Goal: Task Accomplishment & Management: Use online tool/utility

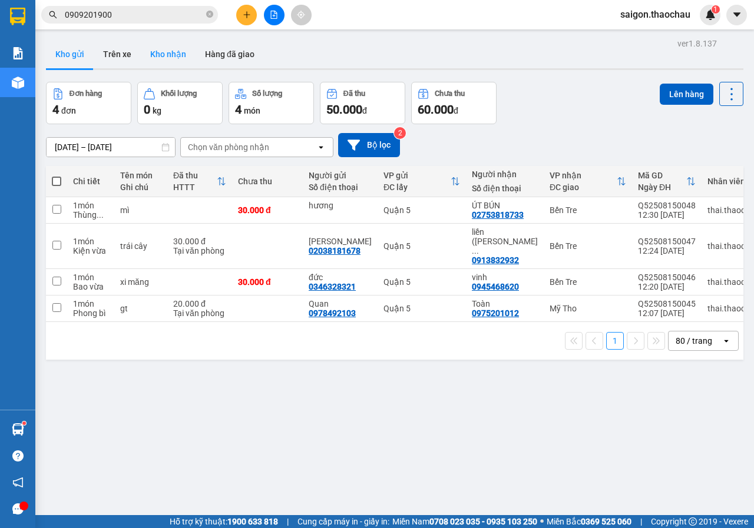
click at [164, 43] on button "Kho nhận" at bounding box center [168, 54] width 55 height 28
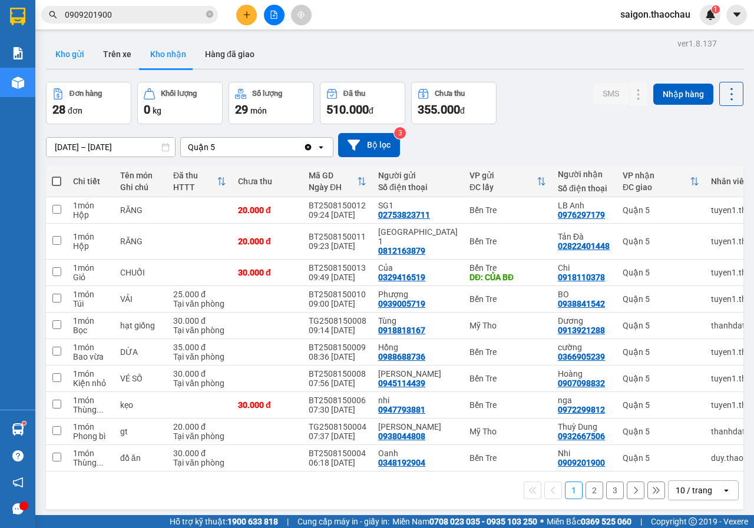
click at [82, 58] on button "Kho gửi" at bounding box center [70, 54] width 48 height 28
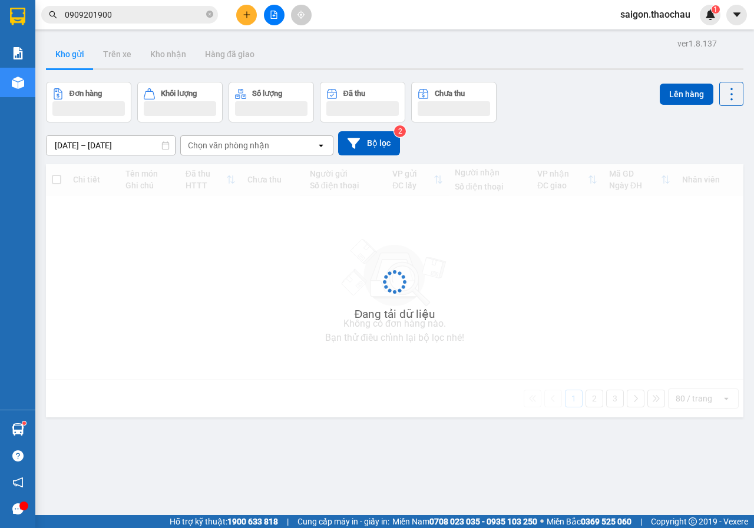
click at [82, 58] on button "Kho gửi" at bounding box center [70, 54] width 48 height 28
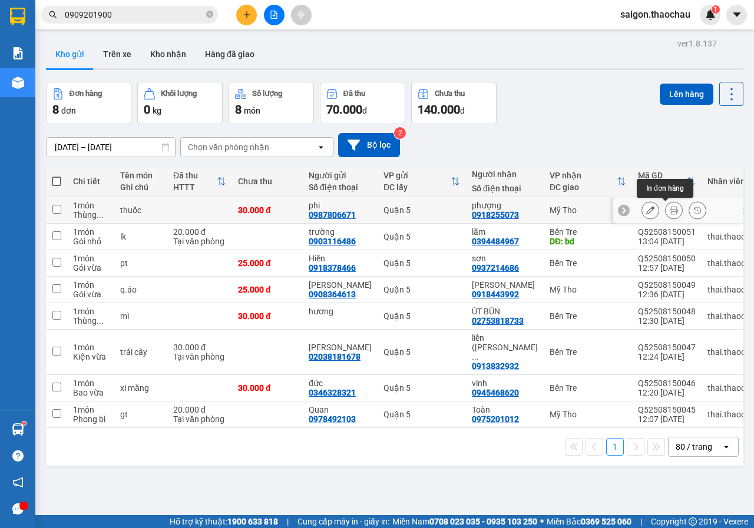
click at [671, 213] on button at bounding box center [673, 210] width 16 height 21
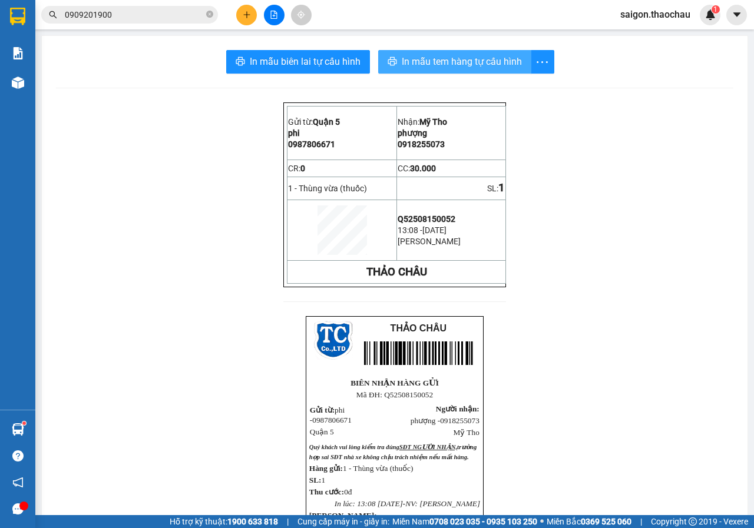
click at [469, 61] on span "In mẫu tem hàng tự cấu hình" at bounding box center [462, 61] width 120 height 15
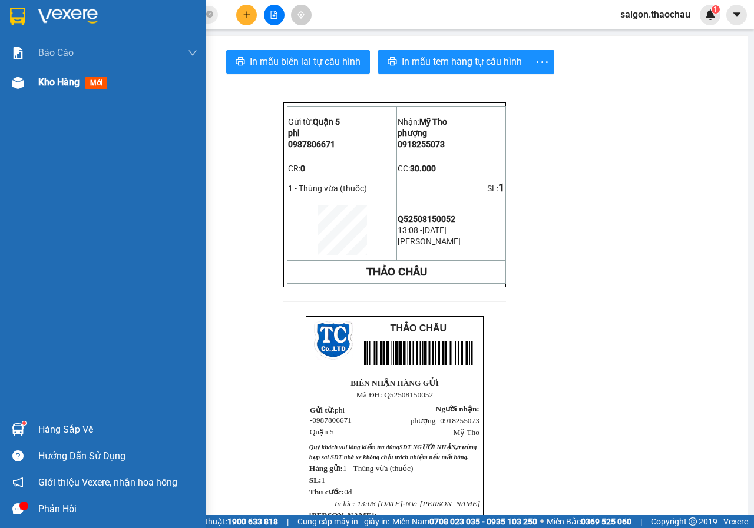
click at [12, 87] on img at bounding box center [18, 83] width 12 height 12
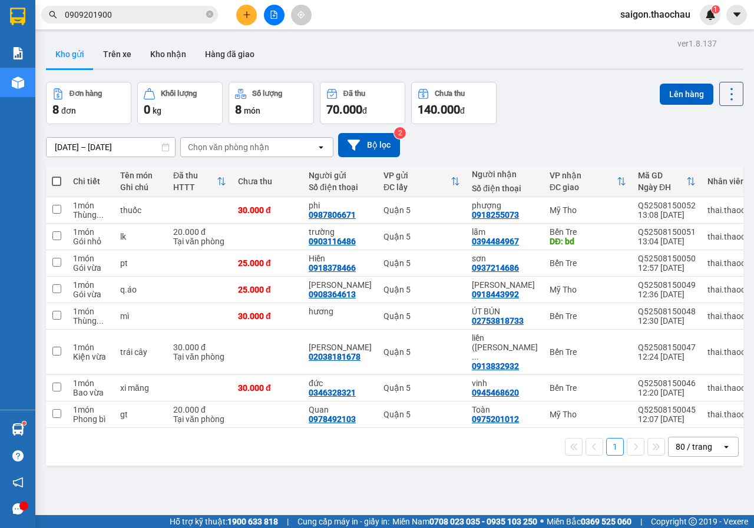
click at [56, 181] on span at bounding box center [56, 181] width 9 height 9
click at [57, 175] on input "checkbox" at bounding box center [57, 175] width 0 height 0
checkbox input "true"
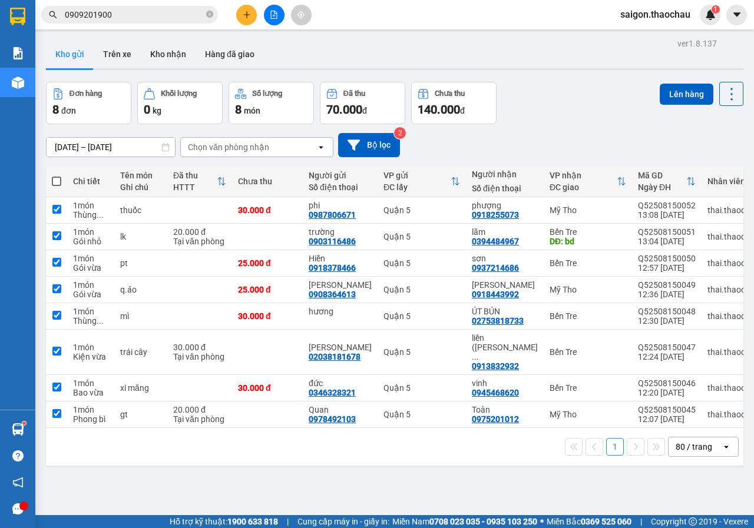
checkbox input "true"
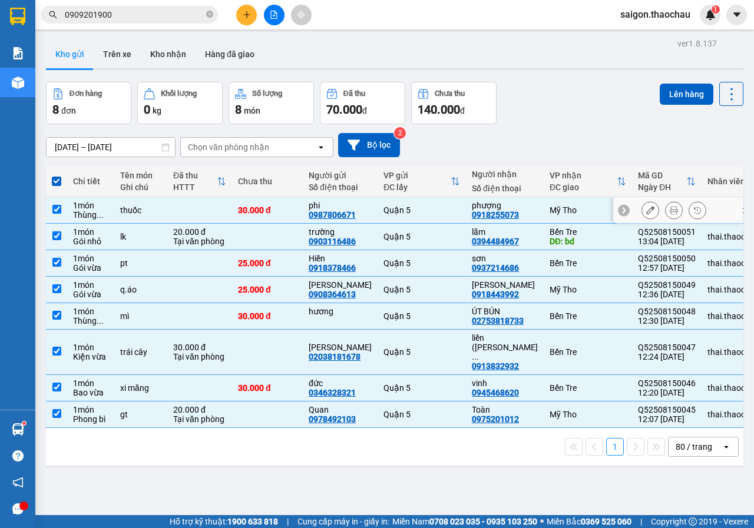
click at [53, 211] on input "checkbox" at bounding box center [56, 209] width 9 height 9
checkbox input "false"
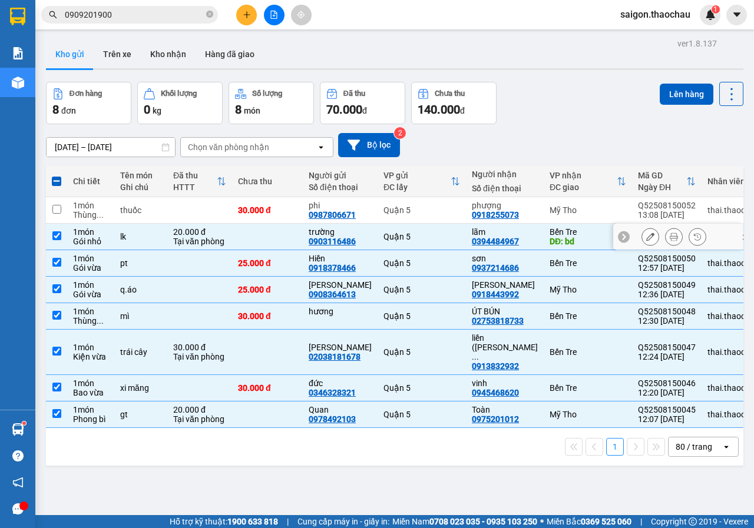
click at [59, 231] on input "checkbox" at bounding box center [56, 235] width 9 height 9
checkbox input "false"
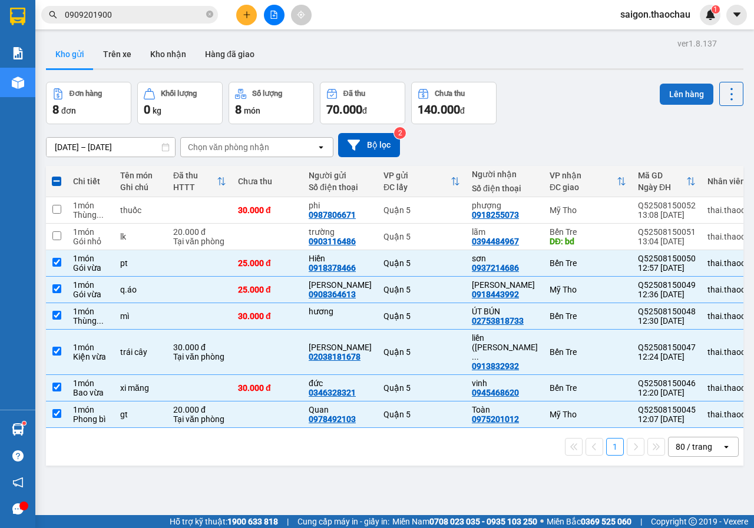
click at [677, 96] on button "Lên hàng" at bounding box center [686, 94] width 54 height 21
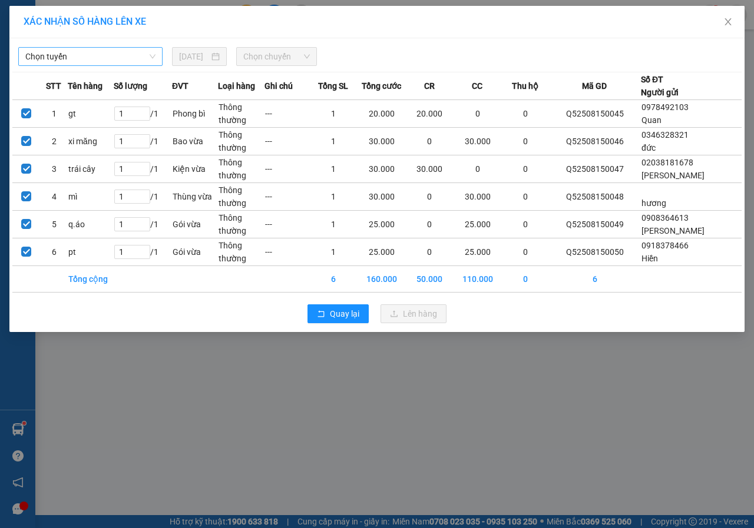
click at [60, 55] on span "Chọn tuyến" at bounding box center [90, 57] width 130 height 18
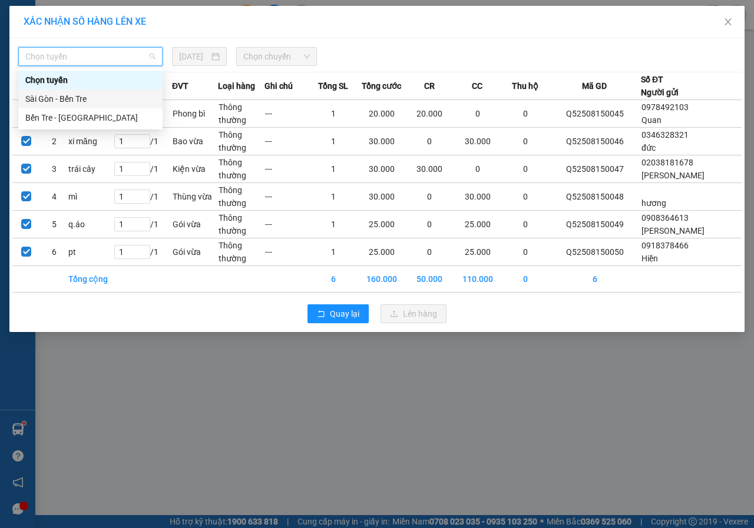
drag, startPoint x: 69, startPoint y: 97, endPoint x: 226, endPoint y: 64, distance: 160.8
click at [69, 98] on div "Sài Gòn - Bến Tre" at bounding box center [90, 98] width 130 height 13
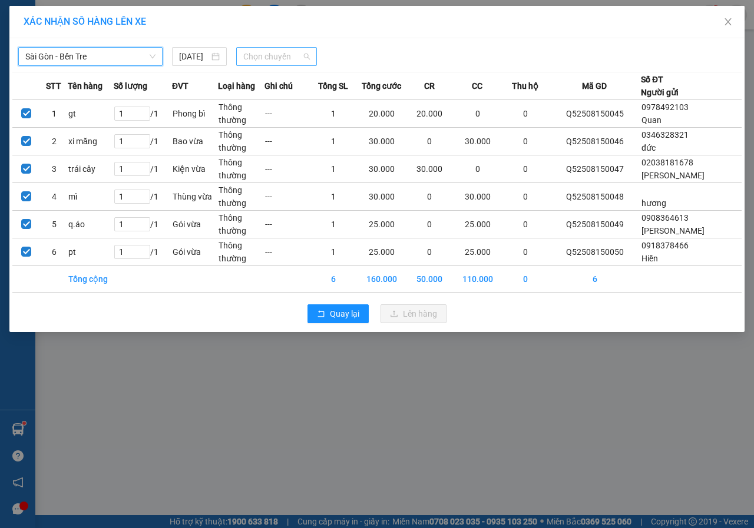
click at [289, 49] on span "Chọn chuyến" at bounding box center [276, 57] width 66 height 18
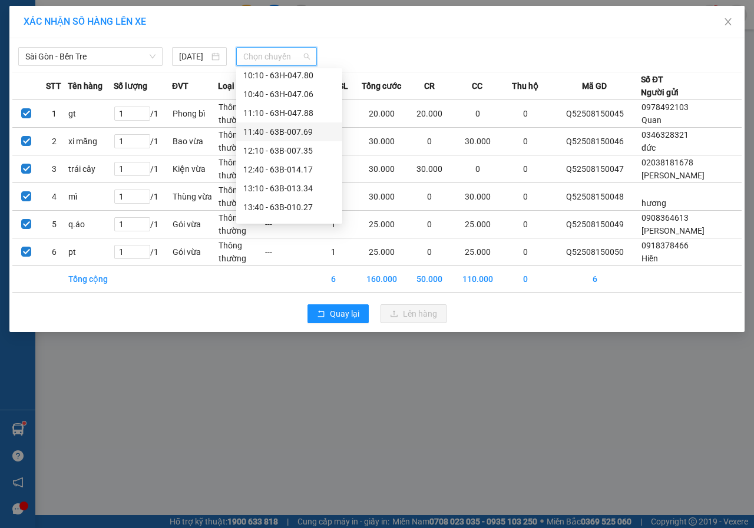
scroll to position [294, 0]
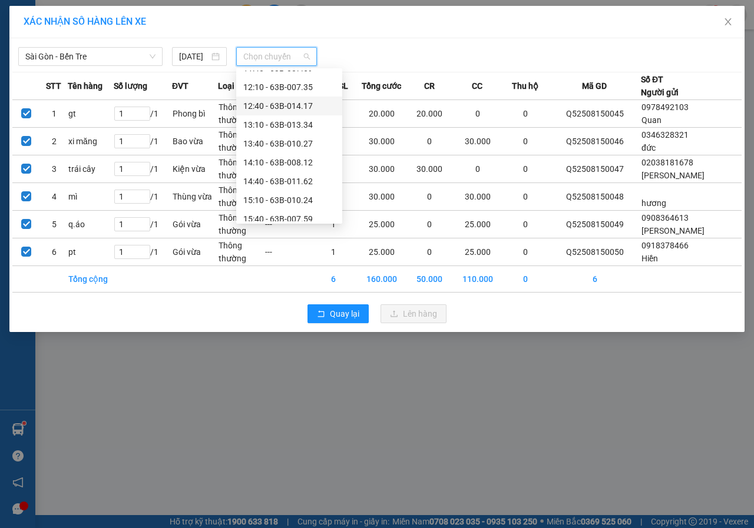
click at [279, 103] on div "12:40 - 63B-014.17" at bounding box center [289, 106] width 92 height 13
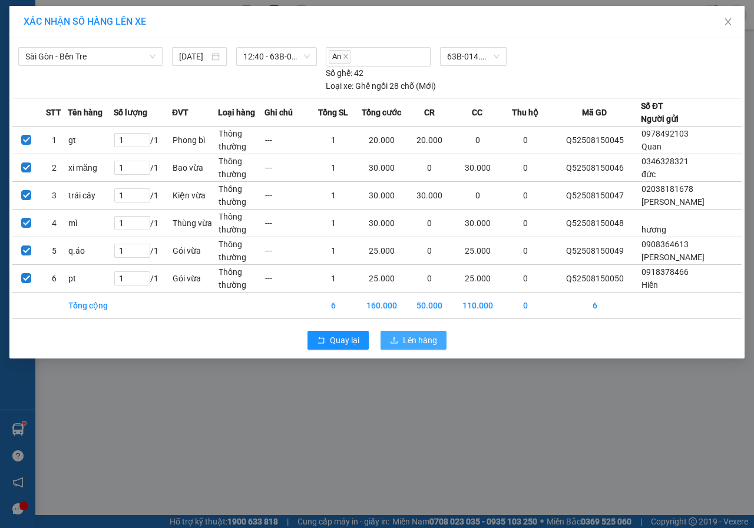
click at [412, 344] on span "Lên hàng" at bounding box center [420, 340] width 34 height 13
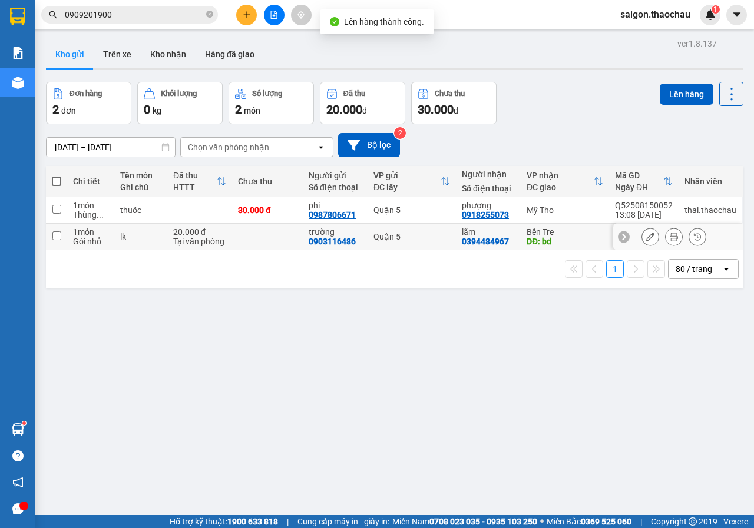
click at [669, 238] on icon at bounding box center [673, 237] width 8 height 8
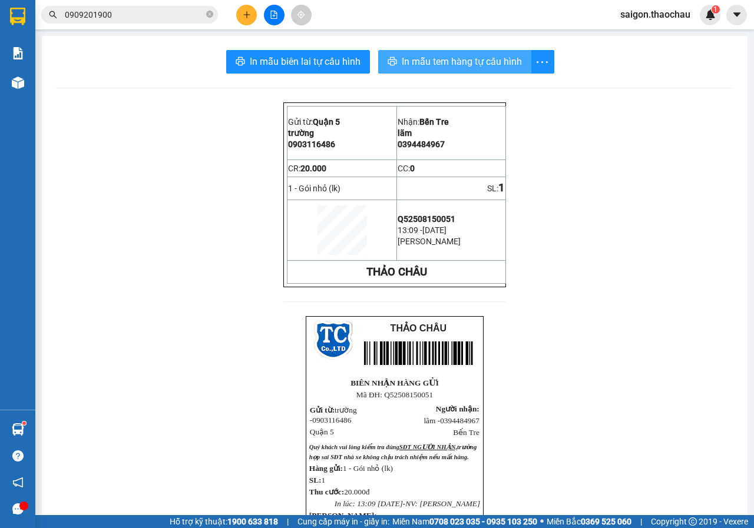
click at [469, 61] on span "In mẫu tem hàng tự cấu hình" at bounding box center [462, 61] width 120 height 15
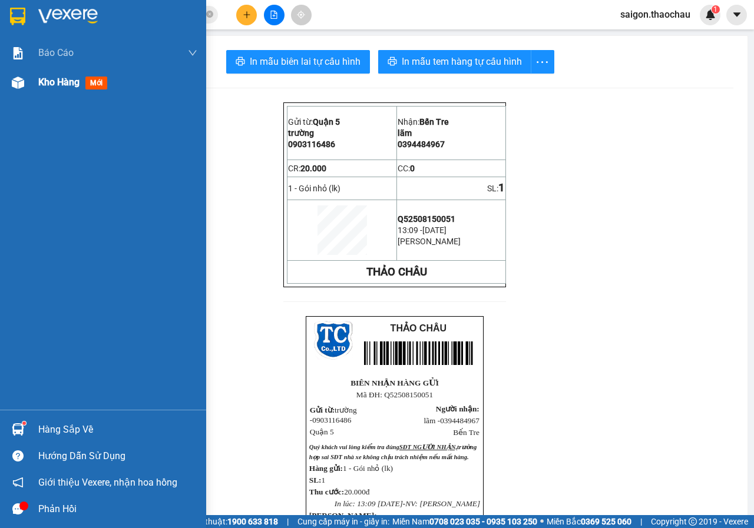
click at [14, 83] on img at bounding box center [18, 83] width 12 height 12
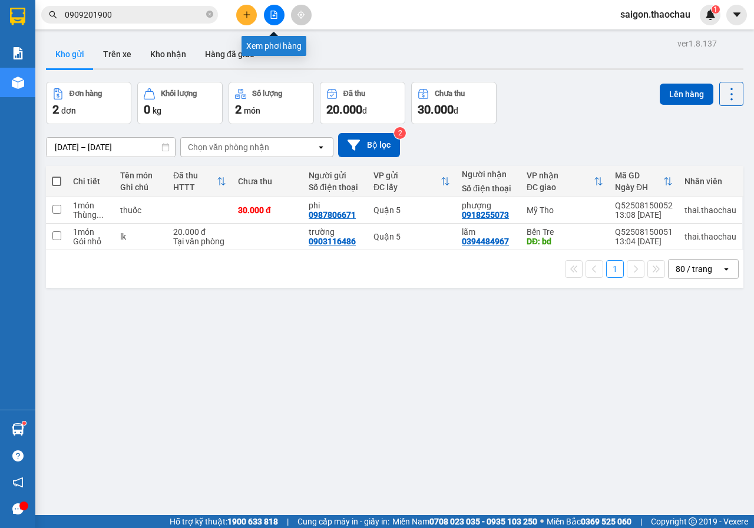
click at [273, 17] on icon "file-add" at bounding box center [274, 15] width 8 height 8
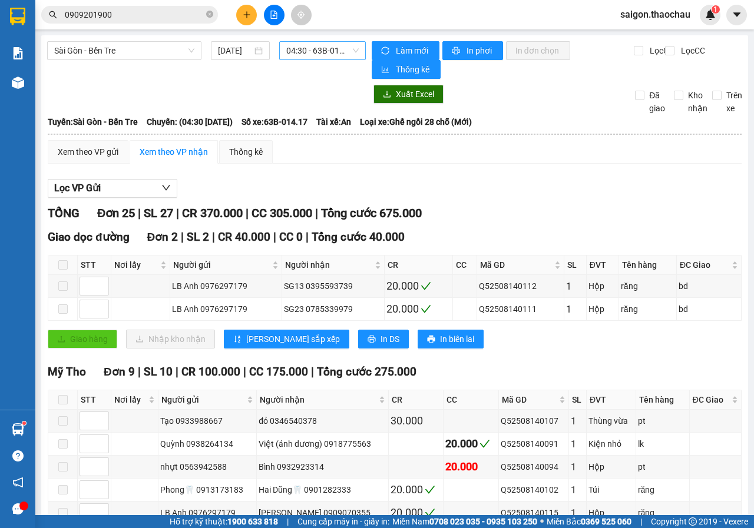
click at [328, 52] on span "04:30 - 63B-014.17" at bounding box center [322, 51] width 72 height 18
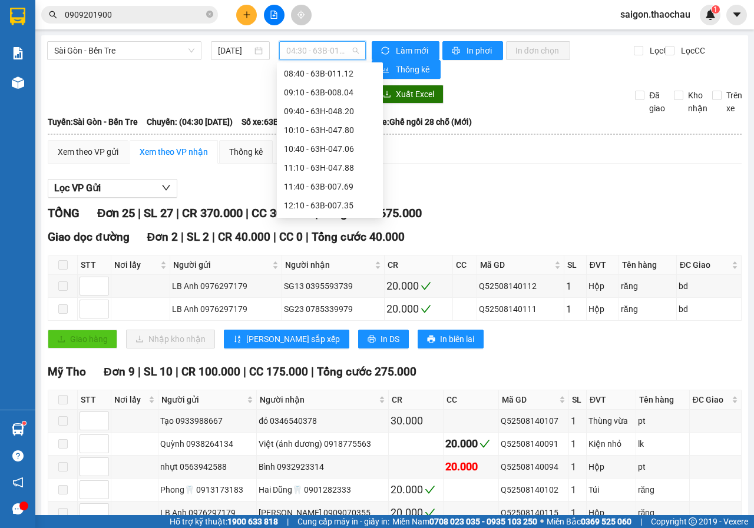
scroll to position [177, 0]
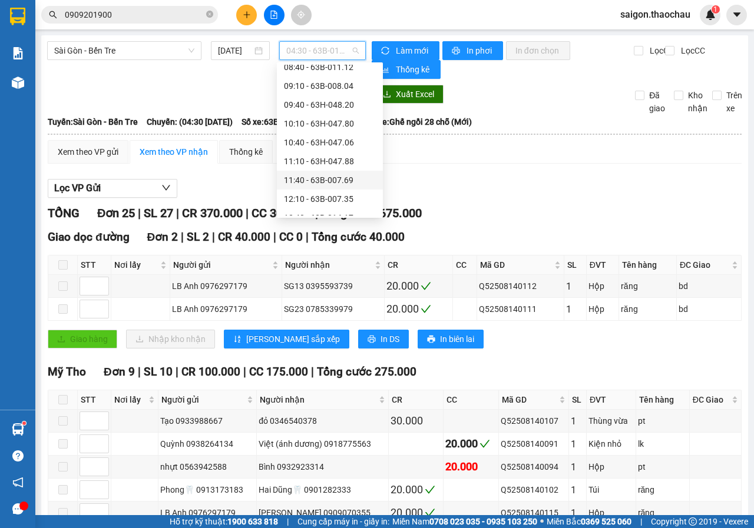
click at [315, 173] on div "11:40 - 63B-007.69" at bounding box center [330, 180] width 106 height 19
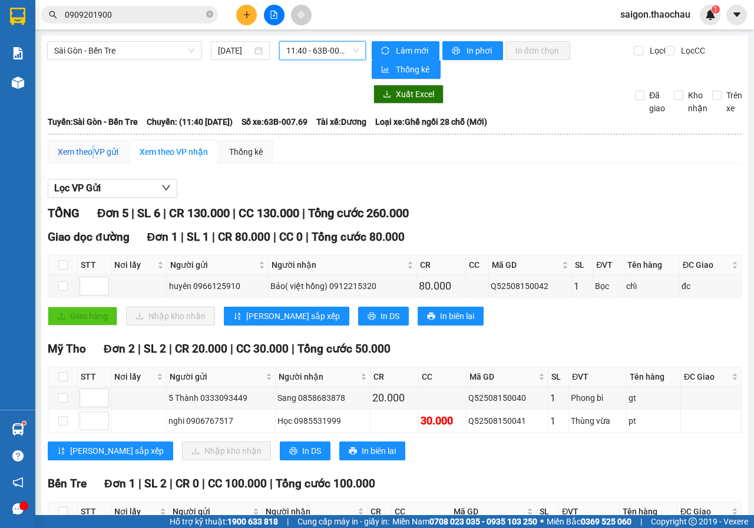
click at [94, 151] on div "Xem theo VP gửi" at bounding box center [88, 151] width 61 height 13
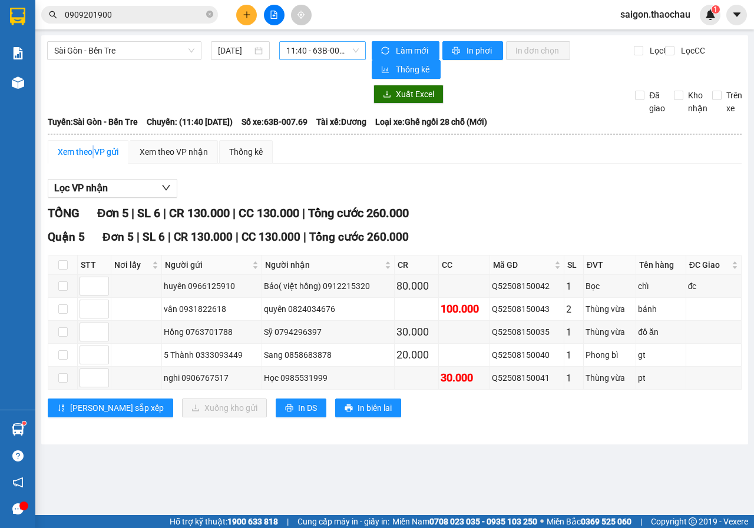
click at [319, 56] on span "11:40 - 63B-007.69" at bounding box center [322, 51] width 72 height 18
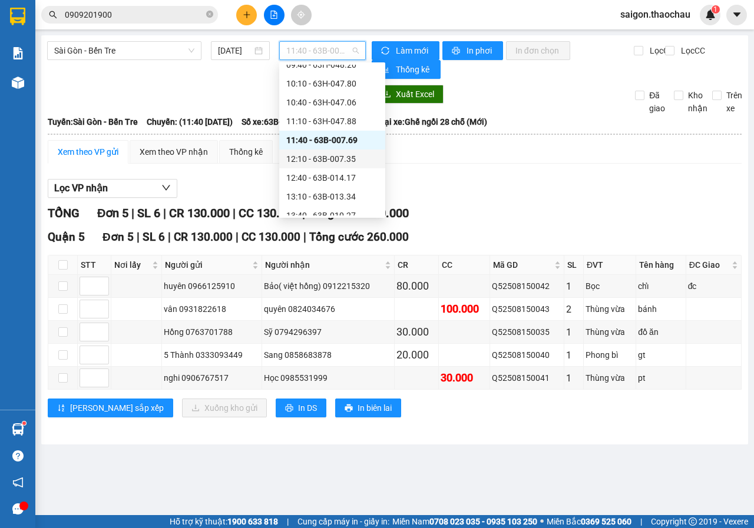
scroll to position [236, 0]
click at [315, 162] on div "12:40 - 63B-014.17" at bounding box center [332, 159] width 92 height 13
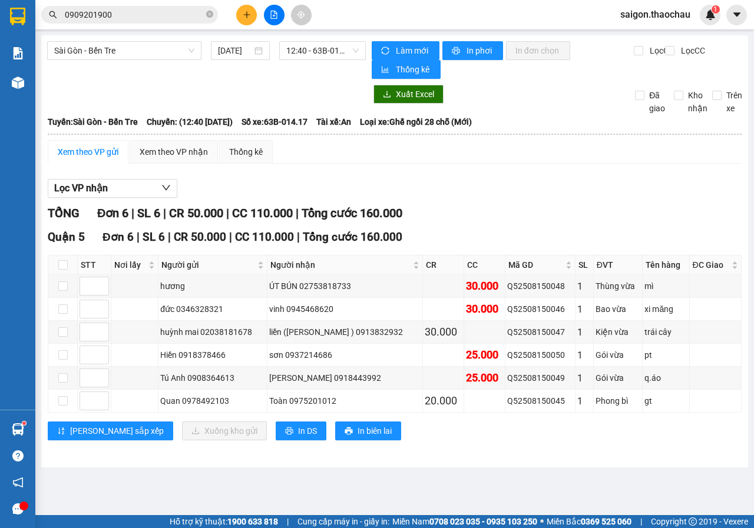
click at [96, 147] on div "Xem theo VP gửi" at bounding box center [88, 151] width 61 height 13
click at [64, 352] on input "checkbox" at bounding box center [62, 354] width 9 height 9
checkbox input "true"
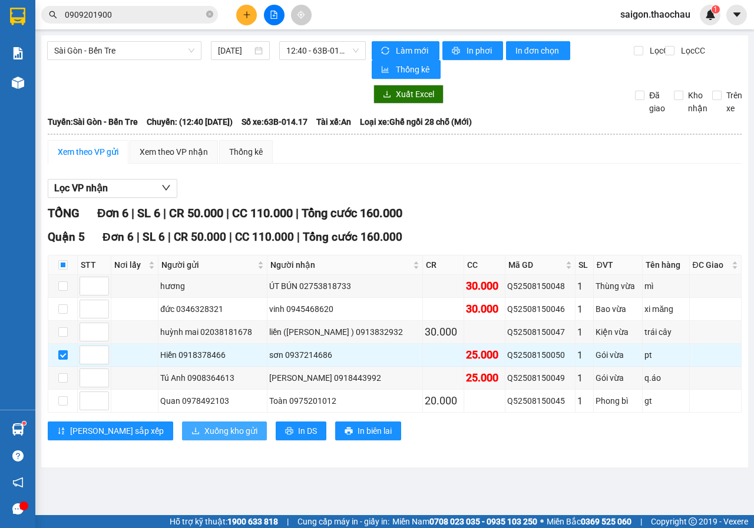
click at [204, 430] on span "Xuống kho gửi" at bounding box center [230, 431] width 53 height 13
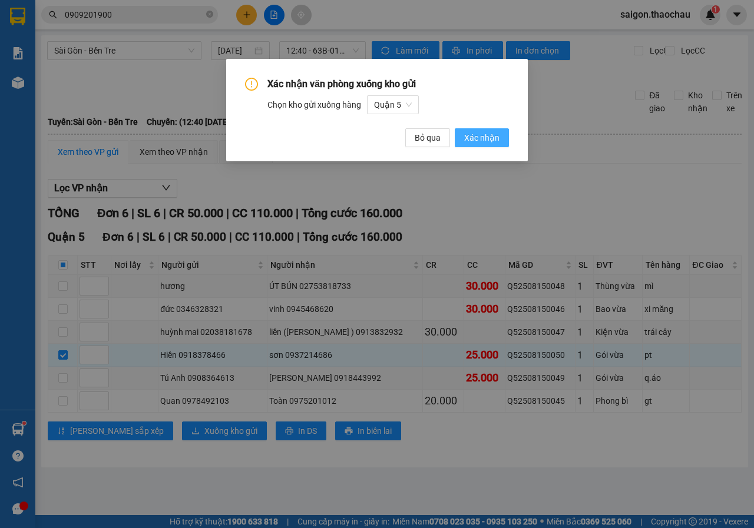
click at [481, 138] on span "Xác nhận" at bounding box center [481, 137] width 35 height 13
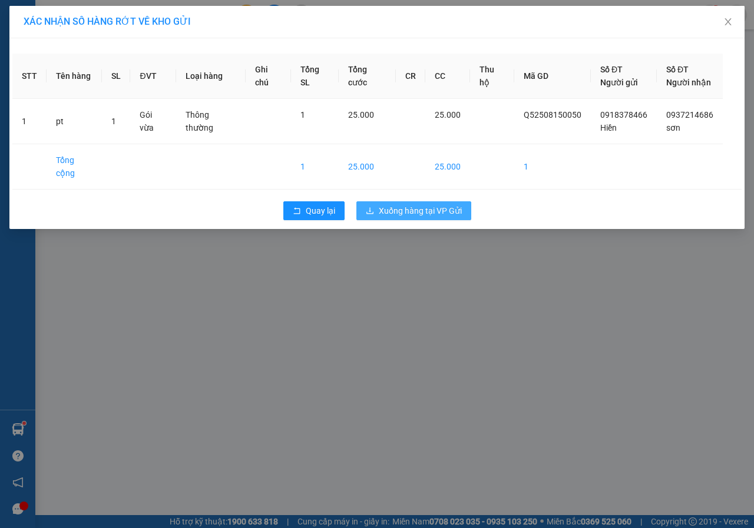
click at [365, 201] on button "Xuống hàng tại VP Gửi" at bounding box center [413, 210] width 115 height 19
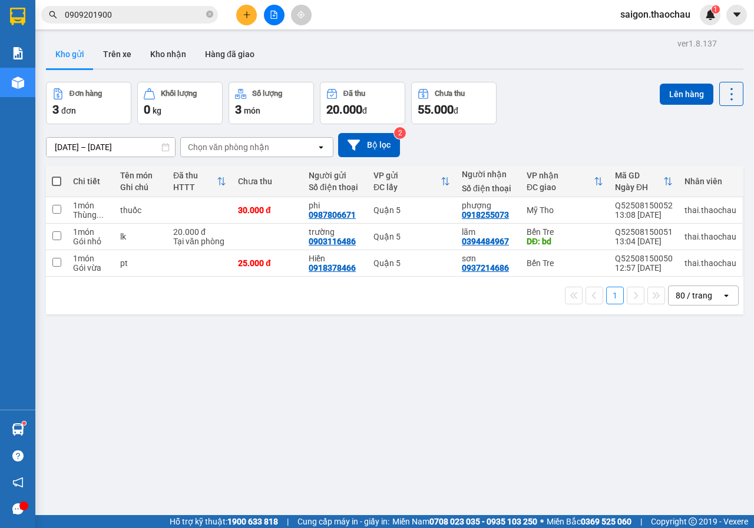
click at [58, 178] on span at bounding box center [56, 181] width 9 height 9
click at [57, 175] on input "checkbox" at bounding box center [57, 175] width 0 height 0
checkbox input "true"
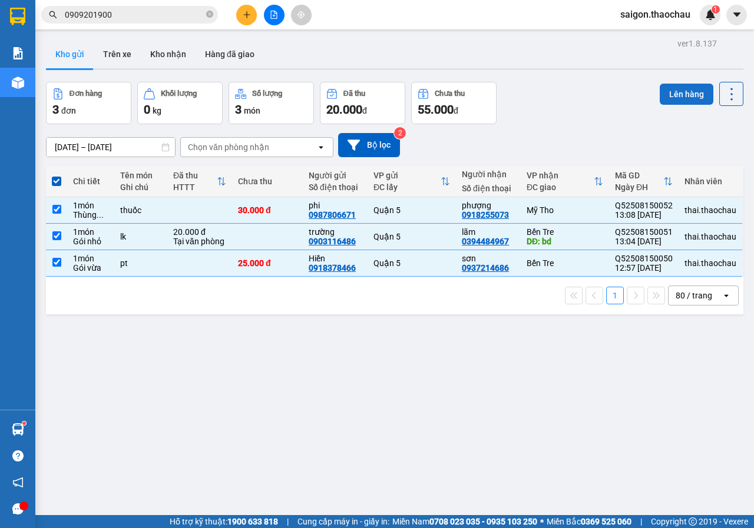
click at [697, 91] on button "Lên hàng" at bounding box center [686, 94] width 54 height 21
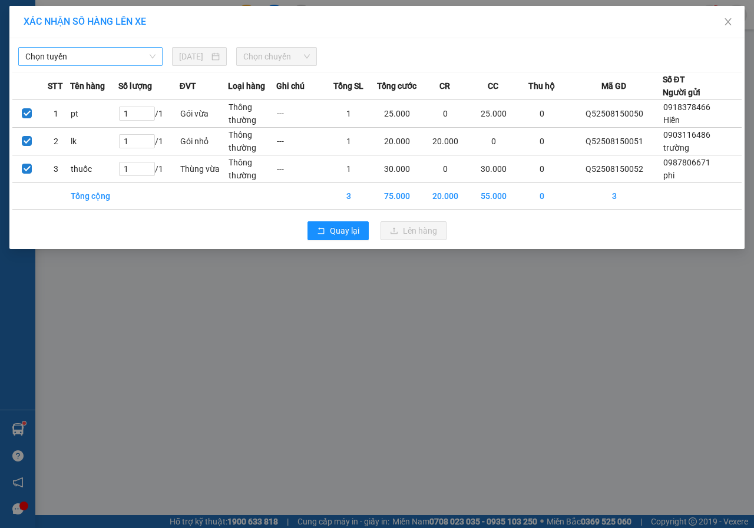
click at [133, 62] on span "Chọn tuyến" at bounding box center [90, 57] width 130 height 18
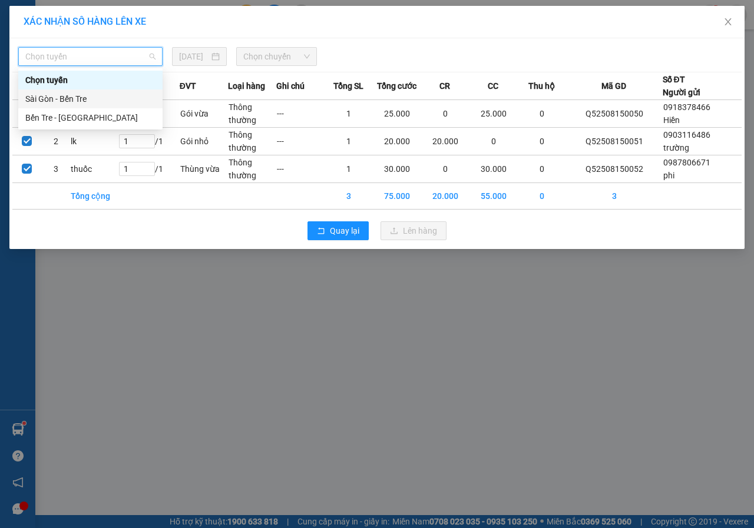
click at [74, 100] on div "Sài Gòn - Bến Tre" at bounding box center [90, 98] width 130 height 13
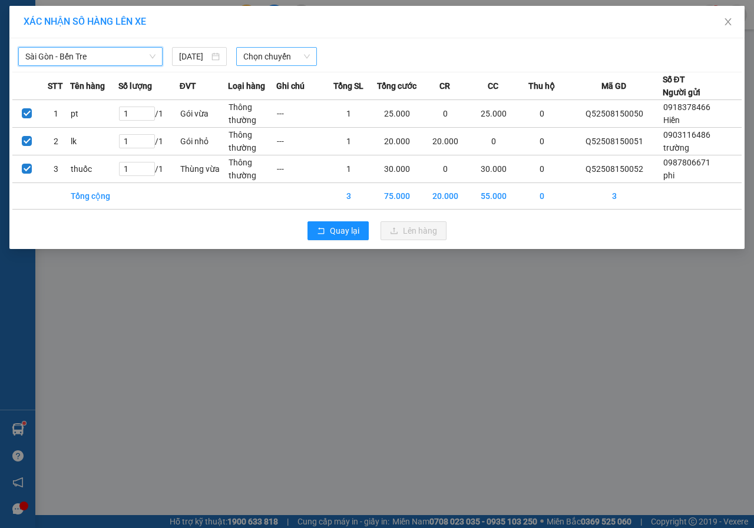
click at [263, 55] on span "Chọn chuyến" at bounding box center [276, 57] width 66 height 18
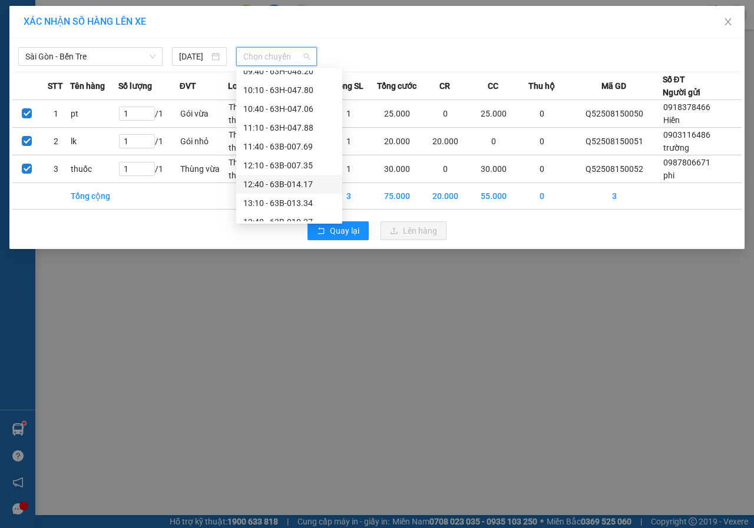
scroll to position [236, 0]
click at [274, 184] on div "13:10 - 63B-013.34" at bounding box center [289, 183] width 92 height 13
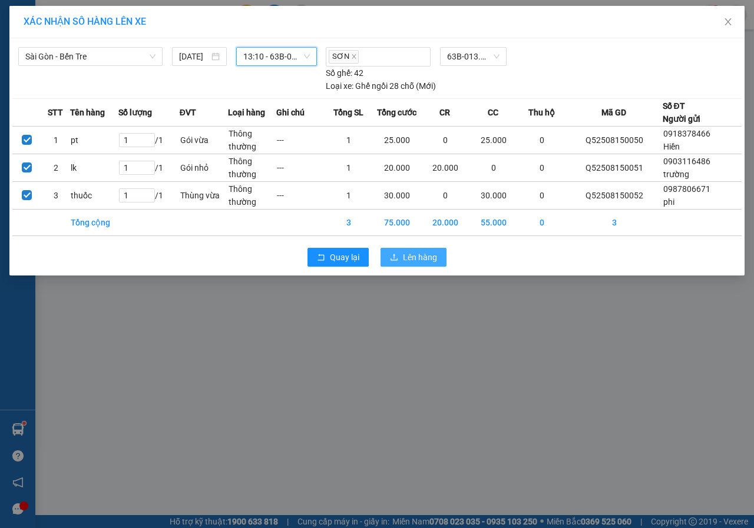
click at [423, 257] on span "Lên hàng" at bounding box center [420, 257] width 34 height 13
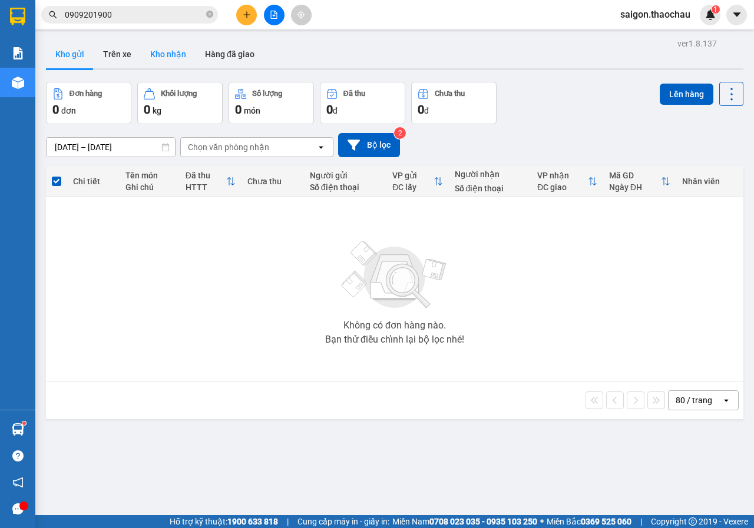
drag, startPoint x: 177, startPoint y: 51, endPoint x: 108, endPoint y: 69, distance: 70.5
click at [177, 50] on button "Kho nhận" at bounding box center [168, 54] width 55 height 28
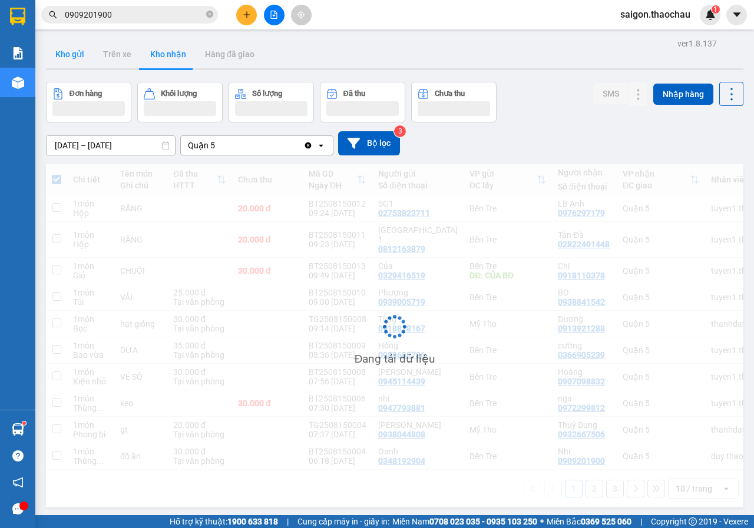
click at [68, 55] on button "Kho gửi" at bounding box center [70, 54] width 48 height 28
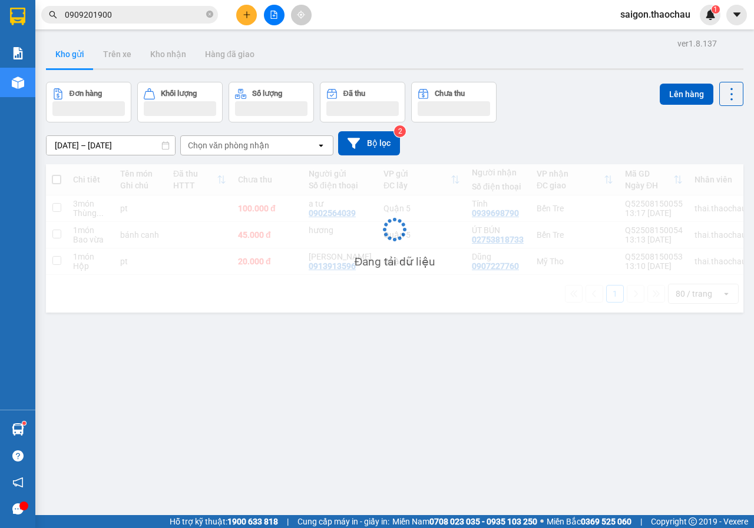
click at [68, 55] on button "Kho gửi" at bounding box center [70, 54] width 48 height 28
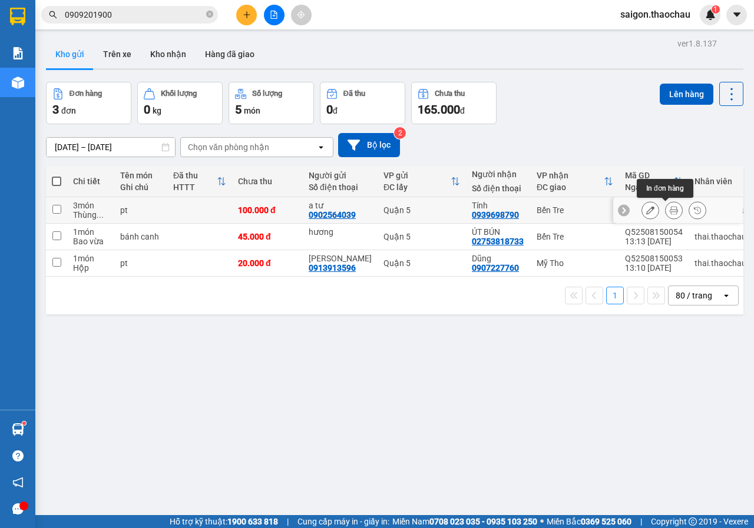
click at [669, 208] on button at bounding box center [673, 210] width 16 height 21
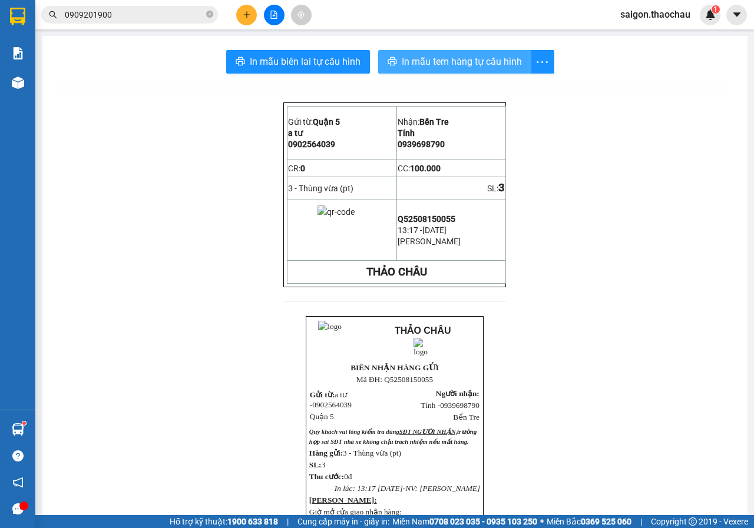
click at [436, 66] on span "In mẫu tem hàng tự cấu hình" at bounding box center [462, 61] width 120 height 15
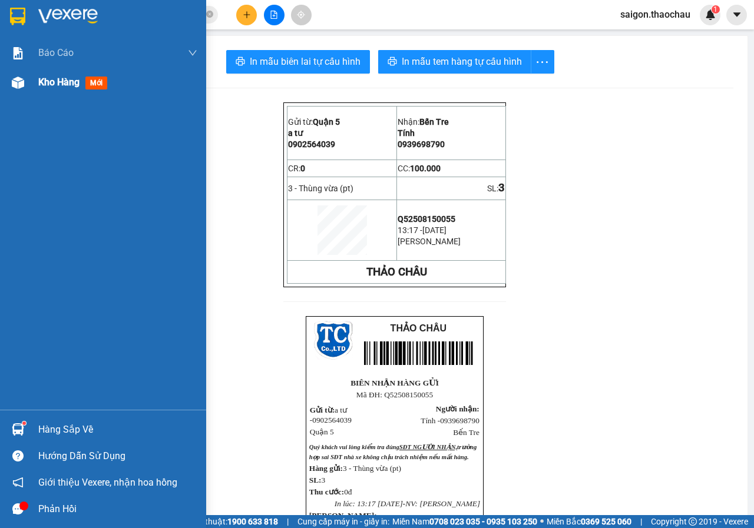
click at [14, 84] on img at bounding box center [18, 83] width 12 height 12
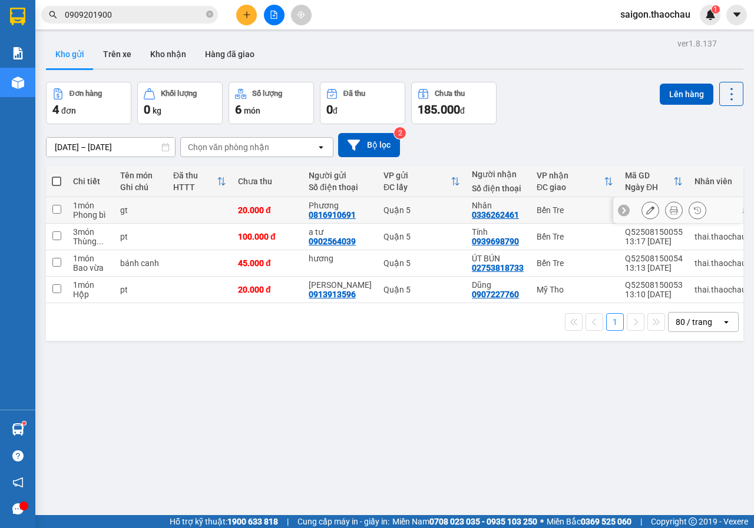
click at [669, 212] on icon at bounding box center [673, 210] width 8 height 8
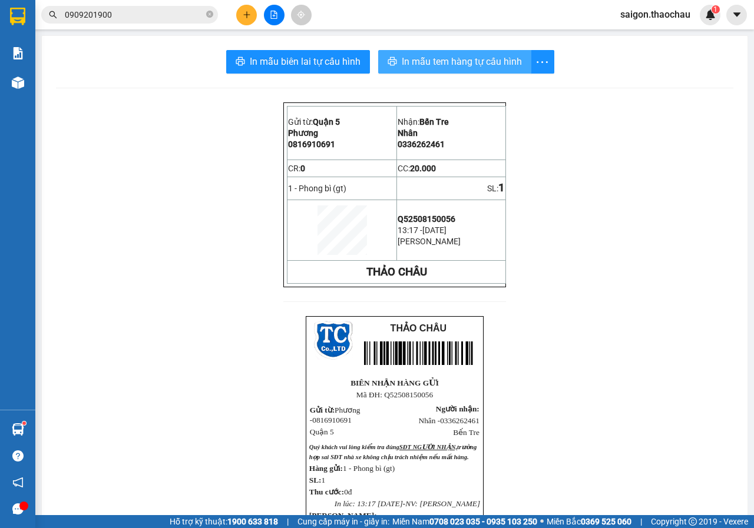
click at [459, 65] on span "In mẫu tem hàng tự cấu hình" at bounding box center [462, 61] width 120 height 15
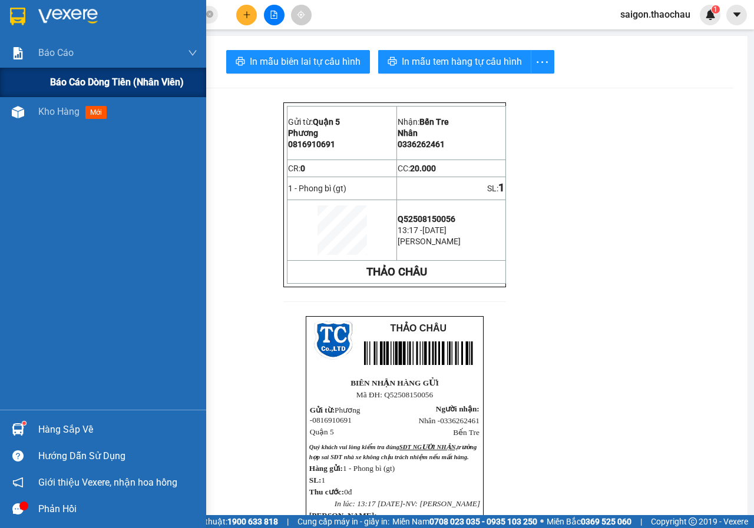
click at [29, 79] on div "Báo cáo dòng tiền (nhân viên)" at bounding box center [103, 82] width 206 height 29
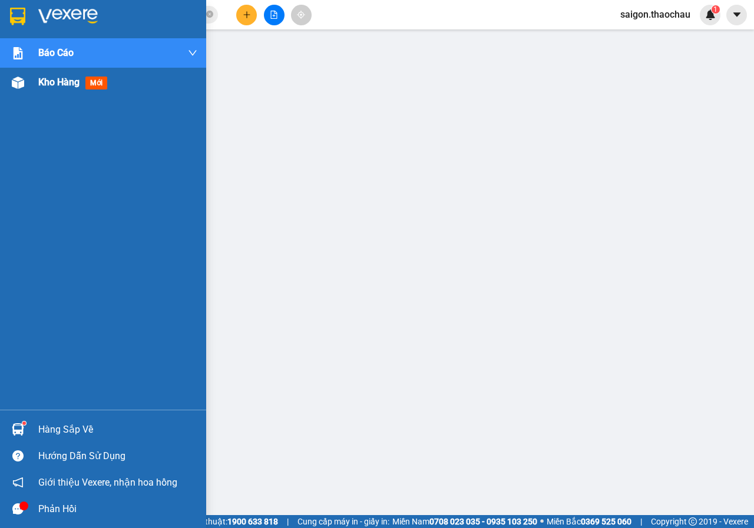
click at [55, 85] on span "Kho hàng" at bounding box center [58, 82] width 41 height 11
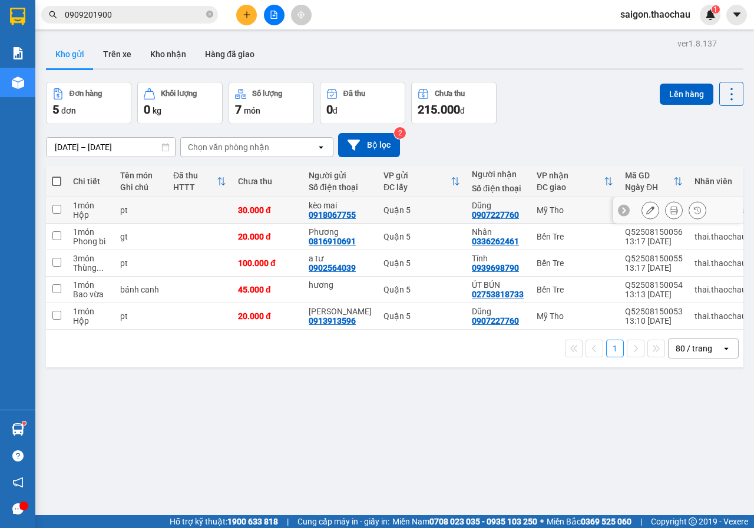
click at [669, 210] on icon at bounding box center [673, 210] width 8 height 8
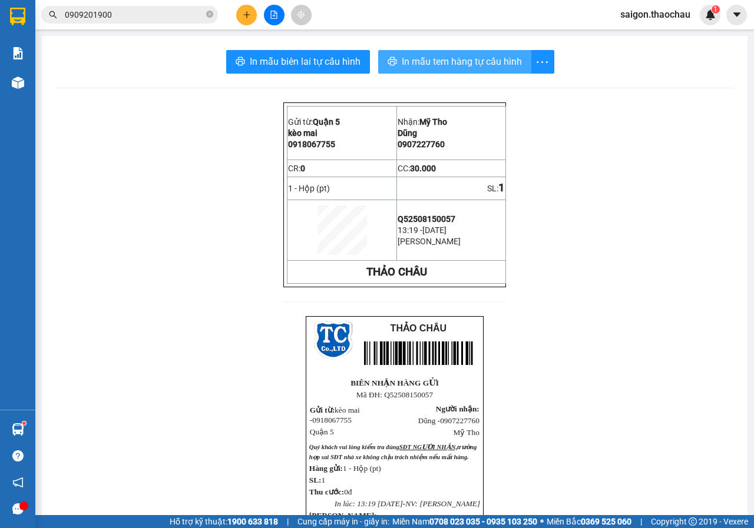
click at [444, 60] on span "In mẫu tem hàng tự cấu hình" at bounding box center [462, 61] width 120 height 15
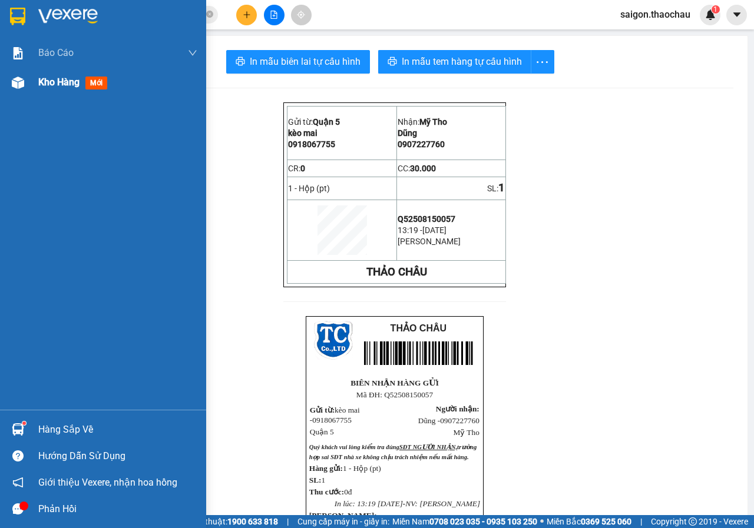
click at [26, 82] on div at bounding box center [18, 82] width 21 height 21
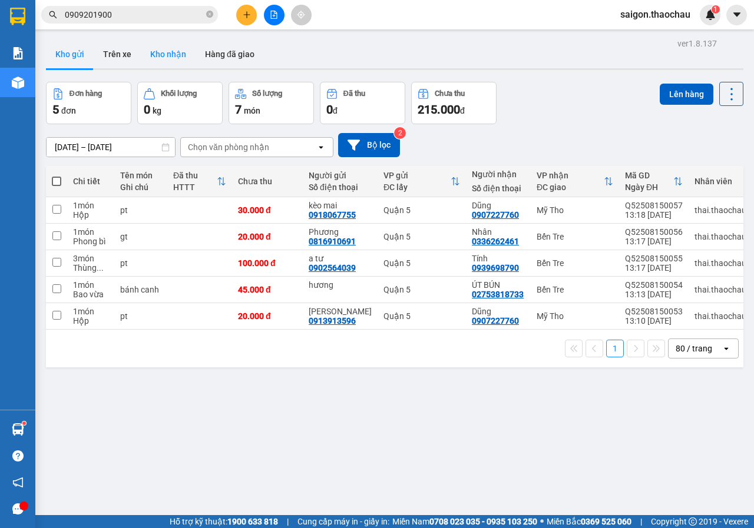
click at [173, 59] on button "Kho nhận" at bounding box center [168, 54] width 55 height 28
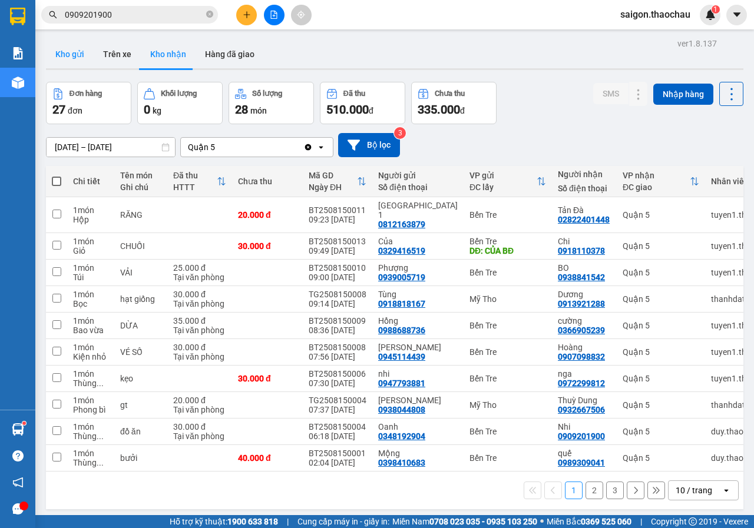
click at [80, 61] on button "Kho gửi" at bounding box center [70, 54] width 48 height 28
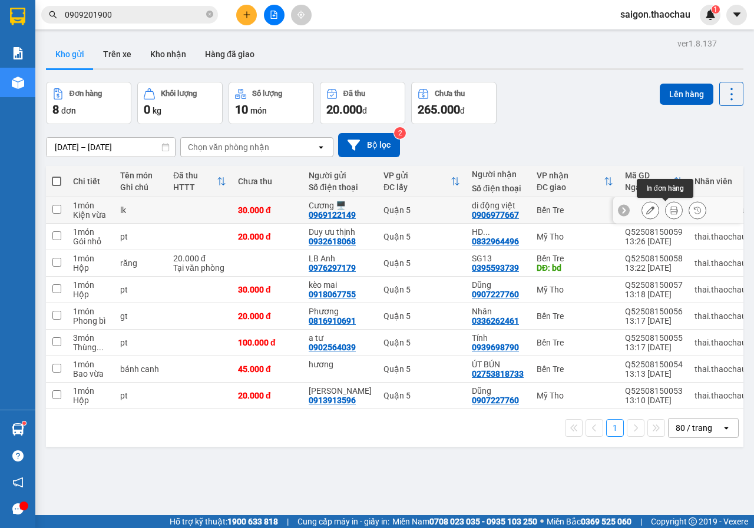
click at [669, 207] on icon at bounding box center [673, 210] width 8 height 8
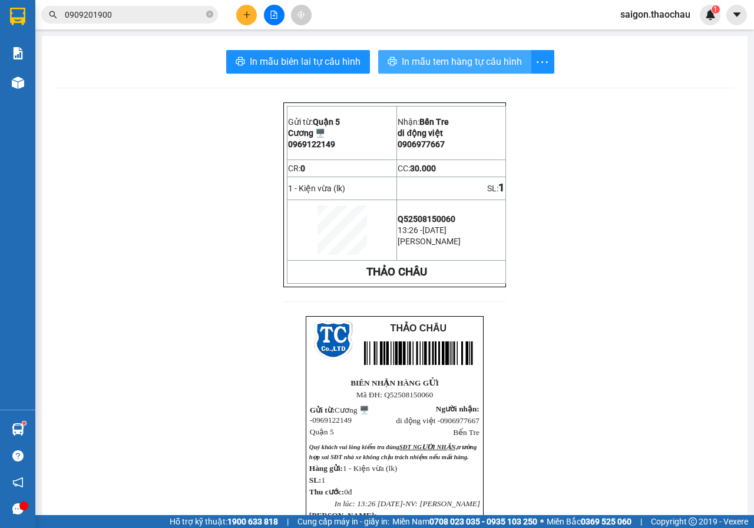
click at [460, 67] on span "In mẫu tem hàng tự cấu hình" at bounding box center [462, 61] width 120 height 15
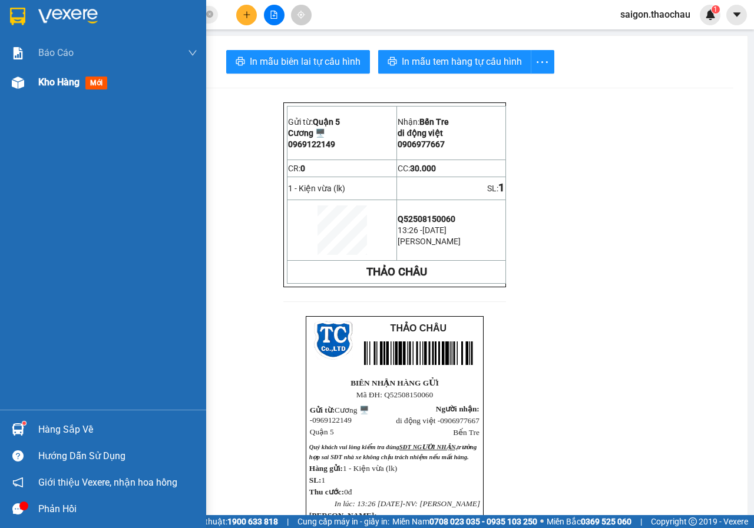
click at [4, 89] on div "Kho hàng mới" at bounding box center [103, 82] width 206 height 29
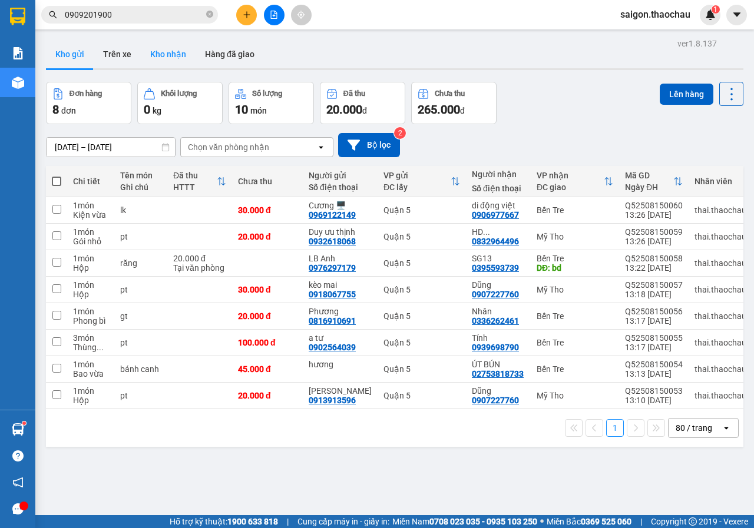
click at [175, 47] on button "Kho nhận" at bounding box center [168, 54] width 55 height 28
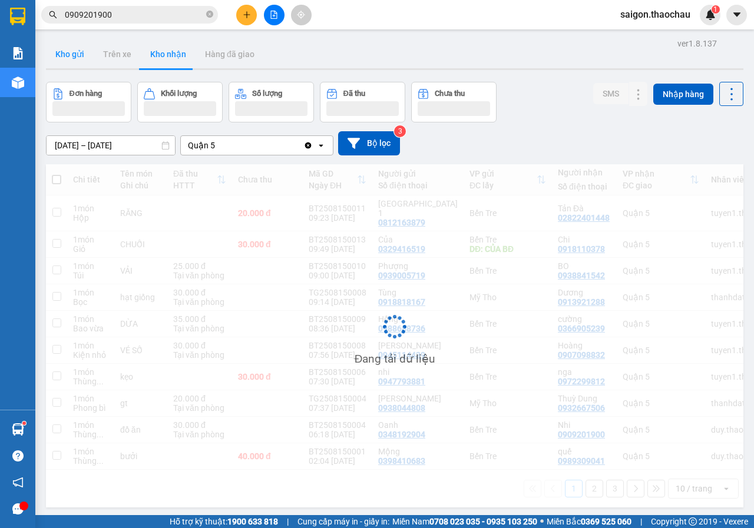
click at [77, 53] on button "Kho gửi" at bounding box center [70, 54] width 48 height 28
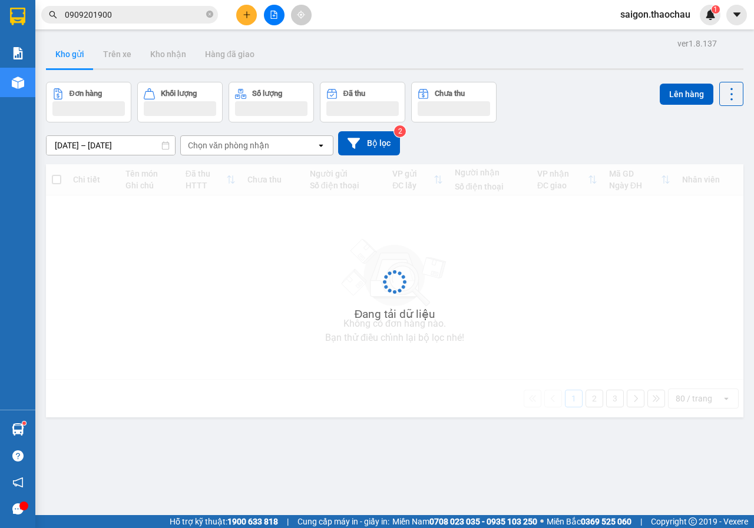
click at [77, 53] on button "Kho gửi" at bounding box center [70, 54] width 48 height 28
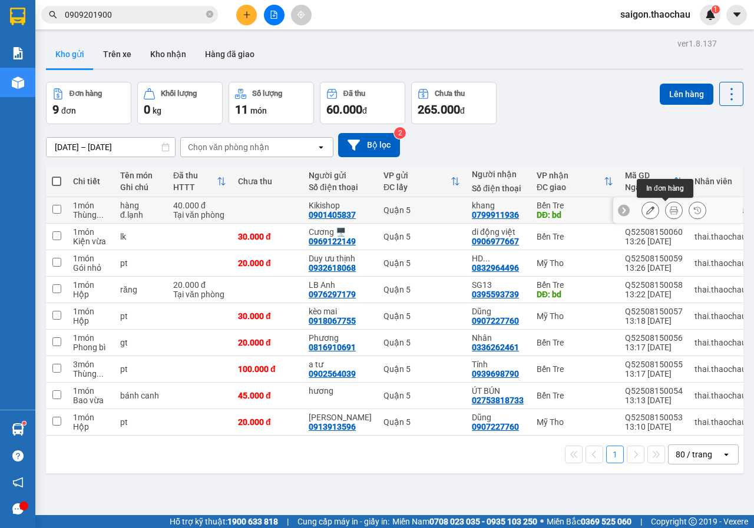
click at [669, 206] on button at bounding box center [673, 210] width 16 height 21
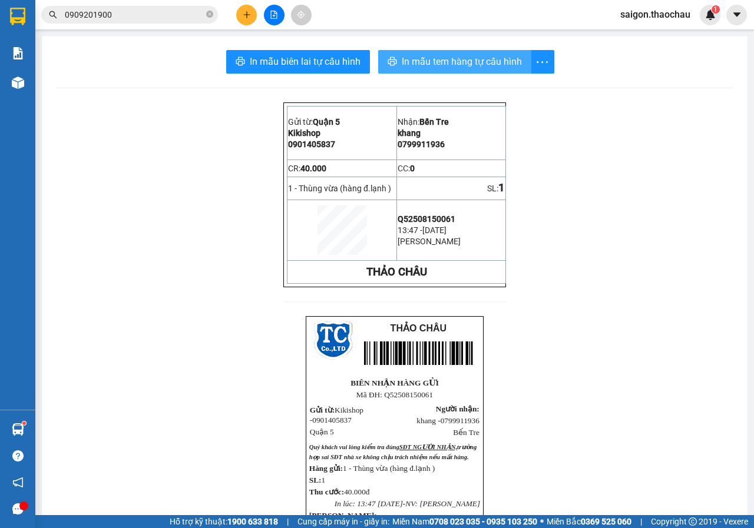
click at [465, 67] on span "In mẫu tem hàng tự cấu hình" at bounding box center [462, 61] width 120 height 15
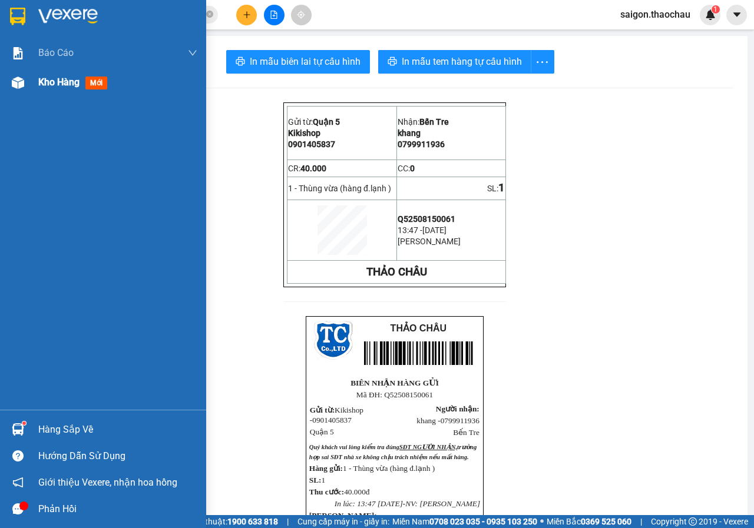
click at [22, 96] on div "Kho hàng mới" at bounding box center [103, 82] width 206 height 29
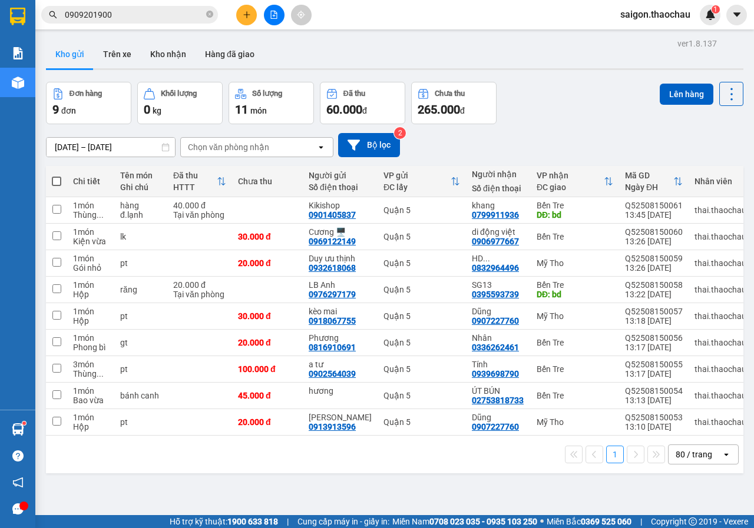
click at [61, 180] on span at bounding box center [56, 181] width 9 height 9
click at [57, 175] on input "checkbox" at bounding box center [57, 175] width 0 height 0
checkbox input "true"
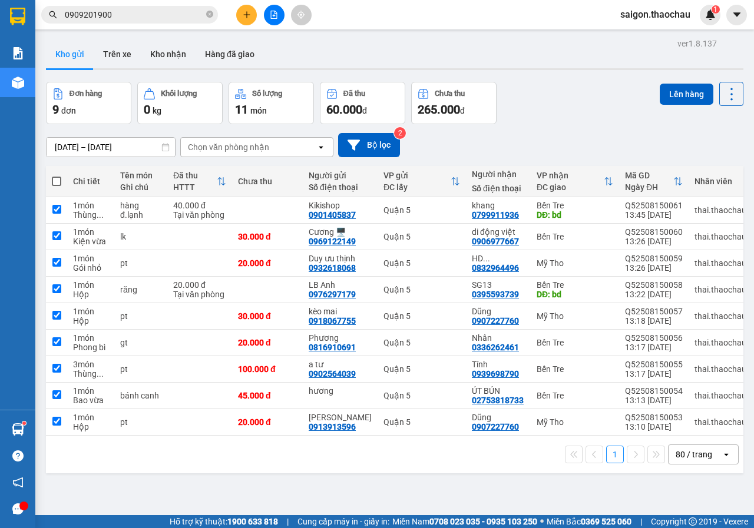
checkbox input "true"
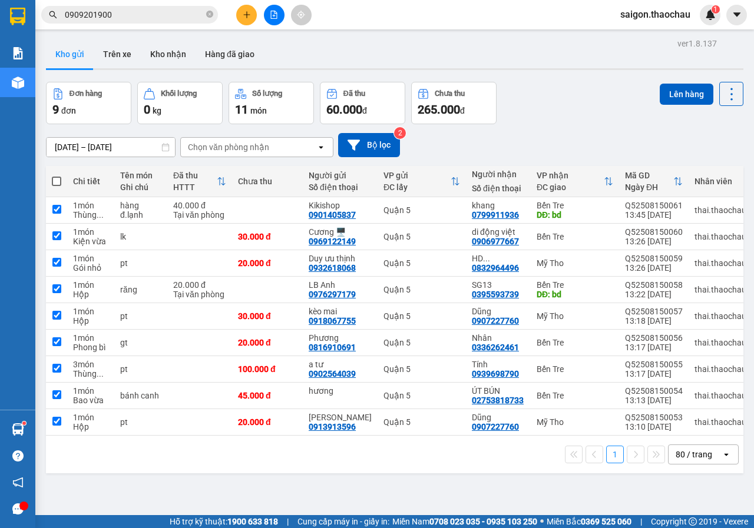
checkbox input "true"
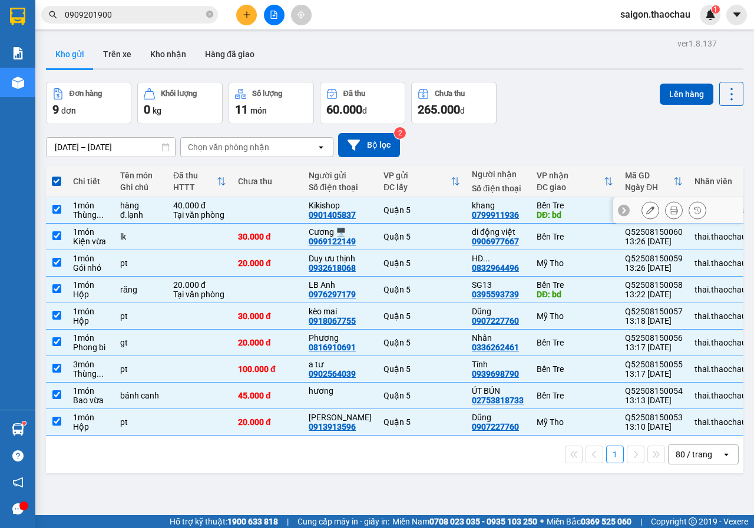
click at [57, 210] on input "checkbox" at bounding box center [56, 209] width 9 height 9
checkbox input "false"
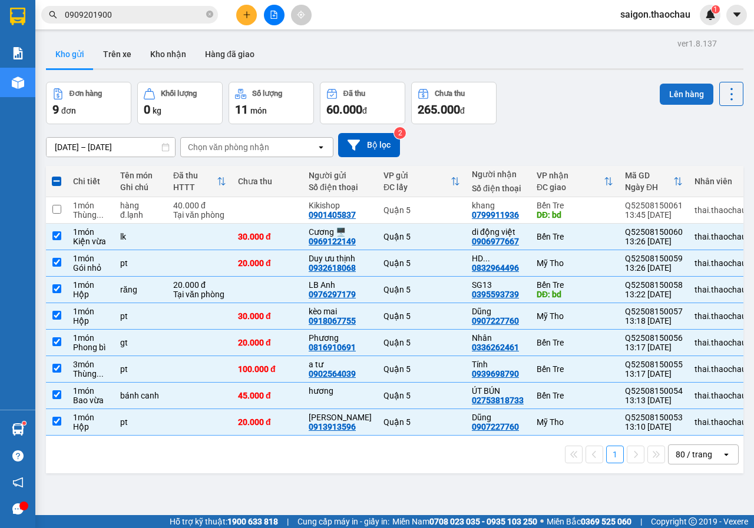
click at [691, 101] on button "Lên hàng" at bounding box center [686, 94] width 54 height 21
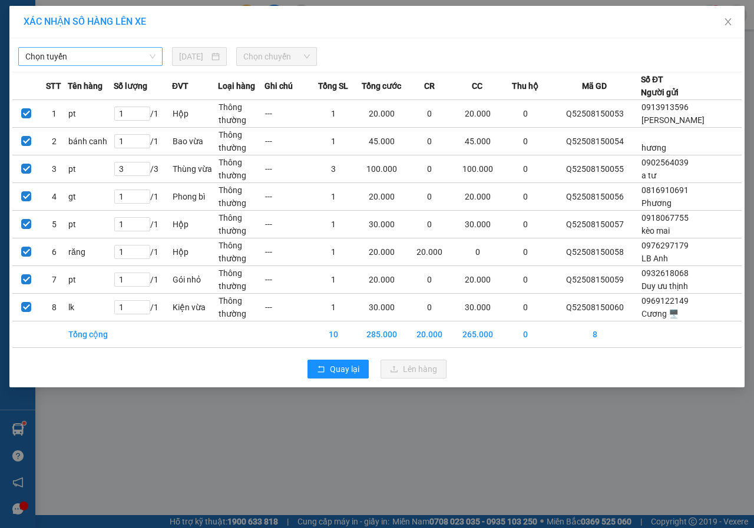
click at [100, 57] on span "Chọn tuyến" at bounding box center [90, 57] width 130 height 18
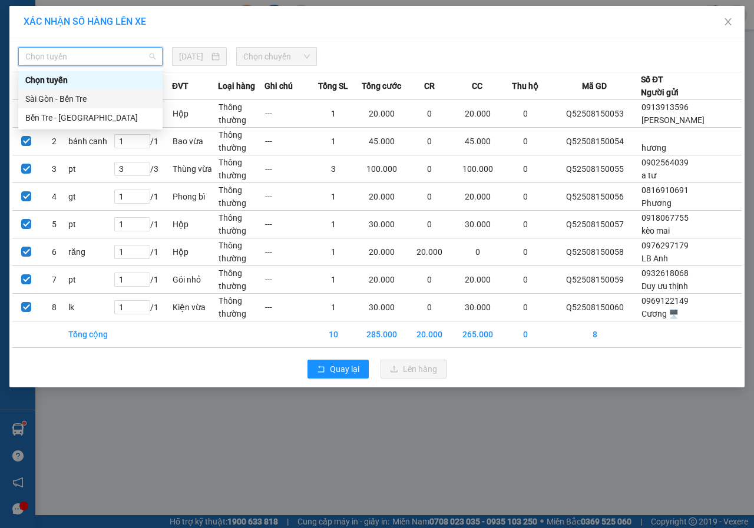
click at [58, 100] on div "Sài Gòn - Bến Tre" at bounding box center [90, 98] width 130 height 13
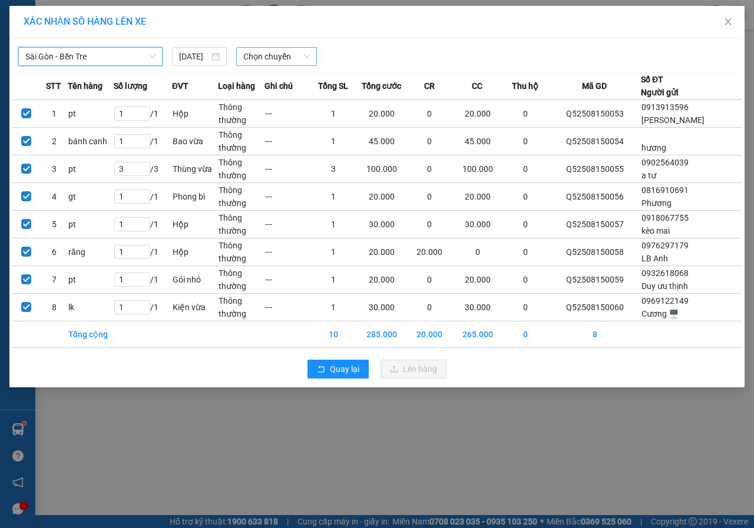
click at [269, 55] on span "Chọn chuyến" at bounding box center [276, 57] width 66 height 18
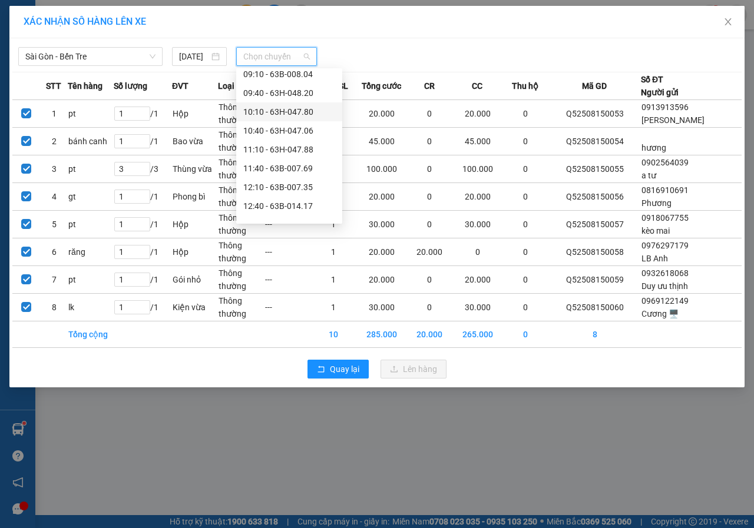
scroll to position [257, 0]
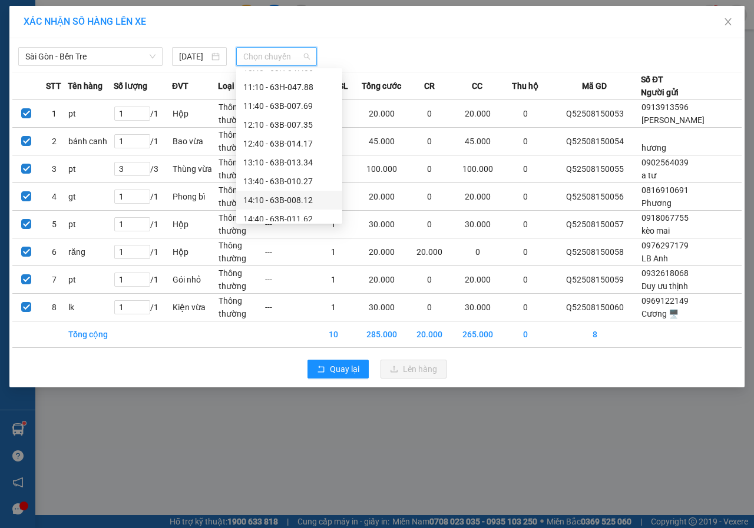
click at [274, 196] on div "14:10 - 63B-008.12" at bounding box center [289, 200] width 92 height 13
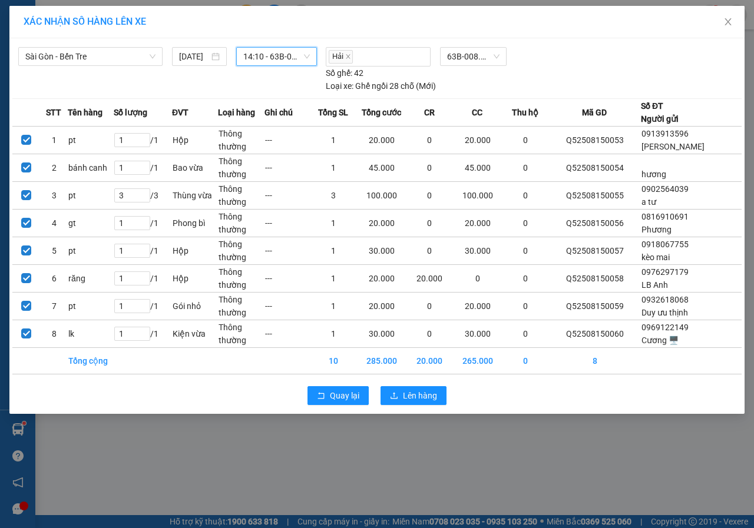
click at [283, 54] on span "14:10 - 63B-008.12" at bounding box center [276, 57] width 66 height 18
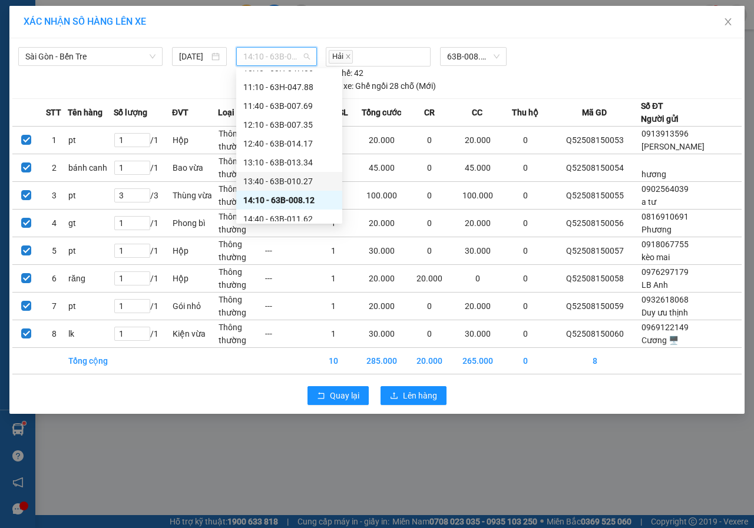
click at [286, 178] on div "13:40 - 63B-010.27" at bounding box center [289, 181] width 92 height 13
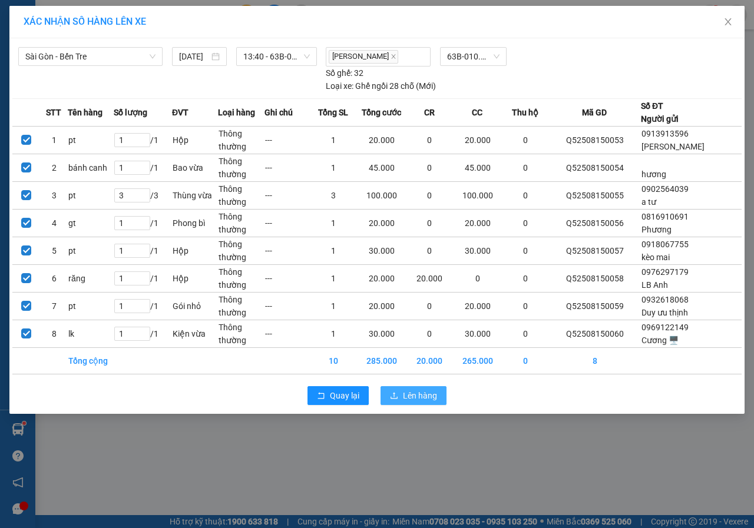
click at [406, 401] on span "Lên hàng" at bounding box center [420, 395] width 34 height 13
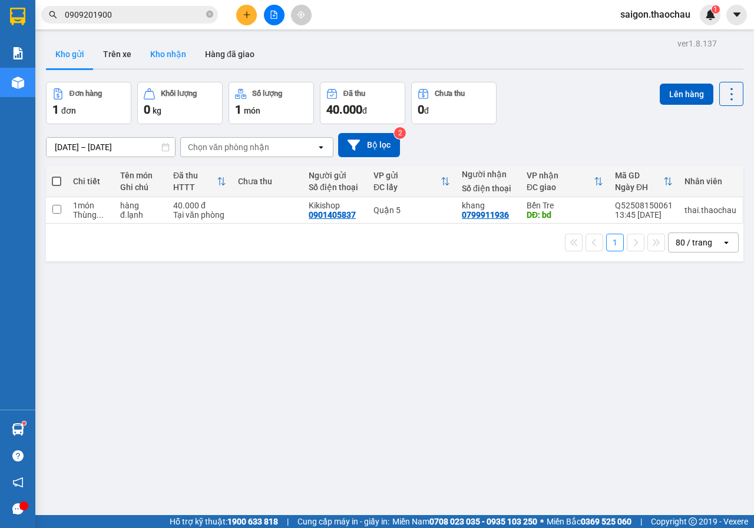
click at [155, 61] on button "Kho nhận" at bounding box center [168, 54] width 55 height 28
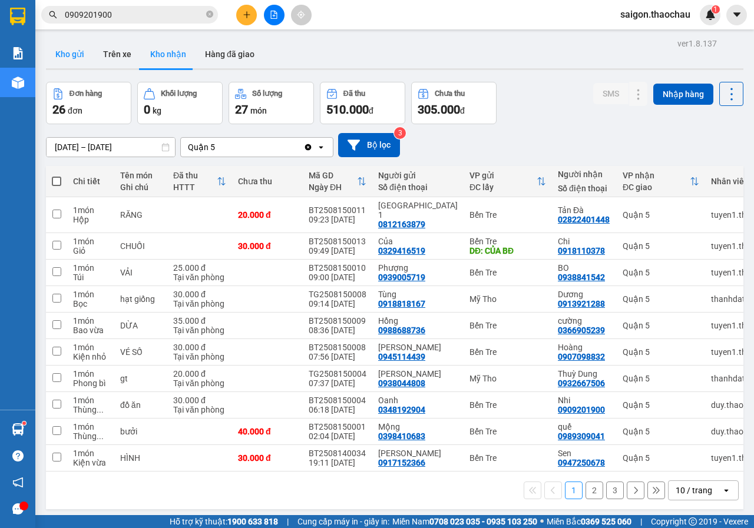
drag, startPoint x: 80, startPoint y: 60, endPoint x: 48, endPoint y: 446, distance: 387.0
click at [80, 63] on button "Kho gửi" at bounding box center [70, 54] width 48 height 28
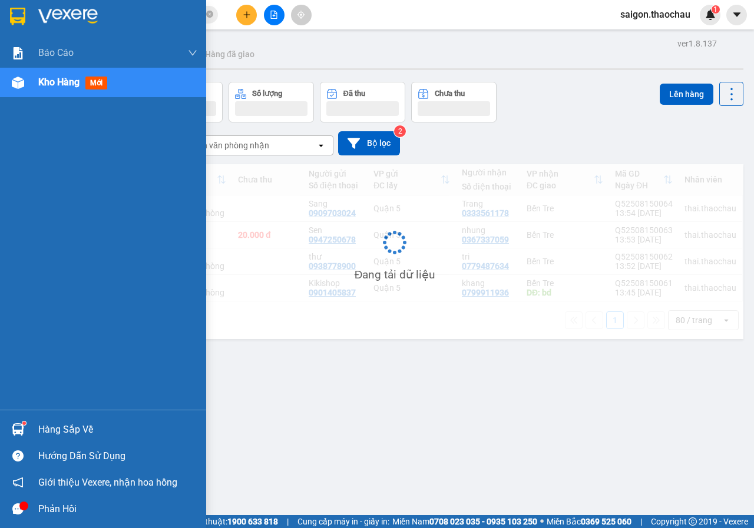
click at [12, 432] on img at bounding box center [18, 429] width 12 height 12
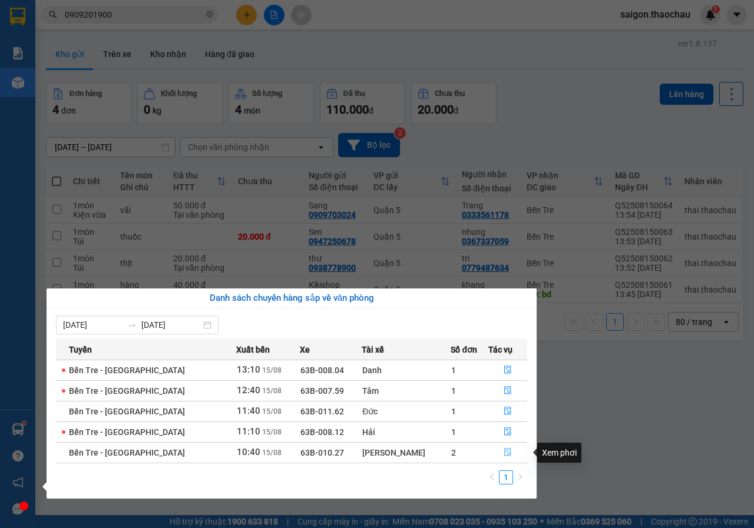
click at [503, 452] on icon "file-done" at bounding box center [507, 452] width 8 height 8
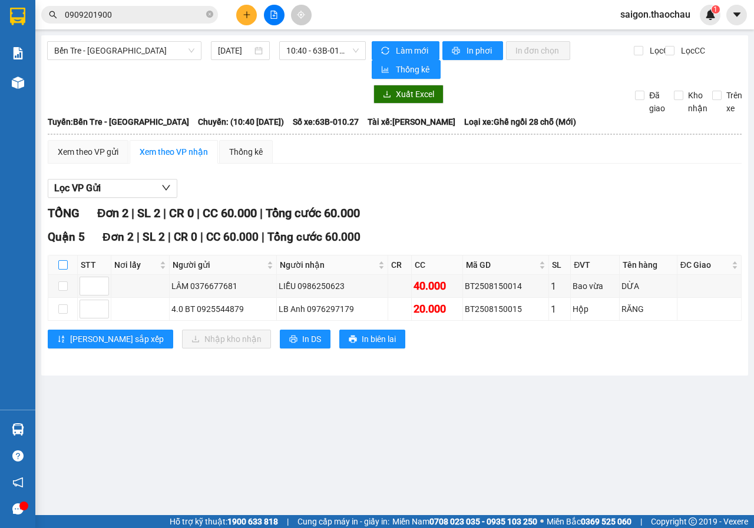
click at [63, 261] on input "checkbox" at bounding box center [62, 264] width 9 height 9
checkbox input "true"
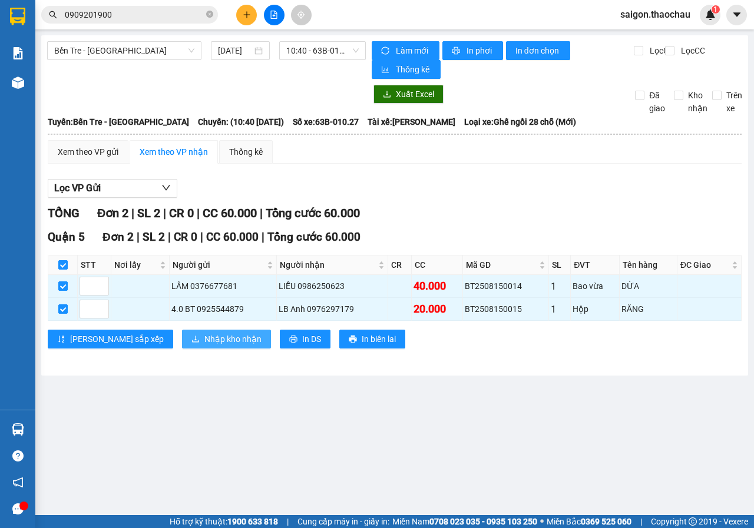
click at [182, 330] on button "Nhập kho nhận" at bounding box center [226, 339] width 89 height 19
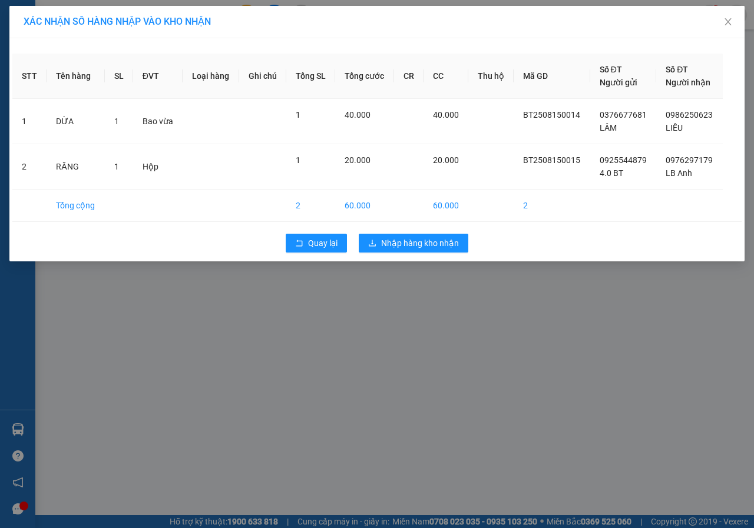
click at [398, 254] on div "Quay lại Nhập hàng kho nhận" at bounding box center [376, 243] width 729 height 31
click at [389, 242] on span "Nhập hàng kho nhận" at bounding box center [420, 243] width 78 height 13
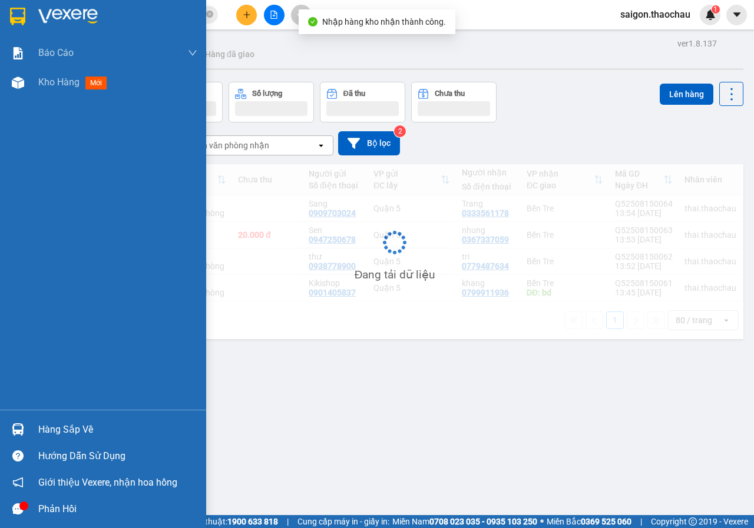
click at [17, 429] on img at bounding box center [18, 429] width 12 height 12
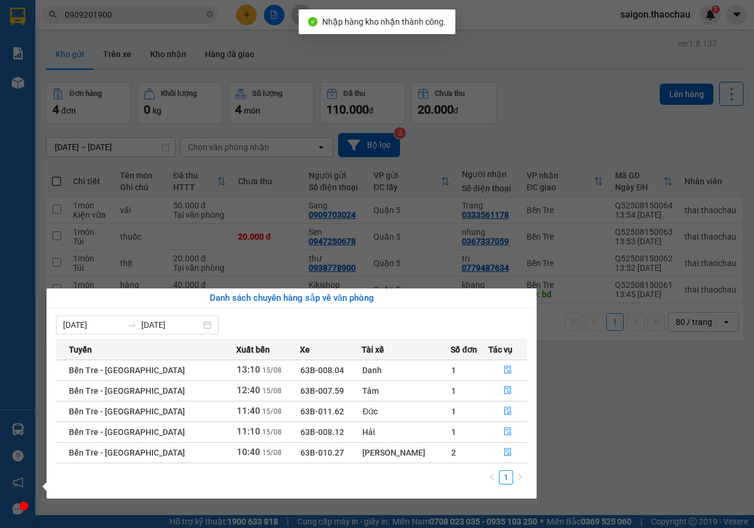
click at [18, 429] on div "Báo cáo Báo cáo dòng tiền (nhân viên) Kho hàng mới Hàng sắp về Hướng dẫn sử dụn…" at bounding box center [17, 264] width 35 height 528
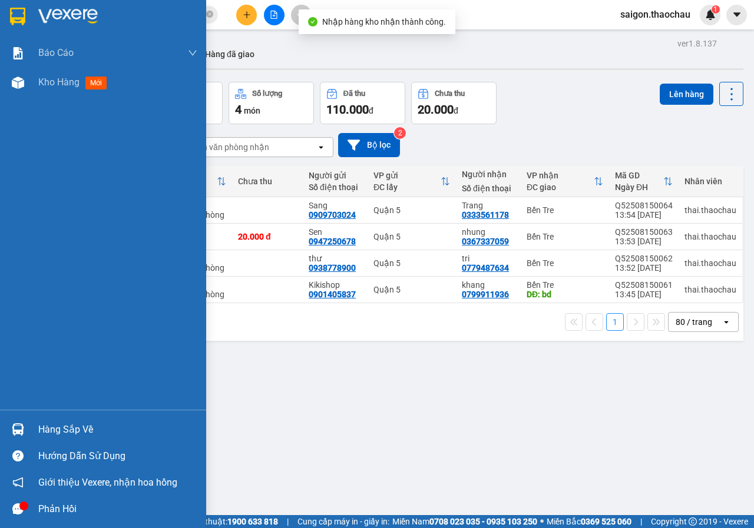
click at [74, 427] on div "Hàng sắp về" at bounding box center [117, 430] width 159 height 18
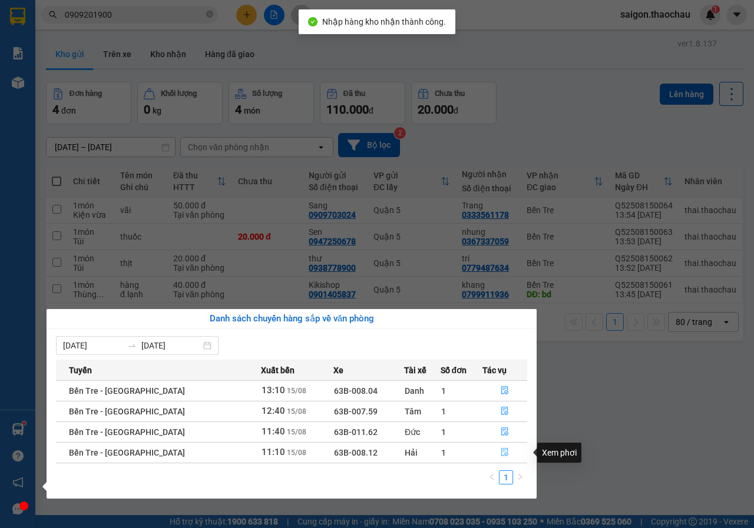
click at [500, 453] on icon "file-done" at bounding box center [504, 452] width 8 height 8
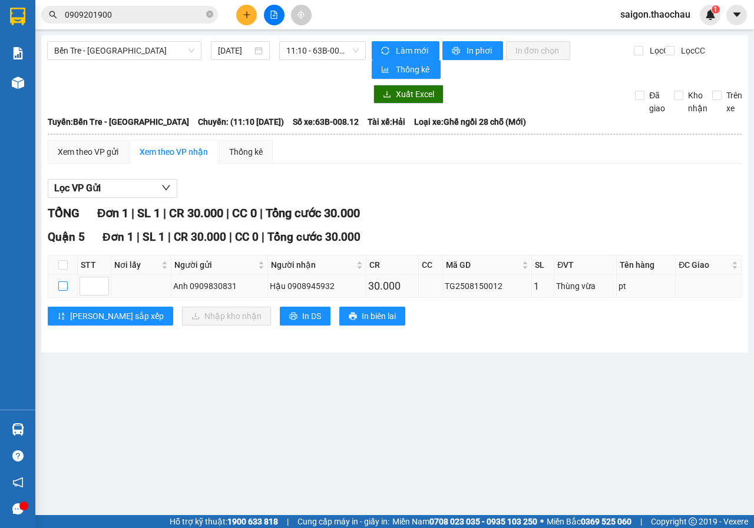
click at [61, 283] on input "checkbox" at bounding box center [62, 285] width 9 height 9
checkbox input "true"
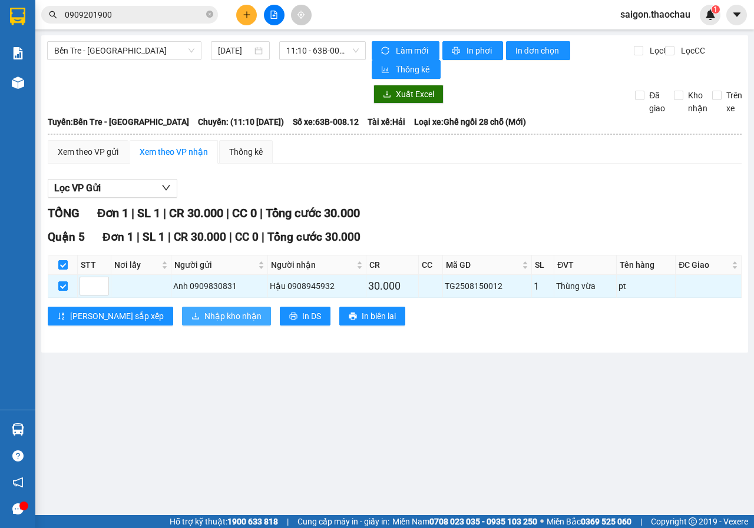
click at [204, 320] on span "Nhập kho nhận" at bounding box center [232, 316] width 57 height 13
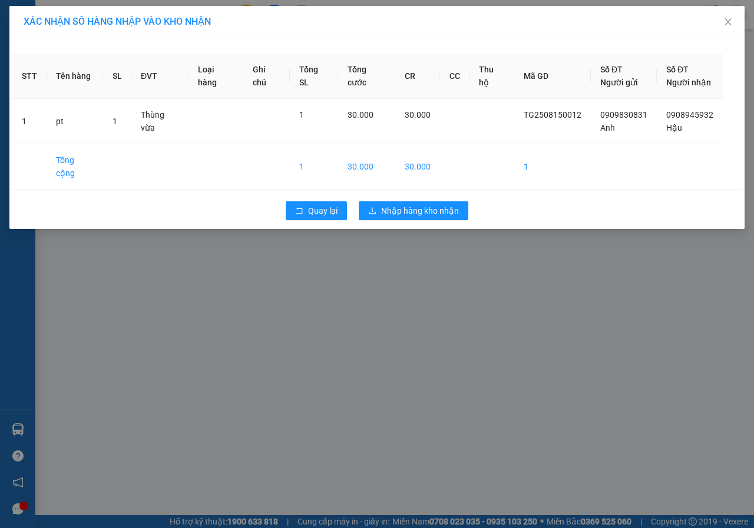
click at [420, 195] on div "Quay lại Nhập hàng kho nhận" at bounding box center [376, 210] width 729 height 31
click at [420, 204] on span "Nhập hàng kho nhận" at bounding box center [420, 210] width 78 height 13
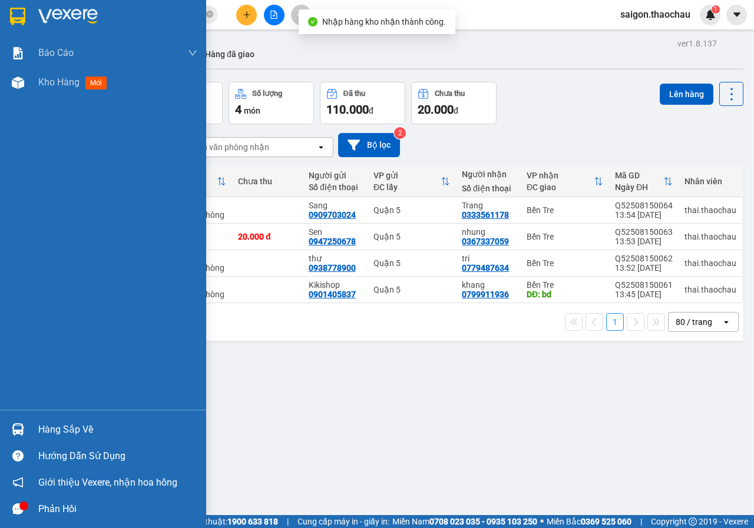
click at [75, 432] on div "Hàng sắp về" at bounding box center [117, 430] width 159 height 18
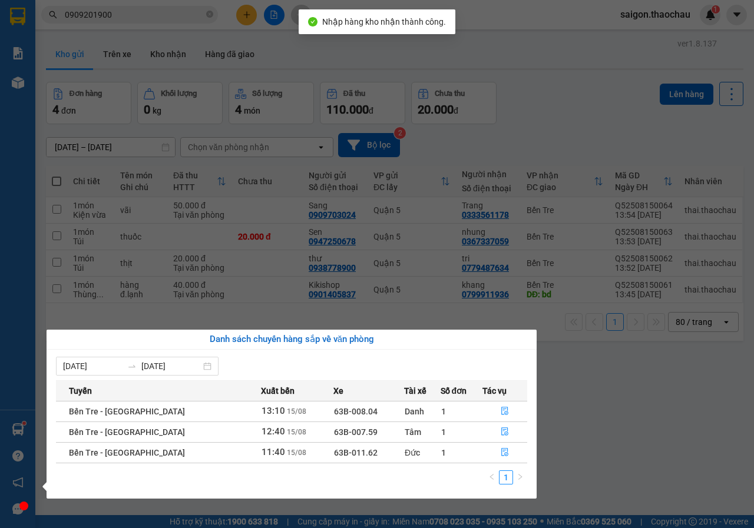
click at [546, 456] on section "Kết quả tìm kiếm ( 6 ) Bộ lọc Mã ĐH Trạng thái Món hàng Tổng cước Chưa cước Ngư…" at bounding box center [377, 264] width 754 height 528
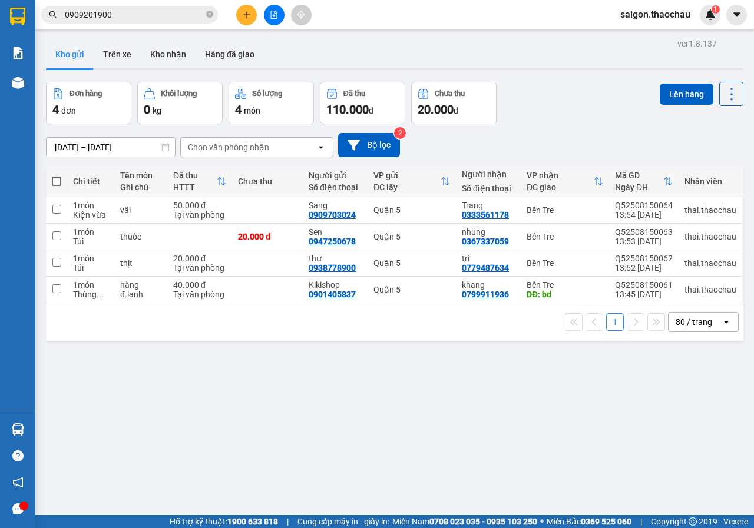
click at [37, 417] on main "ver 1.8.137 Kho gửi Trên xe Kho nhận Hàng đã giao Đơn hàng 4 đơn Khối lượng 0 k…" at bounding box center [377, 257] width 754 height 515
click at [31, 423] on div "Hàng sắp về" at bounding box center [17, 429] width 35 height 26
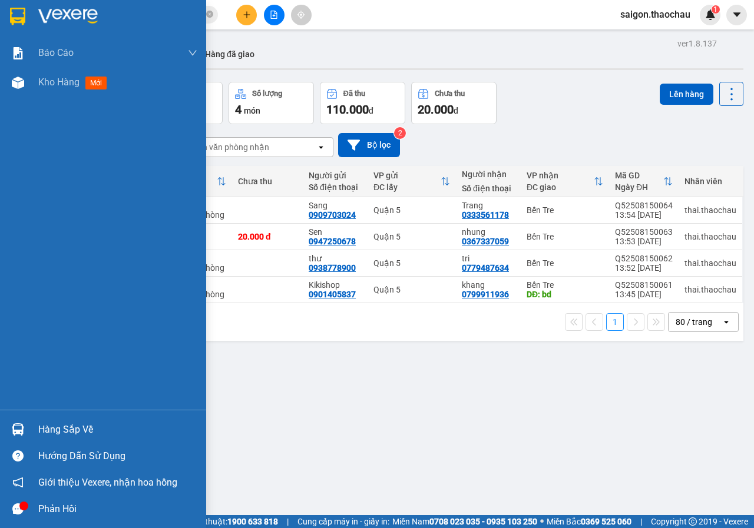
click at [31, 423] on div "Báo cáo Báo cáo dòng tiền (nhân viên) Kho hàng mới Hàng sắp về Hướng dẫn sử dụn…" at bounding box center [103, 264] width 206 height 528
click at [31, 423] on div "Hàng sắp về" at bounding box center [103, 429] width 206 height 26
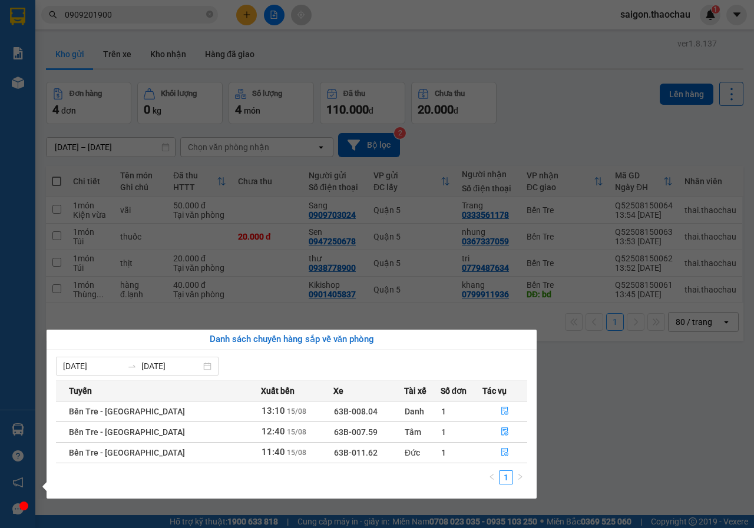
click at [667, 369] on section "Kết quả tìm kiếm ( 6 ) Bộ lọc Mã ĐH Trạng thái Món hàng Tổng cước Chưa cước Ngư…" at bounding box center [377, 264] width 754 height 528
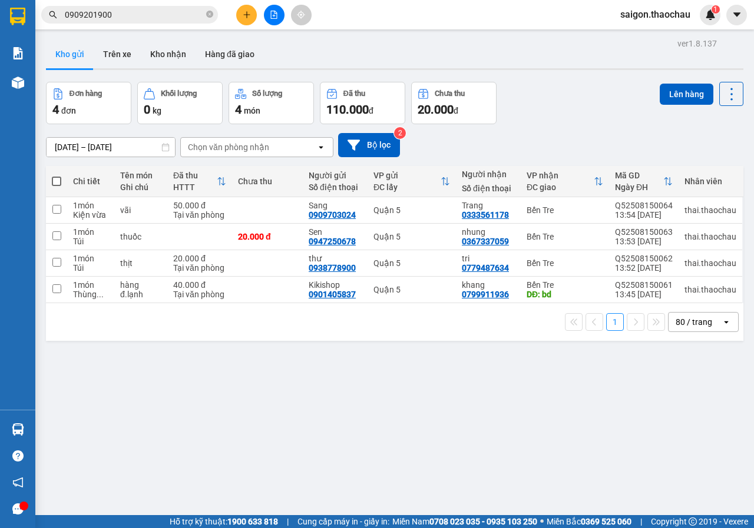
click at [55, 184] on span at bounding box center [56, 181] width 9 height 9
click at [57, 175] on input "checkbox" at bounding box center [57, 175] width 0 height 0
checkbox input "true"
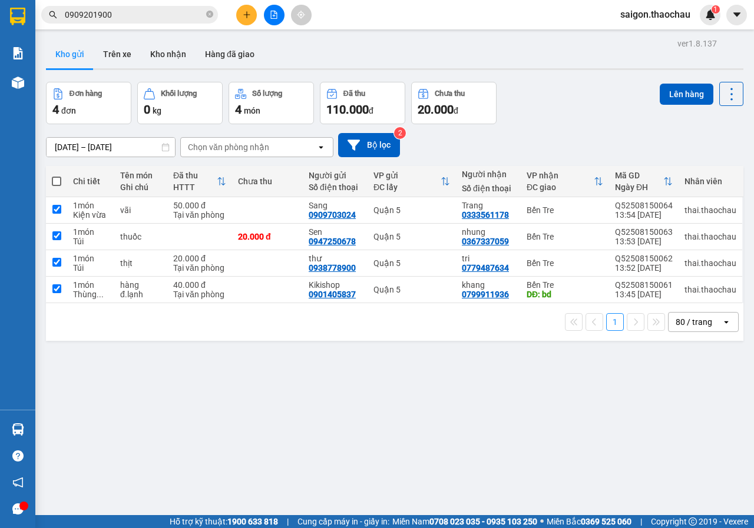
checkbox input "true"
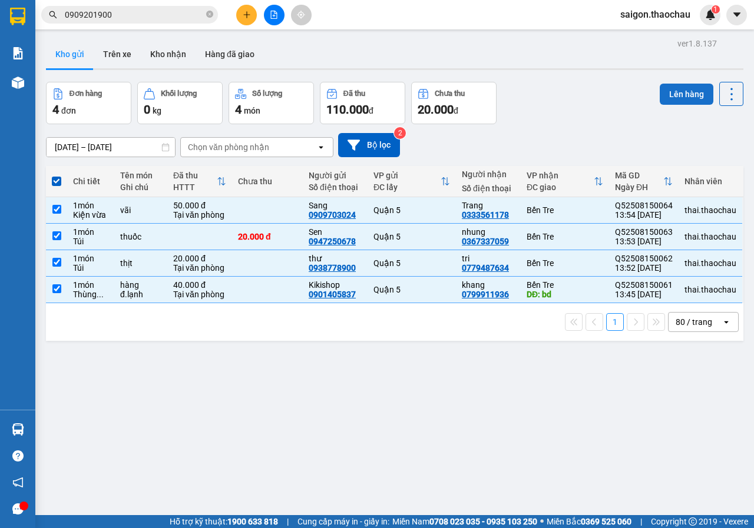
click at [669, 96] on button "Lên hàng" at bounding box center [686, 94] width 54 height 21
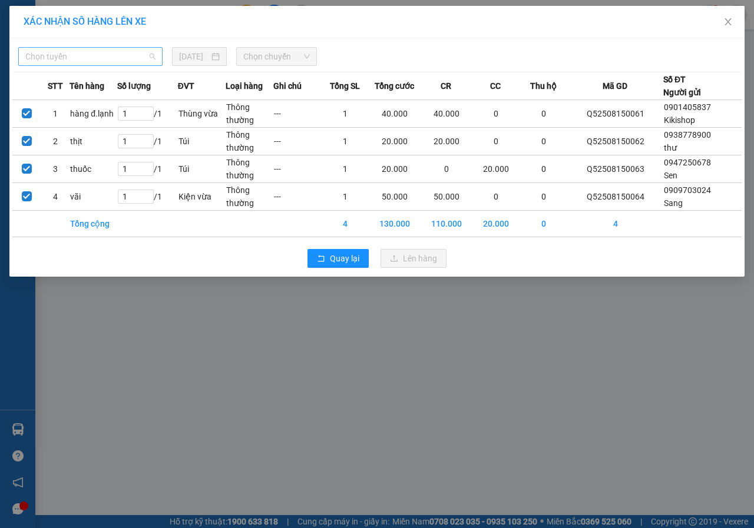
click at [71, 50] on span "Chọn tuyến" at bounding box center [90, 57] width 130 height 18
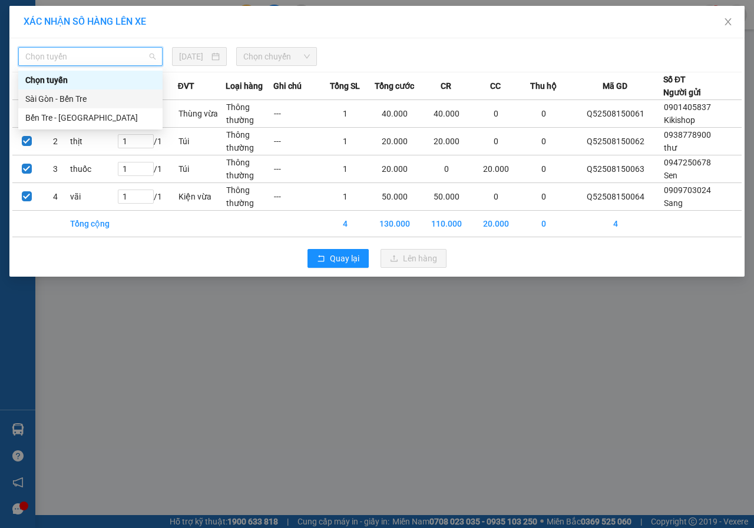
click at [72, 100] on div "Sài Gòn - Bến Tre" at bounding box center [90, 98] width 130 height 13
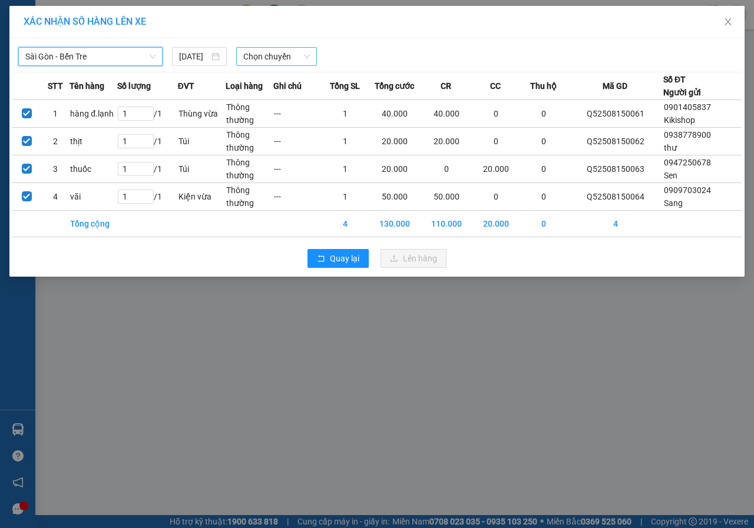
click at [263, 50] on span "Chọn chuyến" at bounding box center [276, 57] width 66 height 18
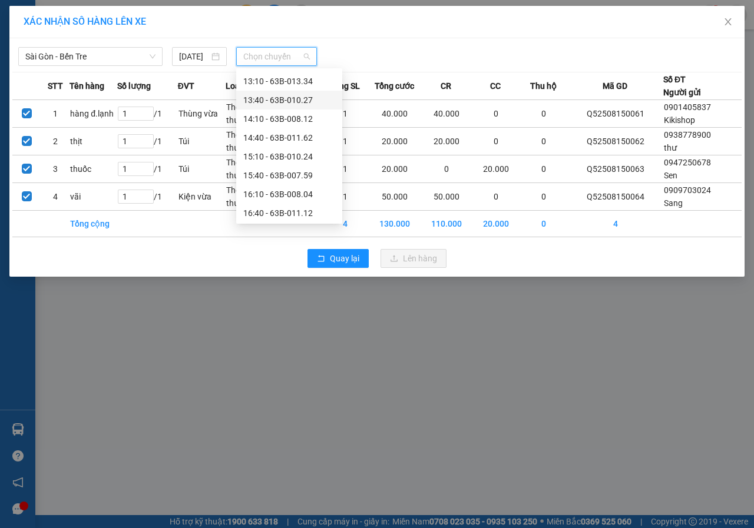
scroll to position [353, 0]
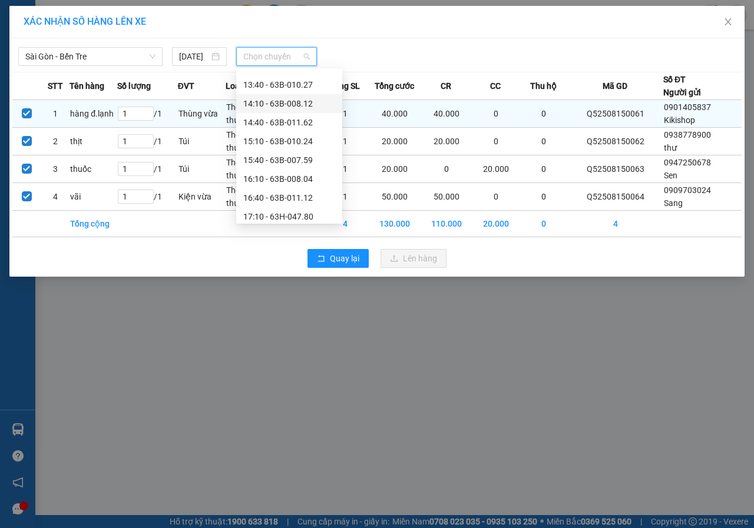
drag, startPoint x: 265, startPoint y: 100, endPoint x: 286, endPoint y: 127, distance: 34.9
click at [265, 99] on div "14:10 - 63B-008.12" at bounding box center [289, 103] width 92 height 13
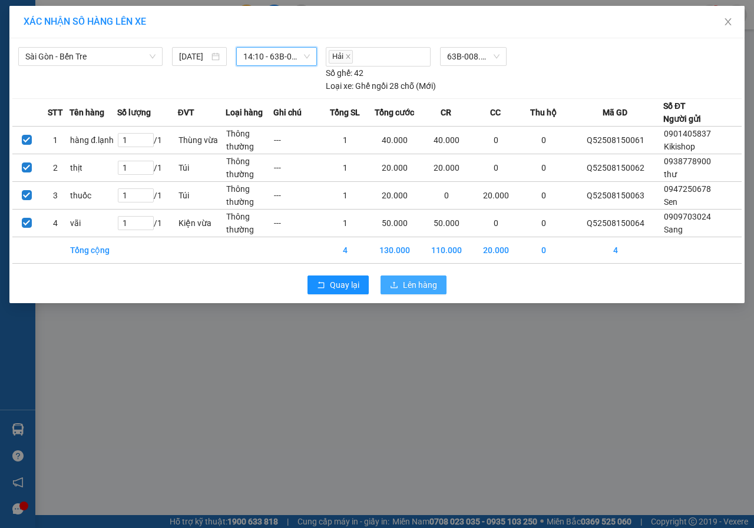
click at [414, 280] on span "Lên hàng" at bounding box center [420, 285] width 34 height 13
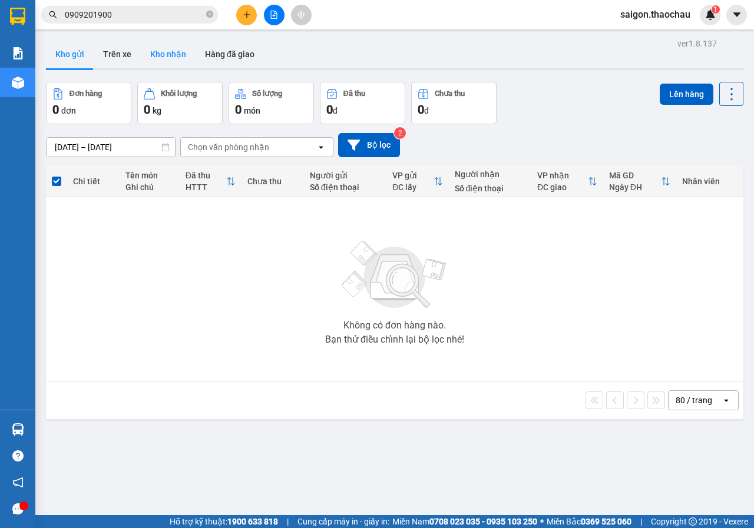
click at [189, 51] on button "Kho nhận" at bounding box center [168, 54] width 55 height 28
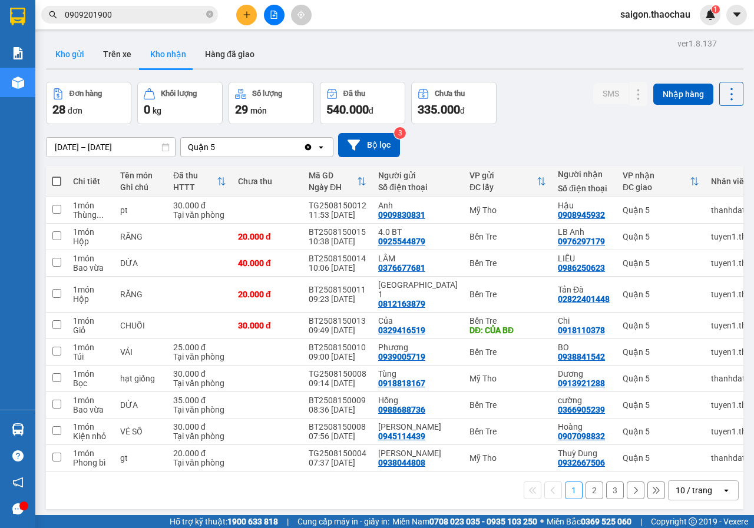
click at [78, 57] on button "Kho gửi" at bounding box center [70, 54] width 48 height 28
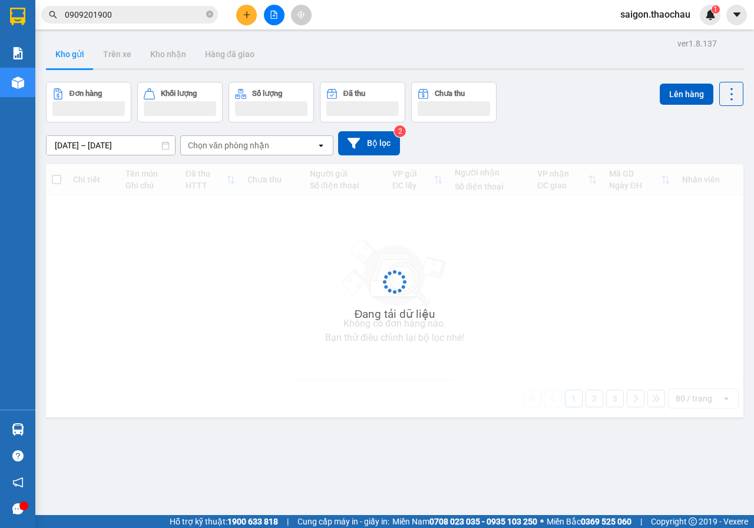
click at [78, 57] on button "Kho gửi" at bounding box center [70, 54] width 48 height 28
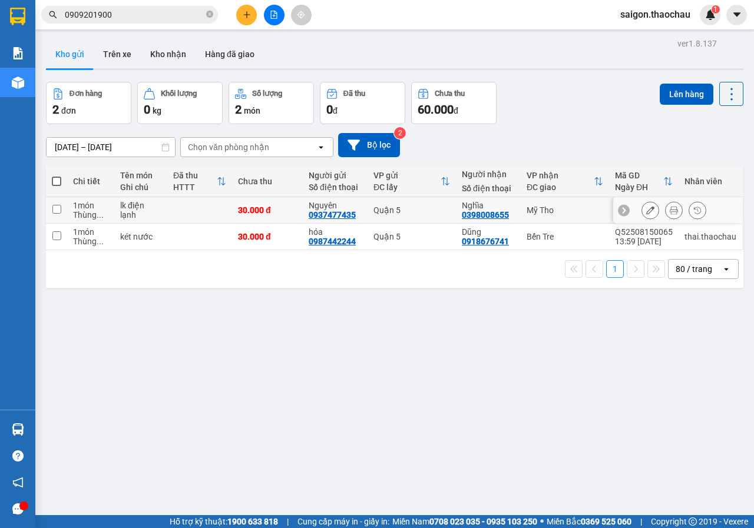
click at [665, 207] on button at bounding box center [673, 210] width 16 height 21
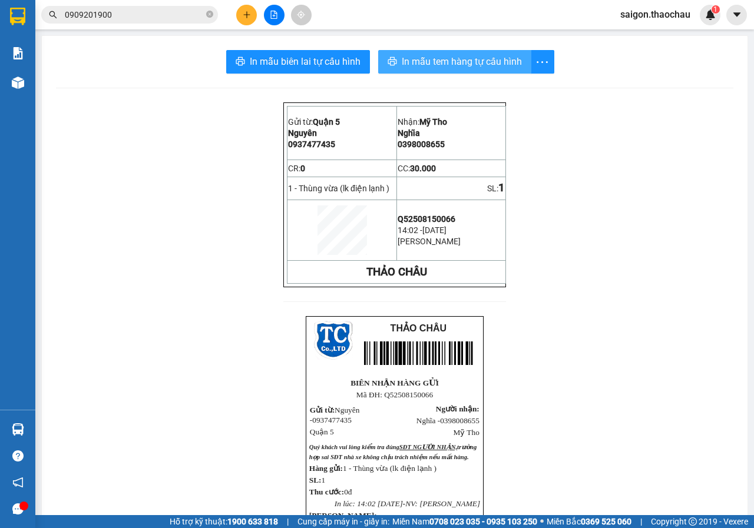
click at [463, 55] on span "In mẫu tem hàng tự cấu hình" at bounding box center [462, 61] width 120 height 15
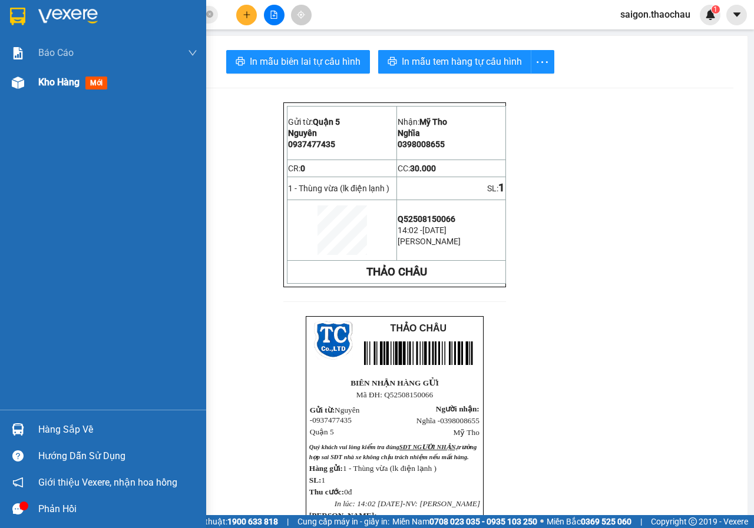
click at [22, 89] on div at bounding box center [18, 82] width 21 height 21
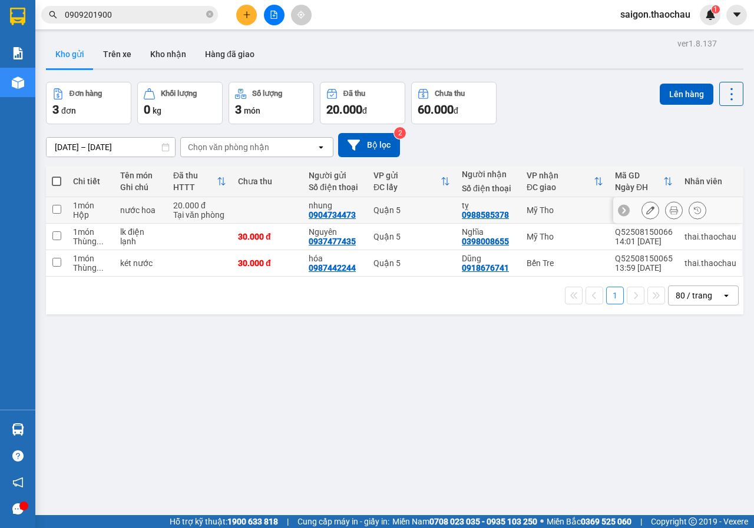
click at [669, 207] on icon at bounding box center [673, 210] width 8 height 8
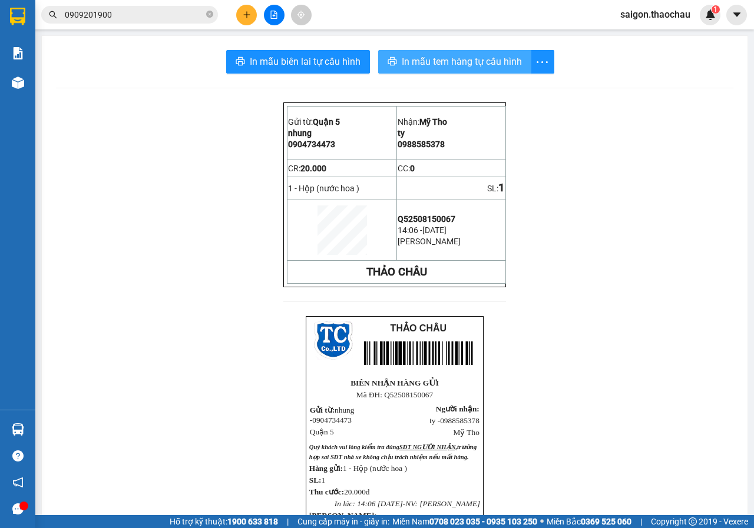
click at [494, 52] on button "In mẫu tem hàng tự cấu hình" at bounding box center [454, 62] width 153 height 24
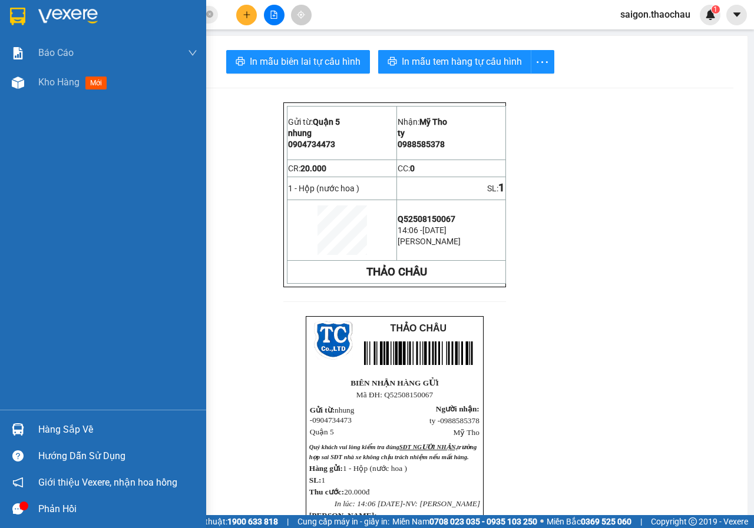
click at [16, 433] on img at bounding box center [18, 429] width 12 height 12
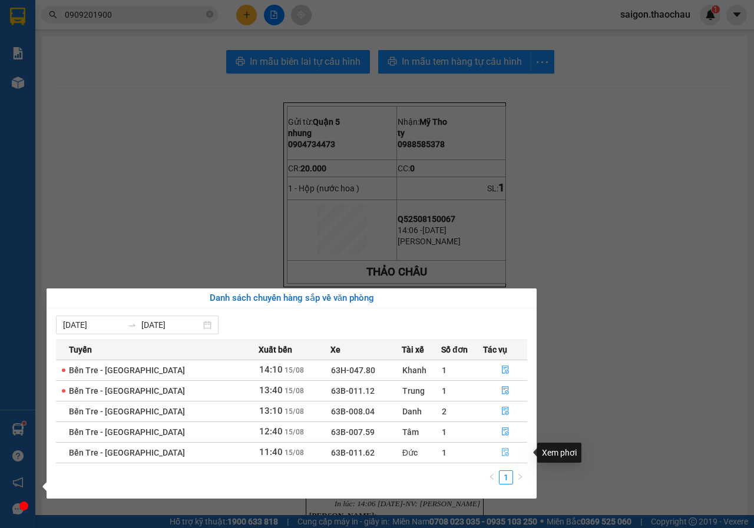
click at [503, 455] on icon "file-done" at bounding box center [505, 452] width 8 height 8
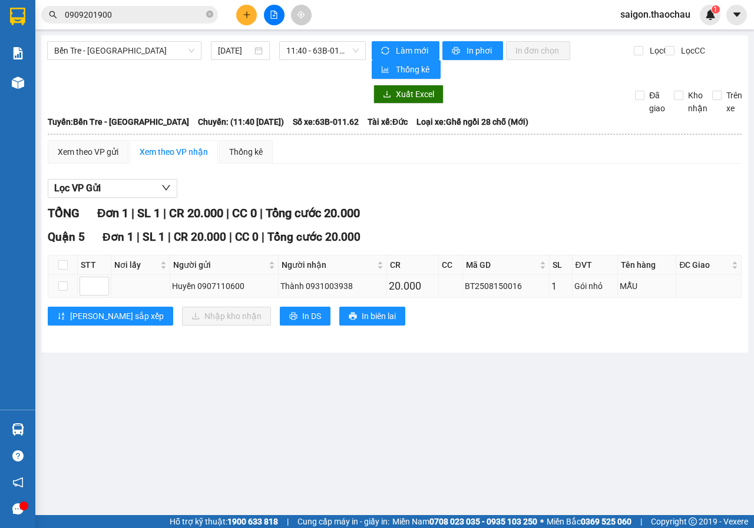
click at [55, 280] on td at bounding box center [62, 286] width 29 height 23
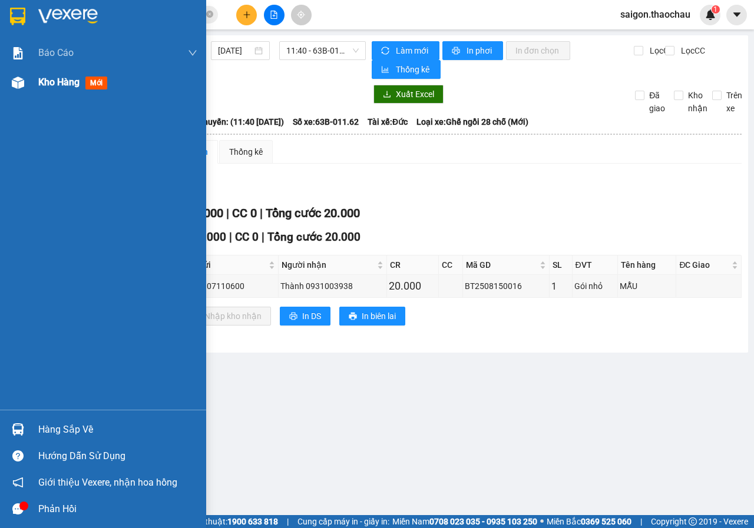
click at [37, 72] on div "Kho hàng mới" at bounding box center [103, 82] width 206 height 29
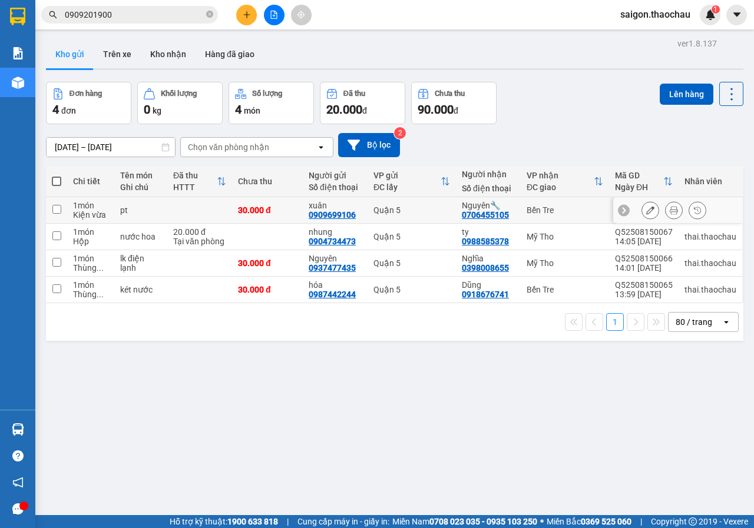
click at [669, 211] on icon at bounding box center [673, 210] width 8 height 8
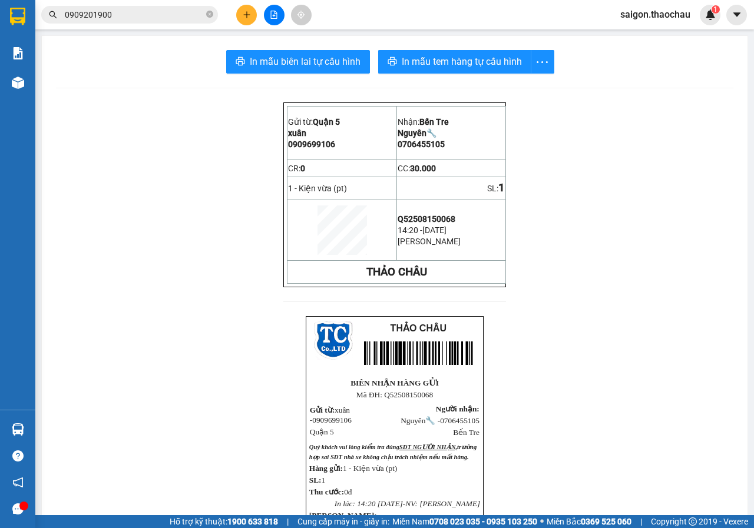
click at [486, 74] on div "In mẫu biên lai tự cấu hình In mẫu tem hàng tự cấu hình Gửi từ: Quận 5 xuân 0…" at bounding box center [394, 400] width 705 height 729
click at [468, 55] on span "In mẫu tem hàng tự cấu hình" at bounding box center [462, 61] width 120 height 15
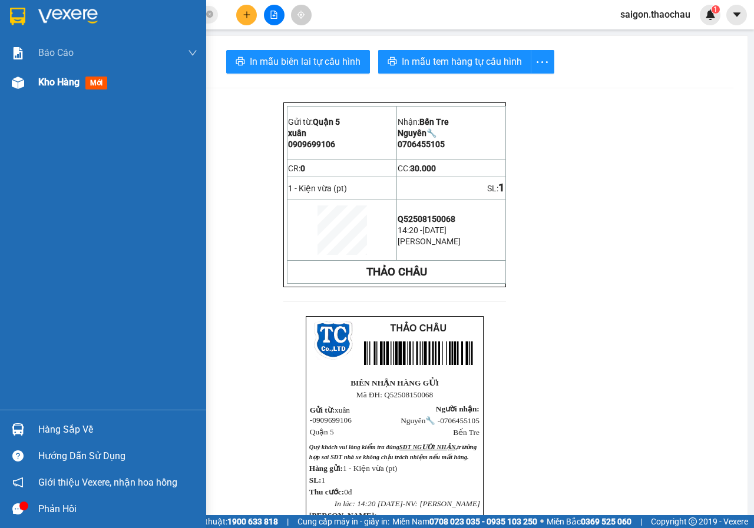
click at [31, 79] on div "Kho hàng mới" at bounding box center [103, 82] width 206 height 29
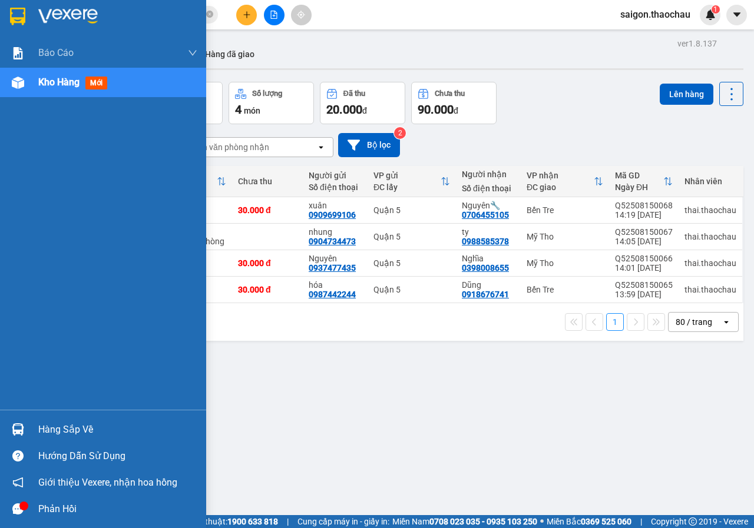
click at [25, 424] on div at bounding box center [18, 429] width 21 height 21
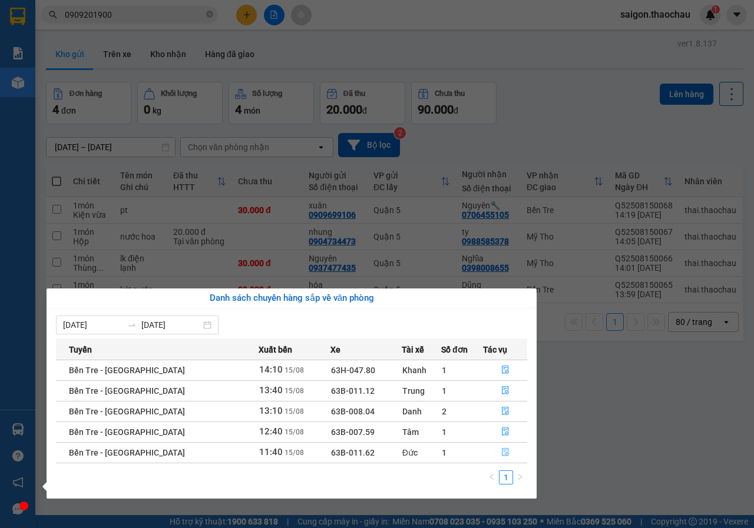
click at [494, 452] on button "button" at bounding box center [504, 452] width 43 height 19
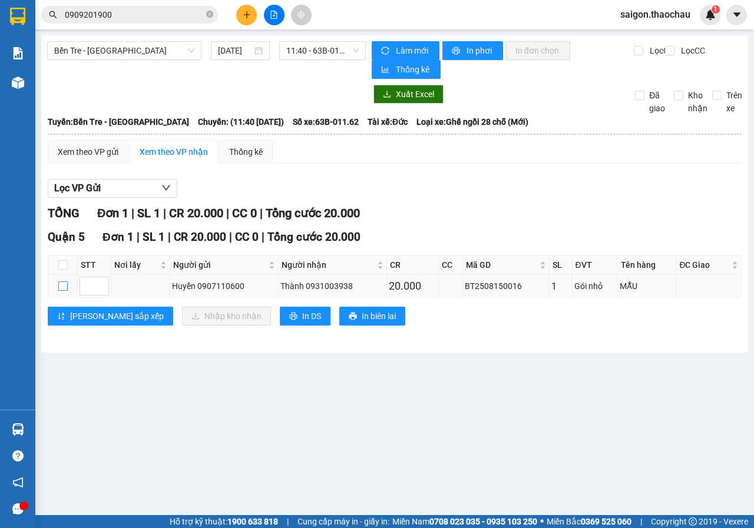
click at [64, 292] on label at bounding box center [62, 286] width 9 height 13
click at [64, 291] on input "checkbox" at bounding box center [62, 285] width 9 height 9
checkbox input "true"
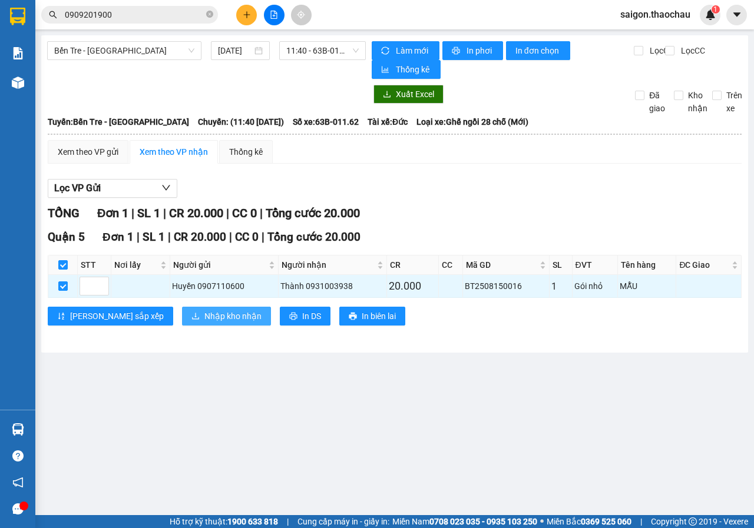
click at [204, 323] on span "Nhập kho nhận" at bounding box center [232, 316] width 57 height 13
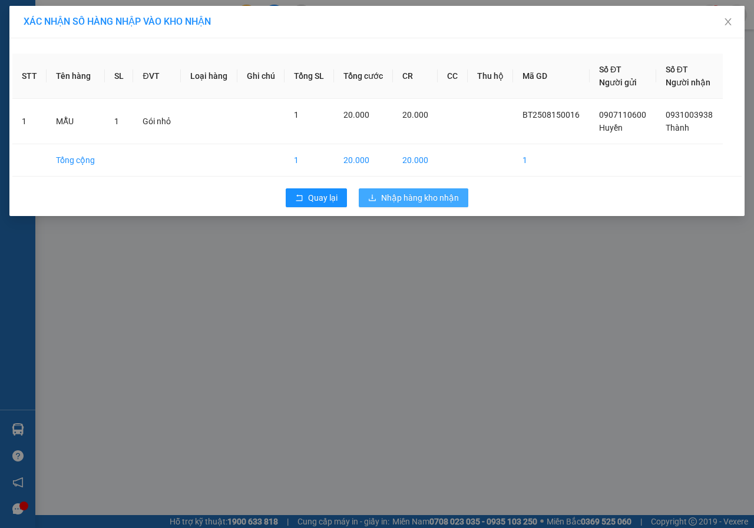
click at [408, 204] on button "Nhập hàng kho nhận" at bounding box center [414, 197] width 110 height 19
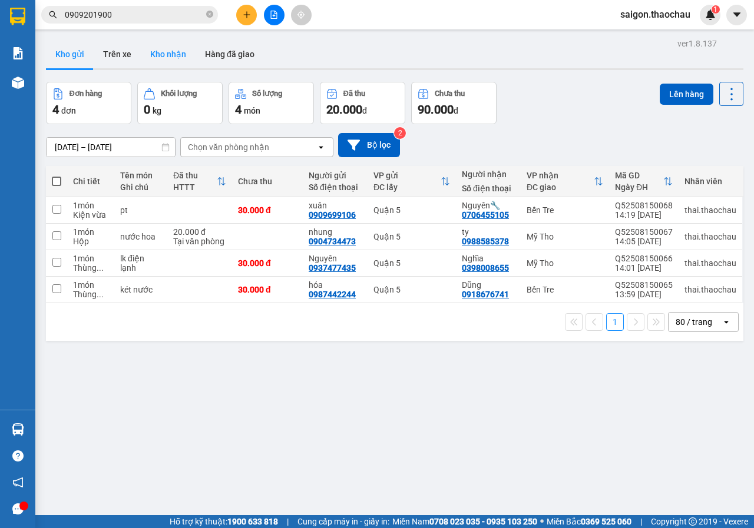
click at [178, 51] on button "Kho nhận" at bounding box center [168, 54] width 55 height 28
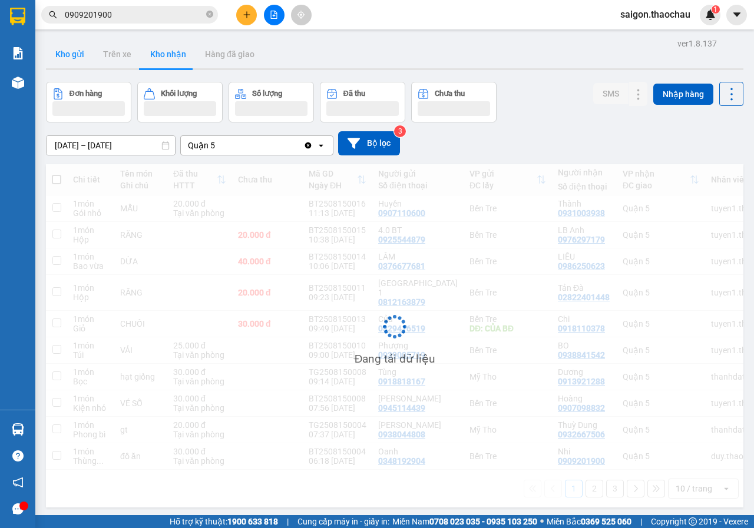
click at [79, 60] on button "Kho gửi" at bounding box center [70, 54] width 48 height 28
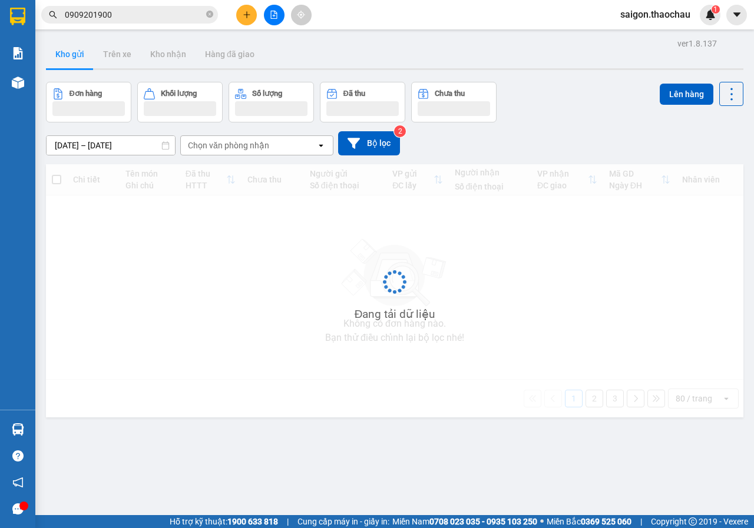
click at [79, 60] on button "Kho gửi" at bounding box center [70, 54] width 48 height 28
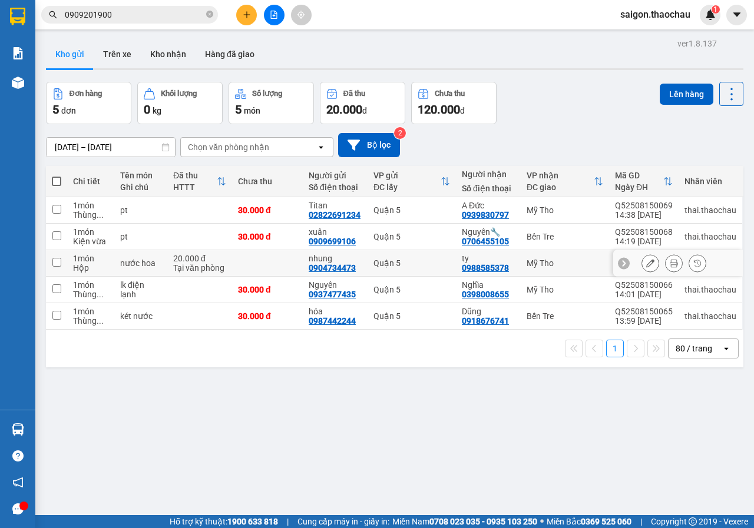
click at [58, 263] on input "checkbox" at bounding box center [56, 262] width 9 height 9
checkbox input "true"
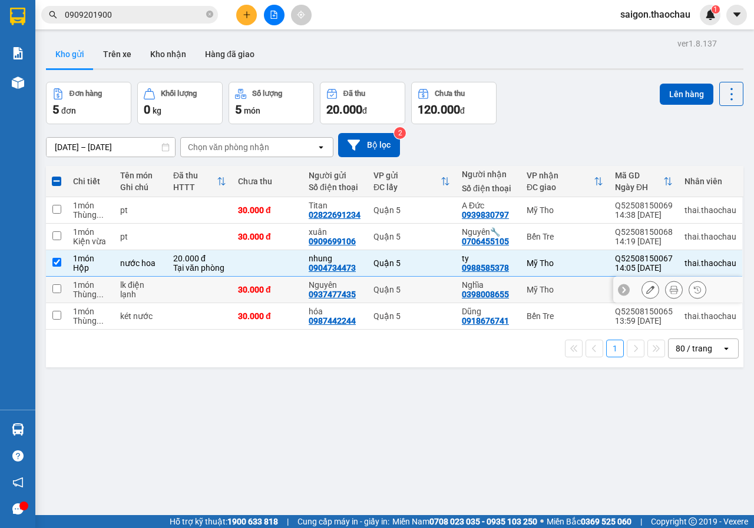
click at [56, 286] on input "checkbox" at bounding box center [56, 288] width 9 height 9
checkbox input "true"
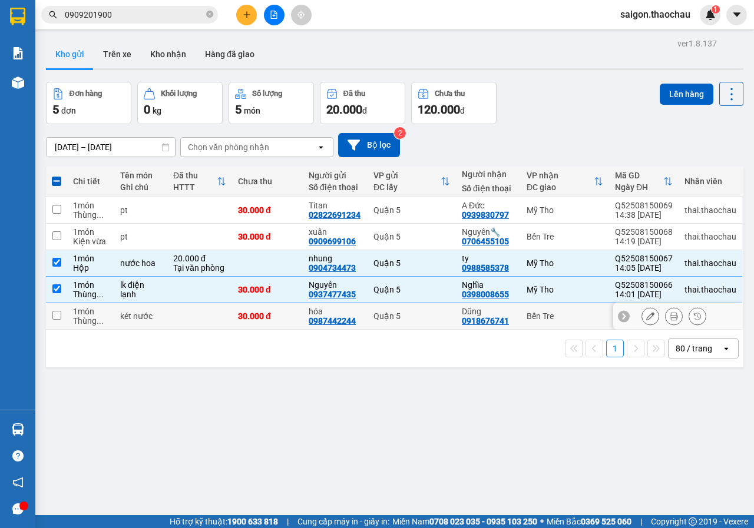
click at [55, 313] on input "checkbox" at bounding box center [56, 315] width 9 height 9
checkbox input "true"
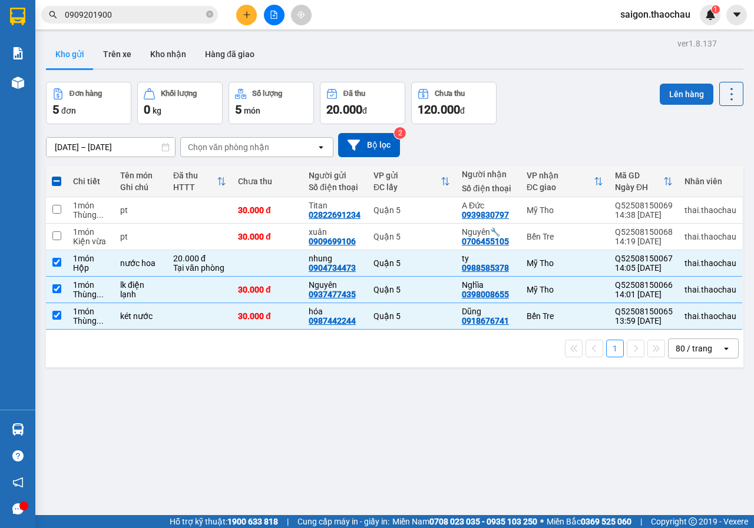
click at [688, 91] on button "Lên hàng" at bounding box center [686, 94] width 54 height 21
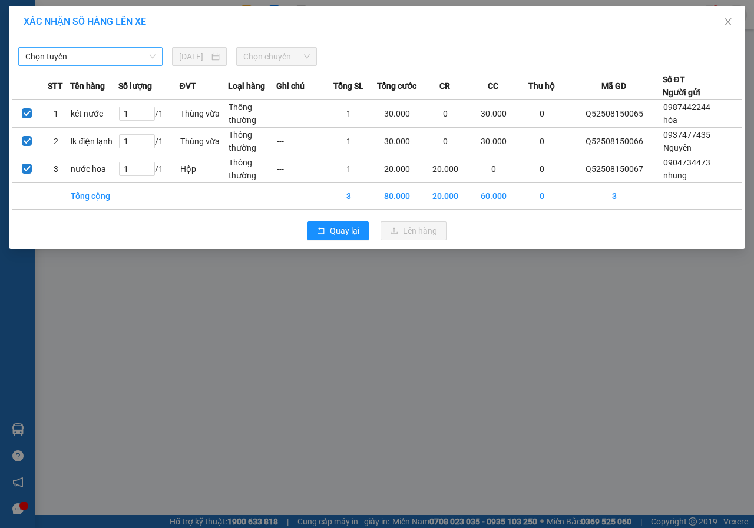
click at [62, 54] on span "Chọn tuyến" at bounding box center [90, 57] width 130 height 18
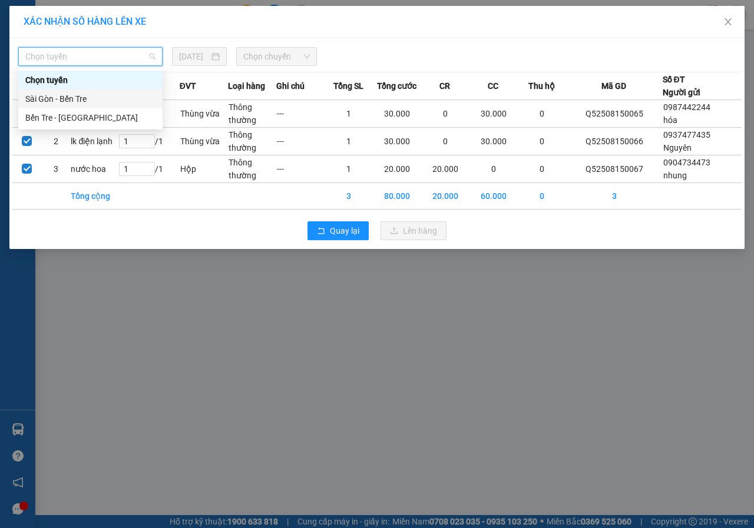
click at [56, 96] on div "Sài Gòn - Bến Tre" at bounding box center [90, 98] width 130 height 13
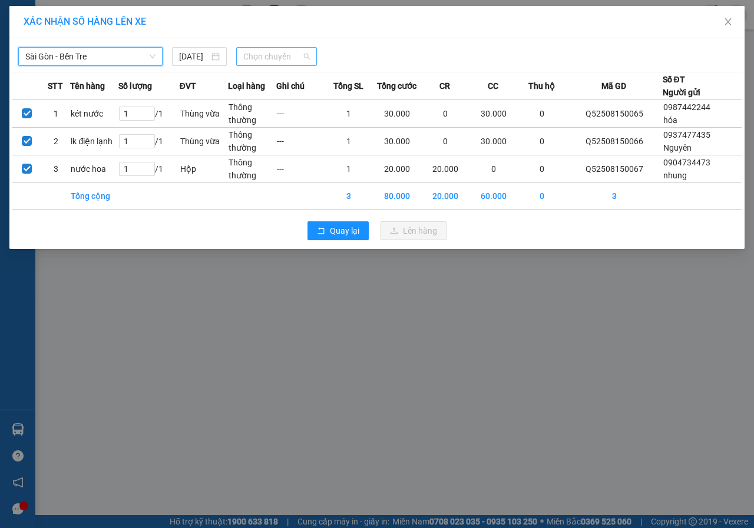
click at [271, 60] on span "Chọn chuyến" at bounding box center [276, 57] width 66 height 18
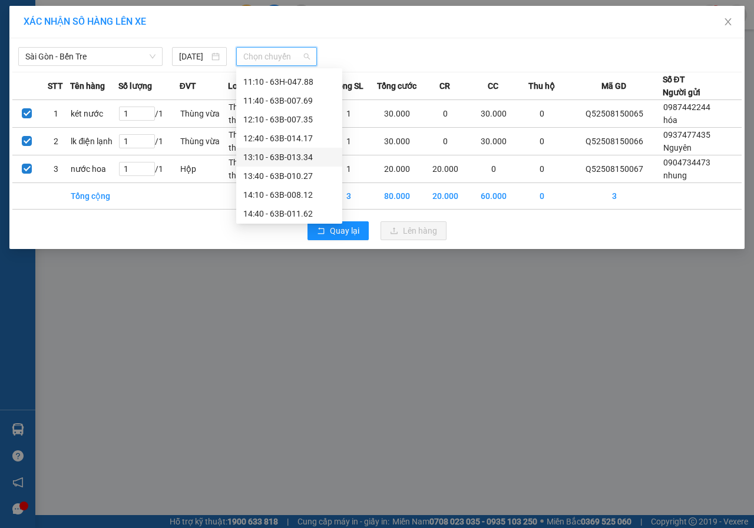
scroll to position [294, 0]
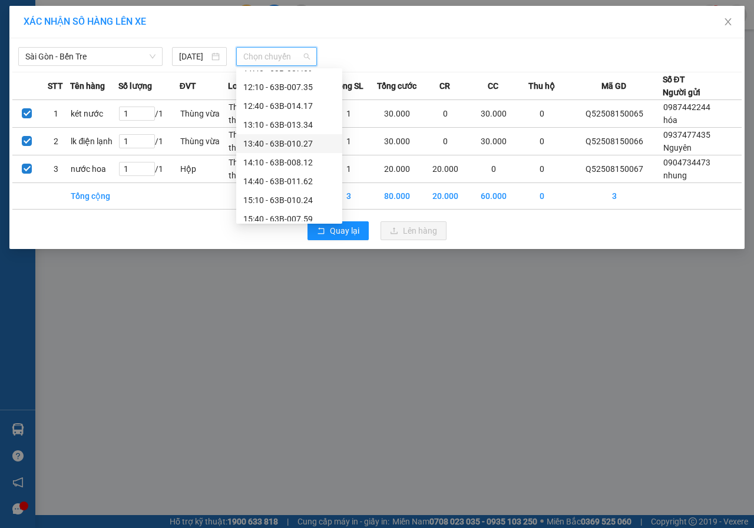
click at [280, 140] on div "13:40 - 63B-010.27" at bounding box center [289, 143] width 92 height 13
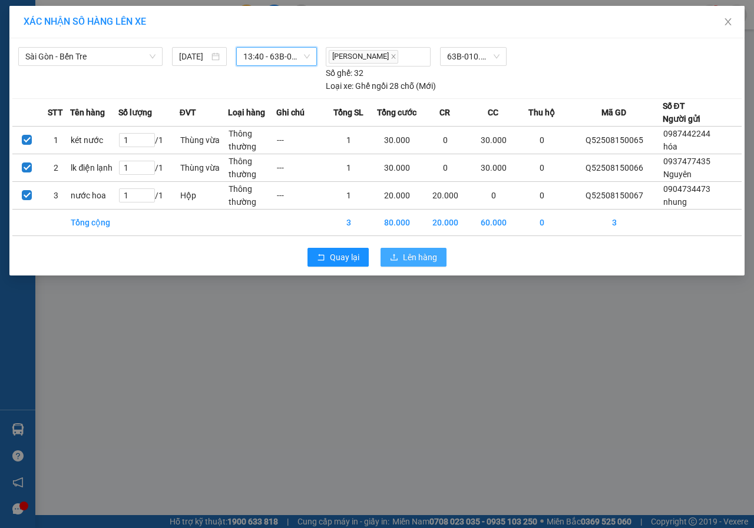
click at [411, 256] on span "Lên hàng" at bounding box center [420, 257] width 34 height 13
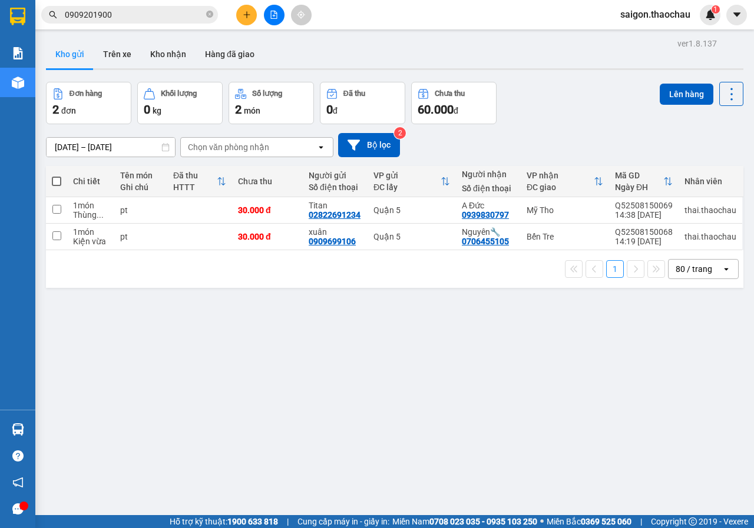
click at [277, 12] on icon "file-add" at bounding box center [274, 15] width 8 height 8
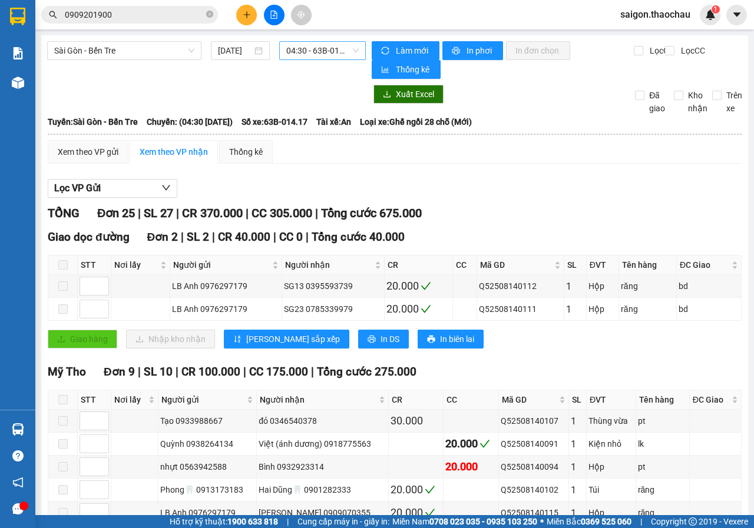
click at [320, 55] on span "04:30 - 63B-014.17" at bounding box center [322, 51] width 72 height 18
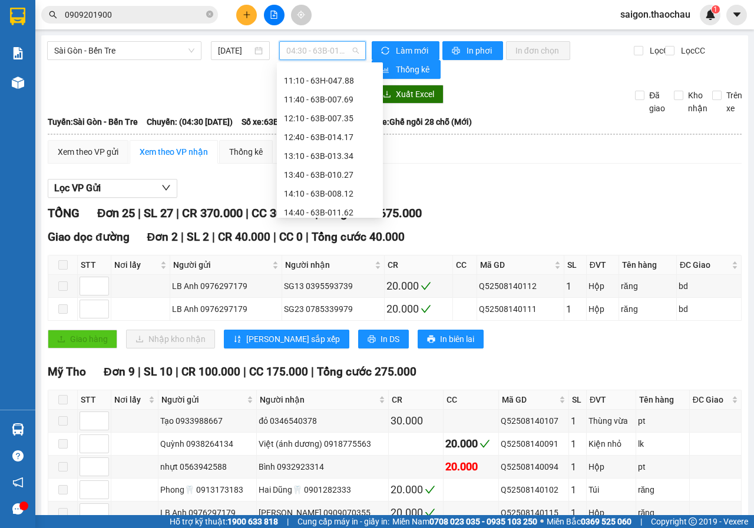
scroll to position [257, 0]
click at [306, 173] on div "13:40 - 63B-010.27" at bounding box center [330, 175] width 92 height 13
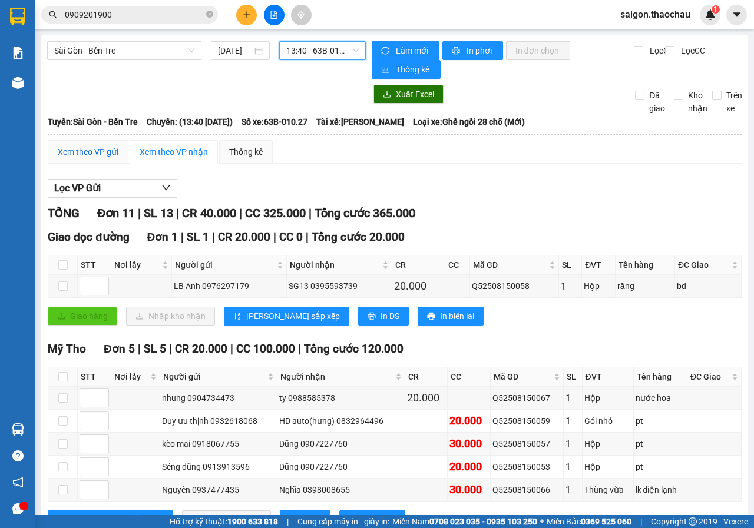
click at [79, 155] on div "Xem theo VP gửi" at bounding box center [88, 151] width 61 height 13
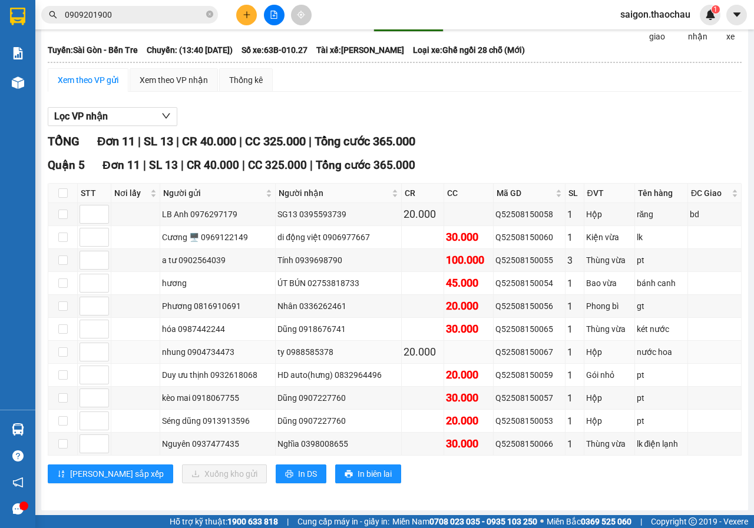
scroll to position [73, 0]
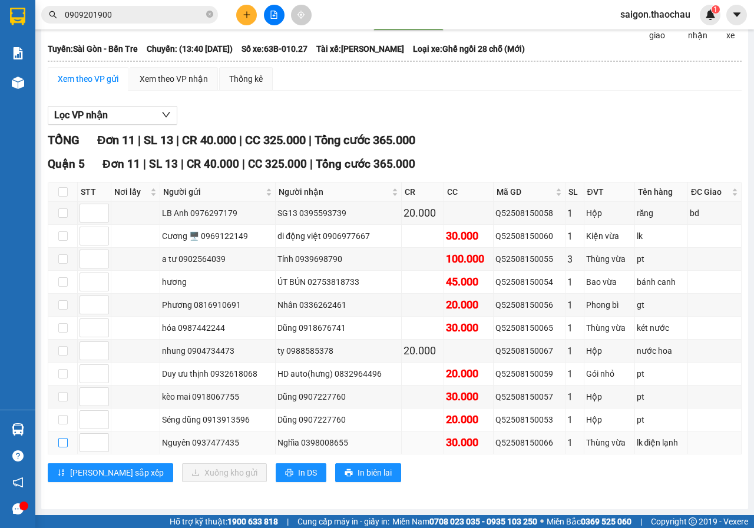
click at [66, 445] on input "checkbox" at bounding box center [62, 442] width 9 height 9
checkbox input "true"
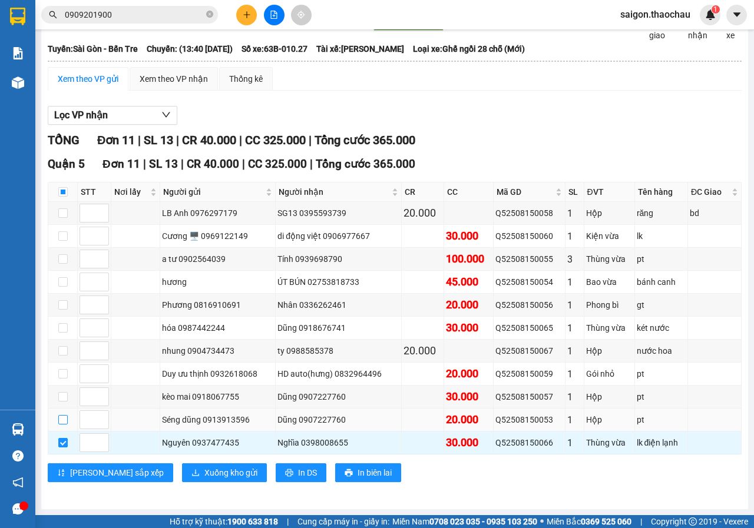
click at [62, 416] on input "checkbox" at bounding box center [62, 419] width 9 height 9
checkbox input "true"
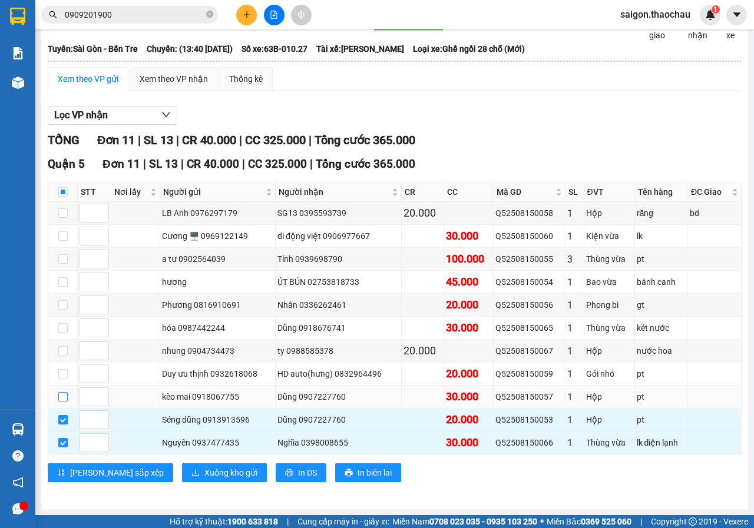
click at [61, 396] on input "checkbox" at bounding box center [62, 396] width 9 height 9
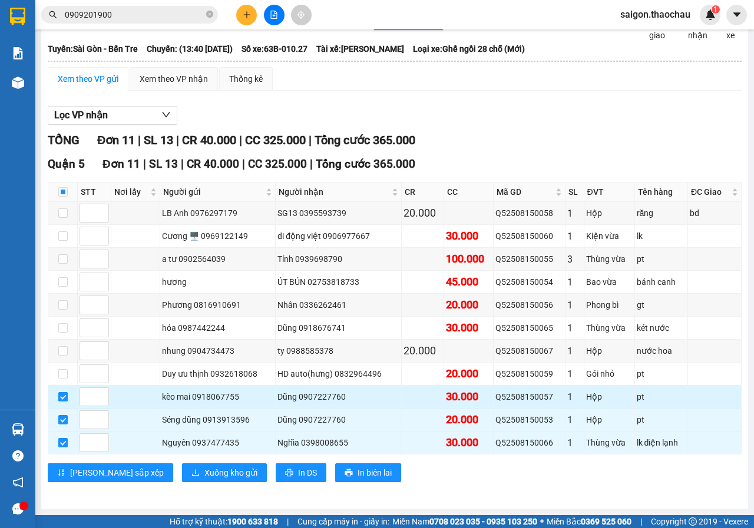
click at [61, 395] on input "checkbox" at bounding box center [62, 396] width 9 height 9
checkbox input "false"
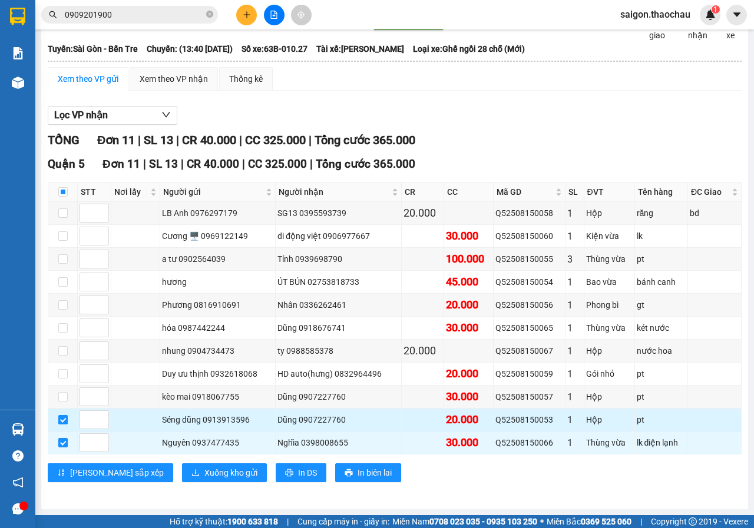
click at [63, 421] on input "checkbox" at bounding box center [62, 419] width 9 height 9
checkbox input "false"
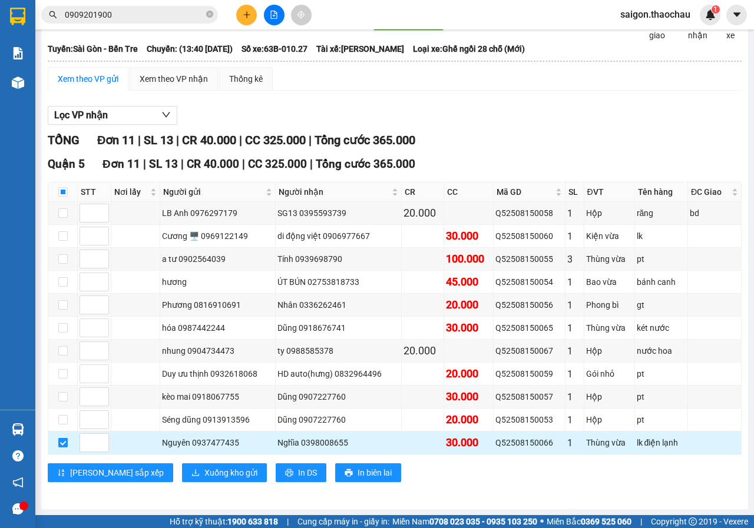
click at [58, 445] on input "checkbox" at bounding box center [62, 442] width 9 height 9
checkbox input "false"
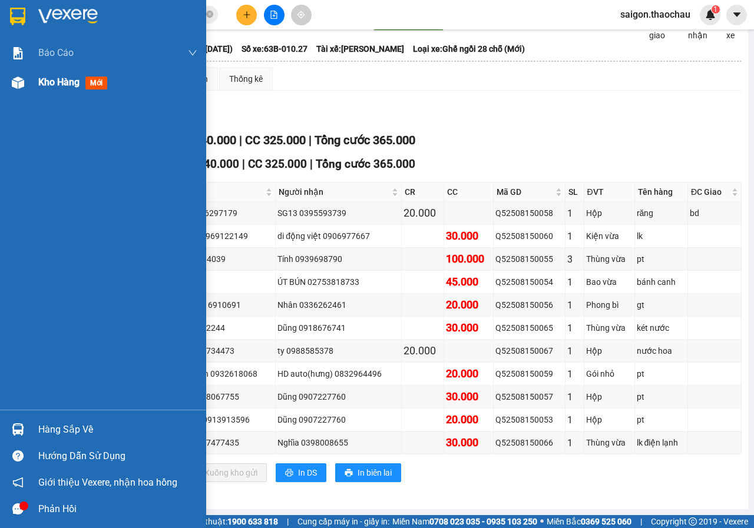
click at [9, 82] on div at bounding box center [18, 82] width 21 height 21
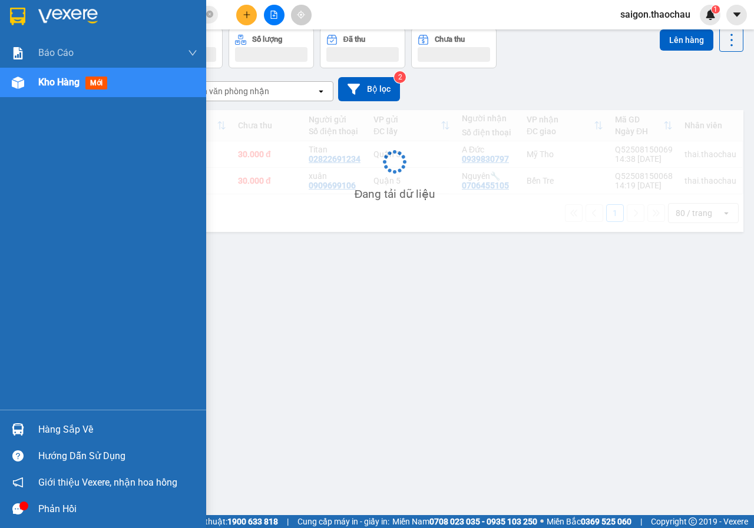
scroll to position [54, 0]
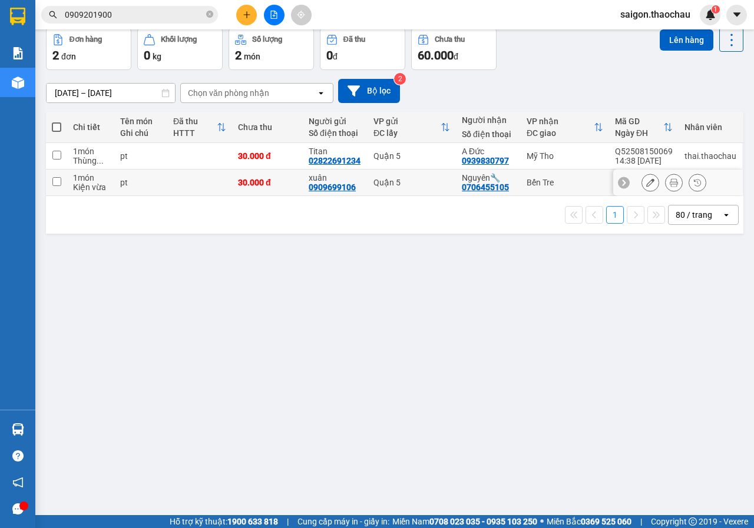
click at [57, 187] on td at bounding box center [56, 183] width 21 height 26
checkbox input "true"
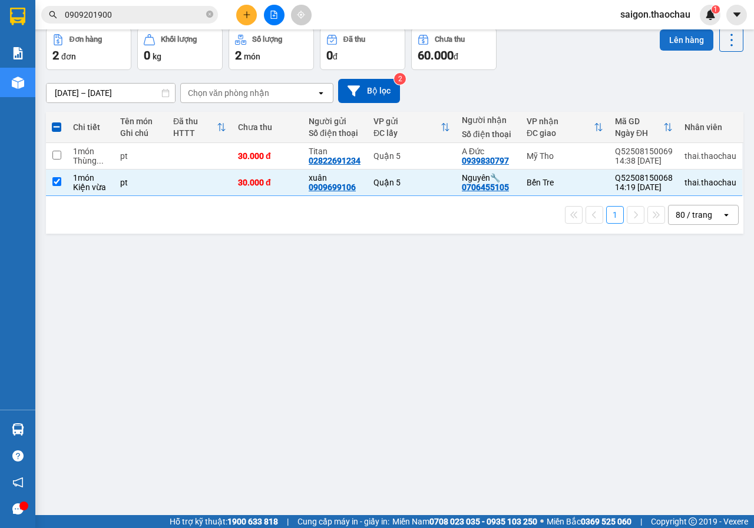
click at [675, 47] on button "Lên hàng" at bounding box center [686, 39] width 54 height 21
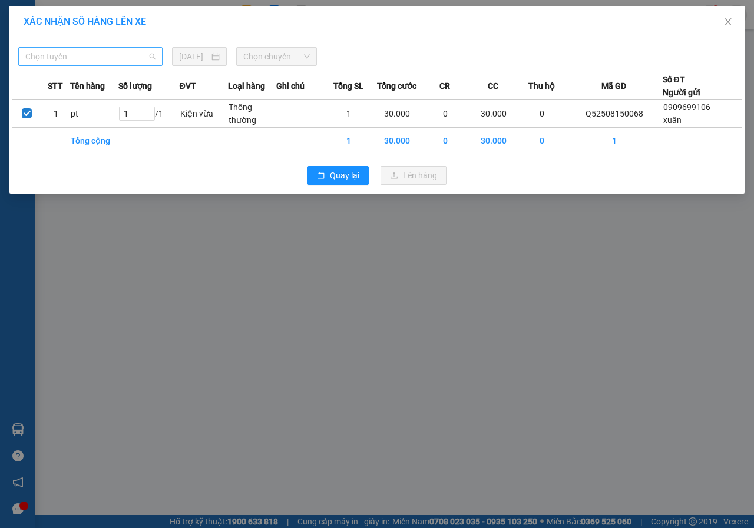
click at [142, 65] on span "Chọn tuyến" at bounding box center [90, 57] width 130 height 18
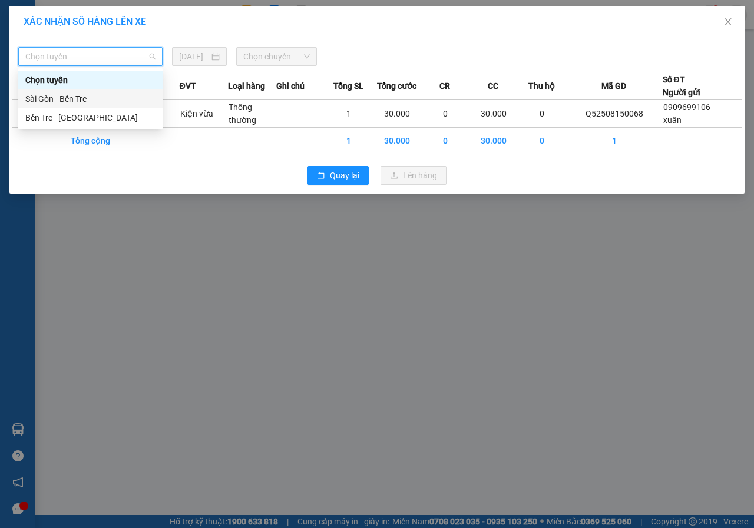
click at [84, 97] on div "Sài Gòn - Bến Tre" at bounding box center [90, 98] width 130 height 13
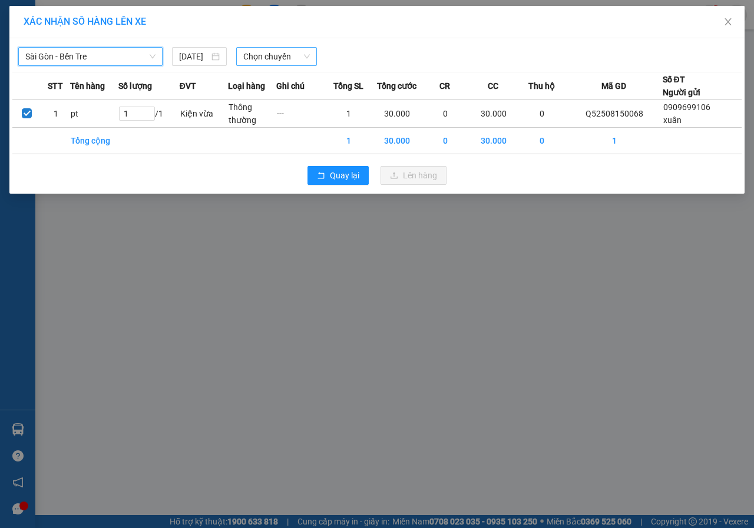
click at [262, 59] on span "Chọn chuyến" at bounding box center [276, 57] width 66 height 18
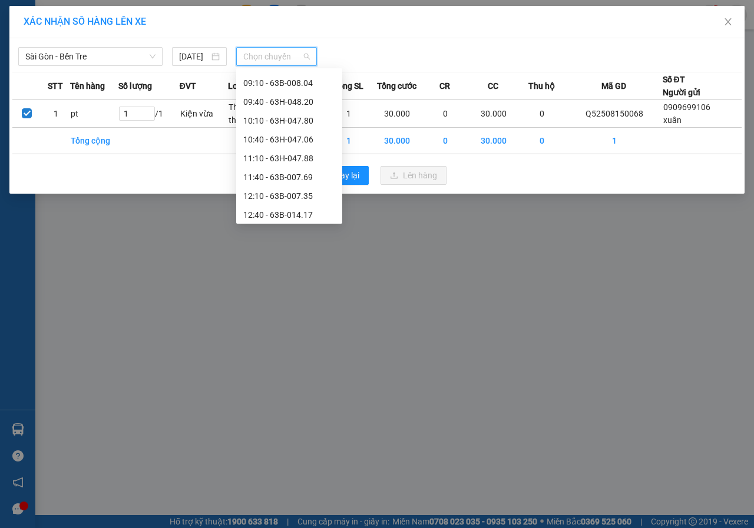
scroll to position [294, 0]
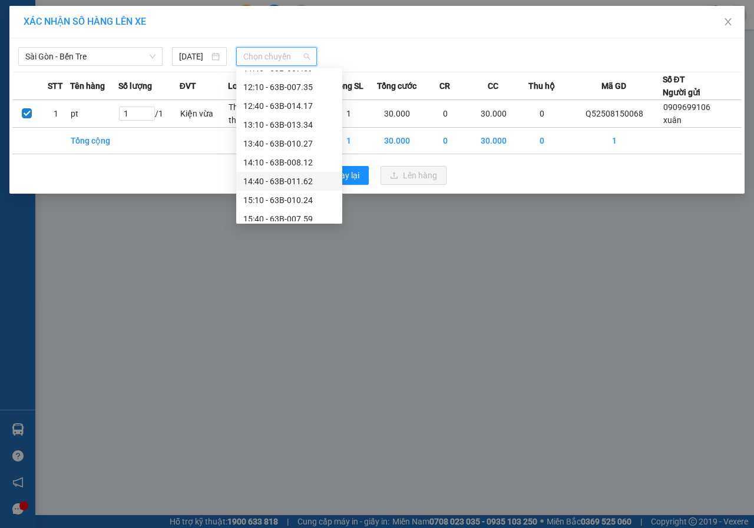
click at [266, 187] on div "14:40 - 63B-011.62" at bounding box center [289, 181] width 92 height 13
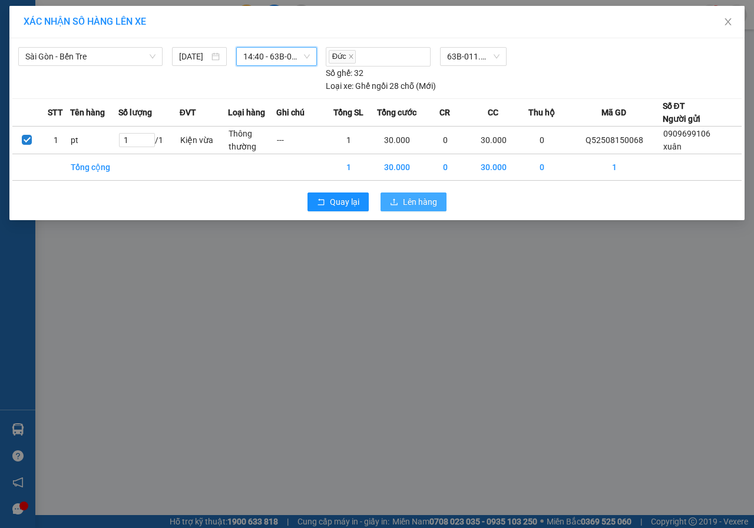
click at [387, 193] on div "Quay lại Lên hàng" at bounding box center [376, 202] width 729 height 31
click at [390, 194] on button "Lên hàng" at bounding box center [413, 202] width 66 height 19
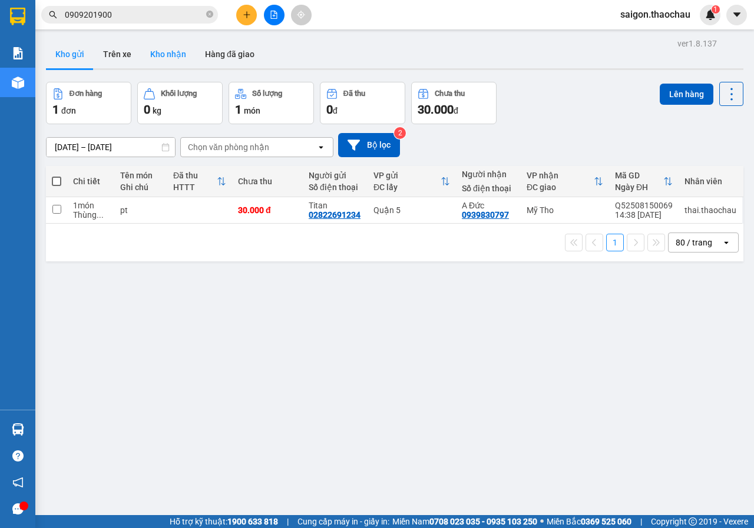
click at [174, 43] on button "Kho nhận" at bounding box center [168, 54] width 55 height 28
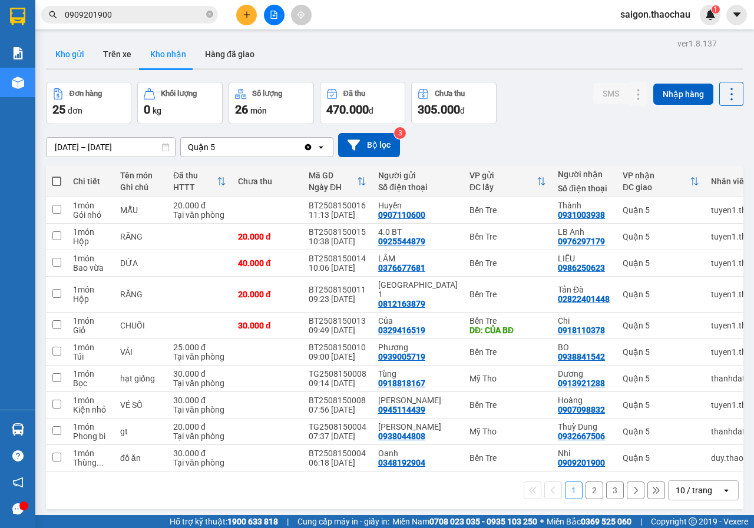
click at [77, 61] on button "Kho gửi" at bounding box center [70, 54] width 48 height 28
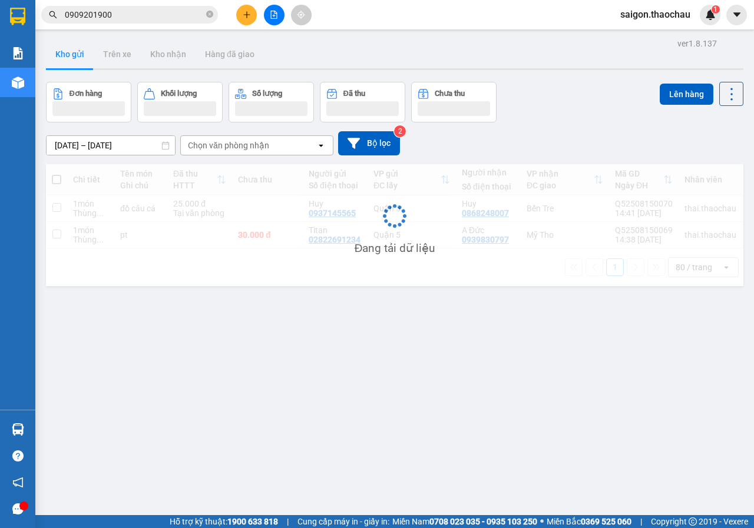
click at [77, 61] on button "Kho gửi" at bounding box center [70, 54] width 48 height 28
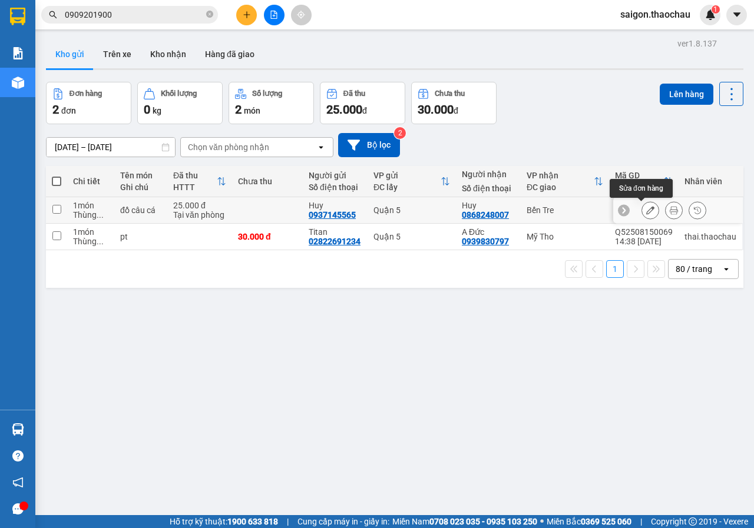
click at [644, 203] on button at bounding box center [650, 210] width 16 height 21
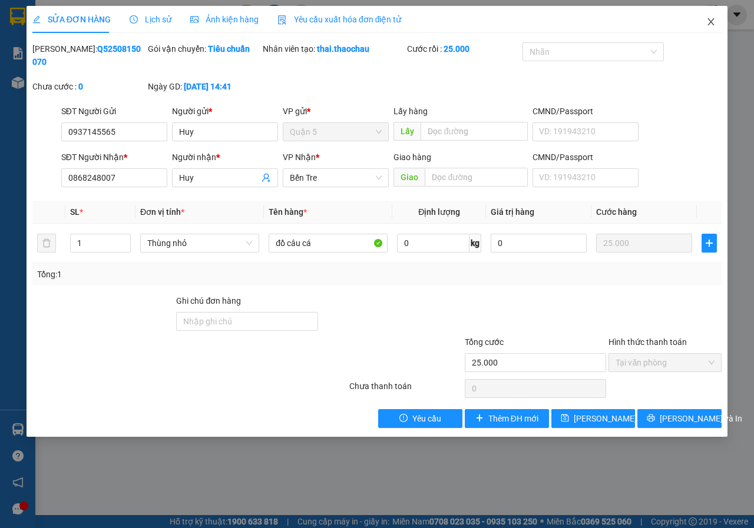
click at [705, 22] on span "Close" at bounding box center [710, 22] width 33 height 33
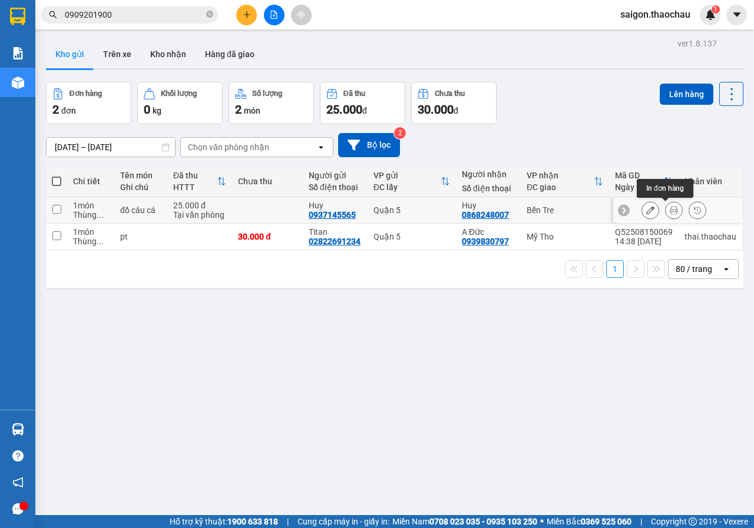
click at [665, 212] on button at bounding box center [673, 210] width 16 height 21
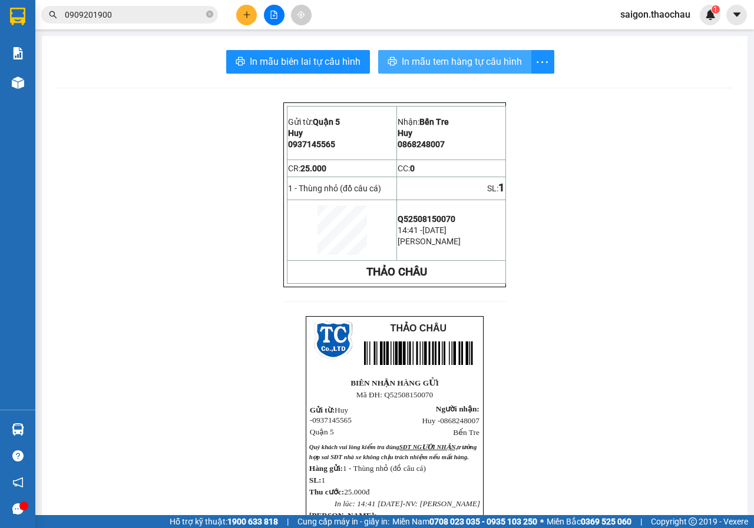
click at [442, 59] on span "In mẫu tem hàng tự cấu hình" at bounding box center [462, 61] width 120 height 15
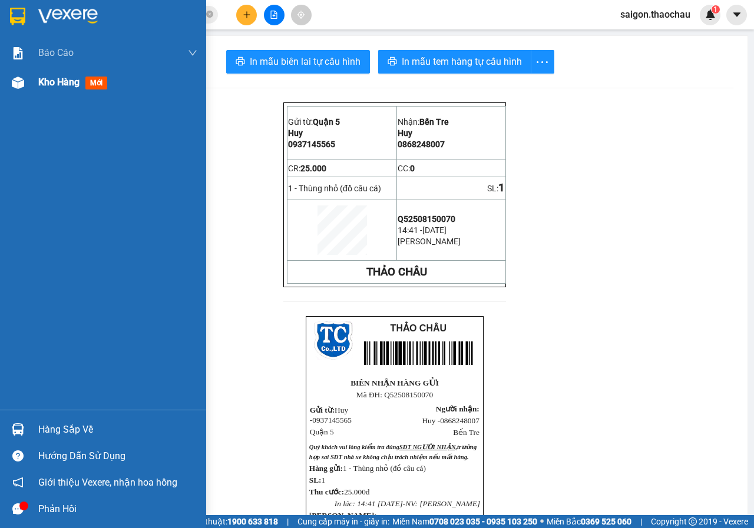
click at [49, 78] on span "Kho hàng" at bounding box center [58, 82] width 41 height 11
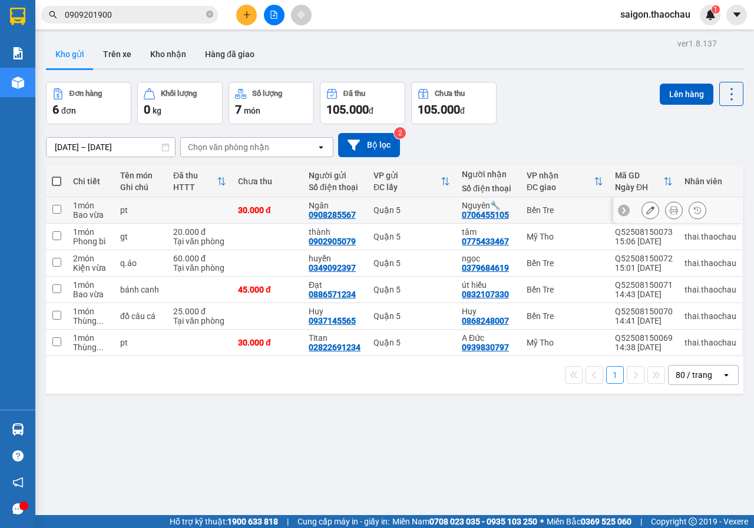
click at [669, 213] on button at bounding box center [673, 210] width 16 height 21
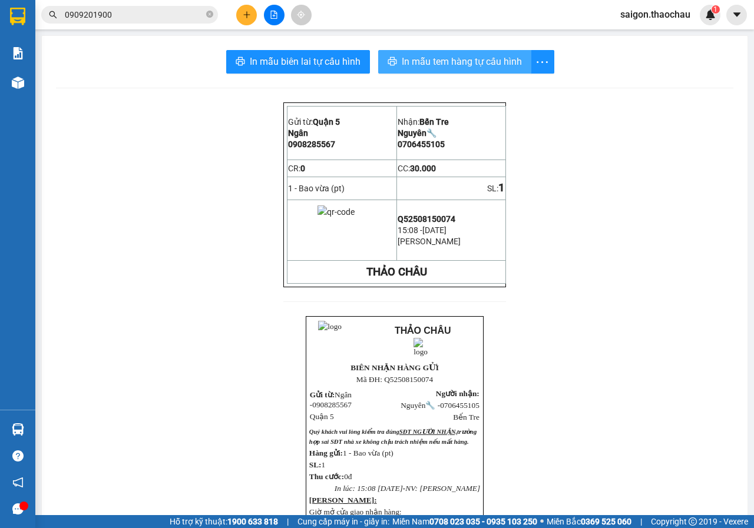
click at [425, 59] on span "In mẫu tem hàng tự cấu hình" at bounding box center [462, 61] width 120 height 15
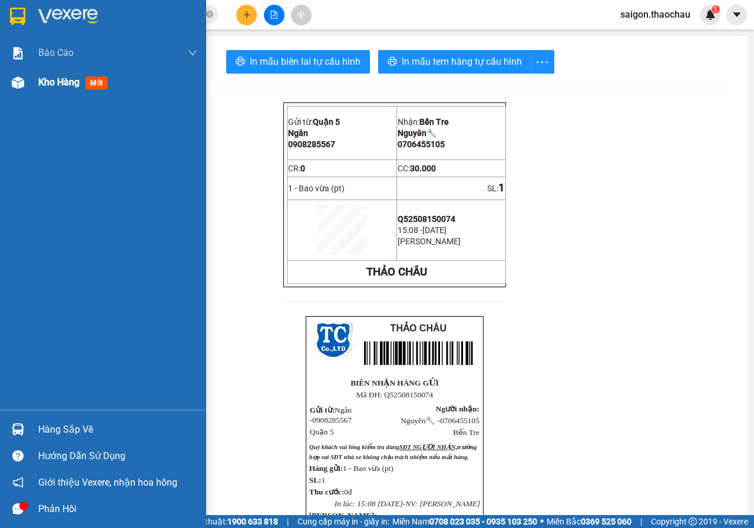
click at [16, 85] on img at bounding box center [18, 83] width 12 height 12
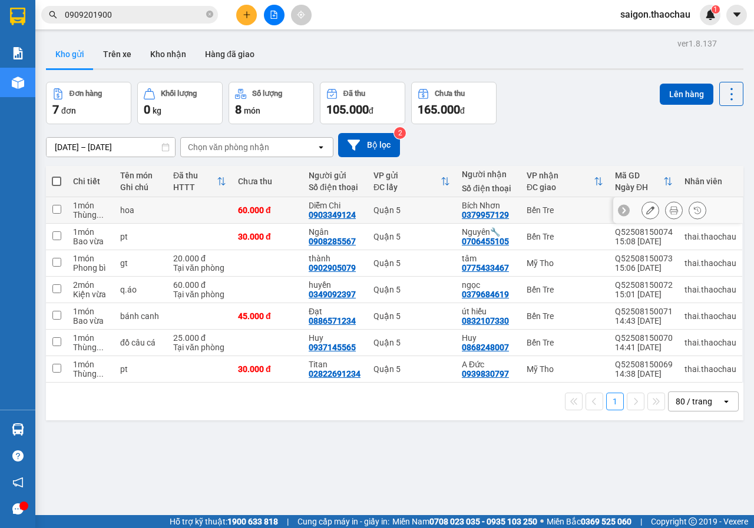
click at [652, 210] on div at bounding box center [673, 210] width 65 height 18
click at [665, 207] on button at bounding box center [673, 210] width 16 height 21
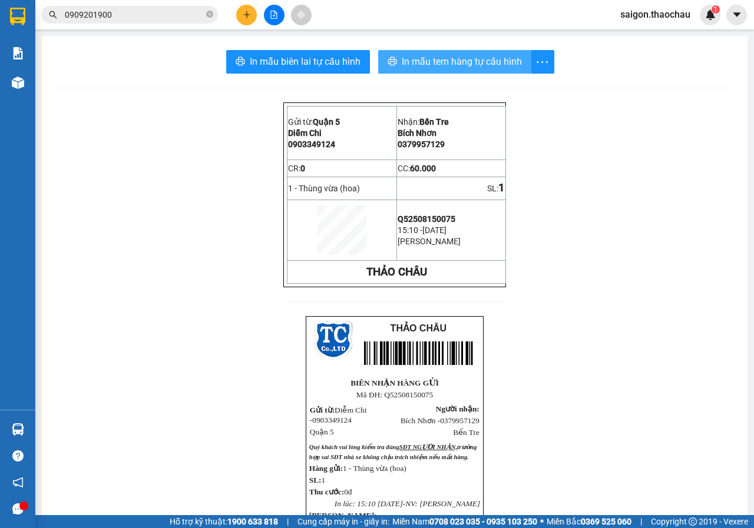
click at [486, 58] on span "In mẫu tem hàng tự cấu hình" at bounding box center [462, 61] width 120 height 15
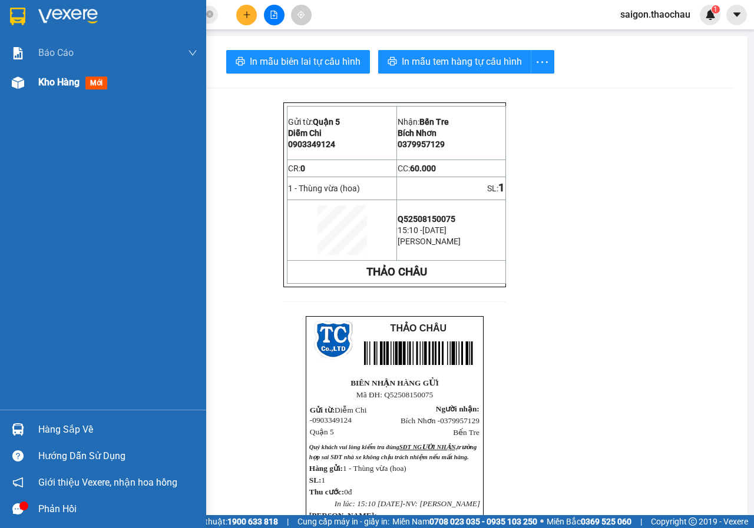
click at [23, 89] on div at bounding box center [18, 82] width 21 height 21
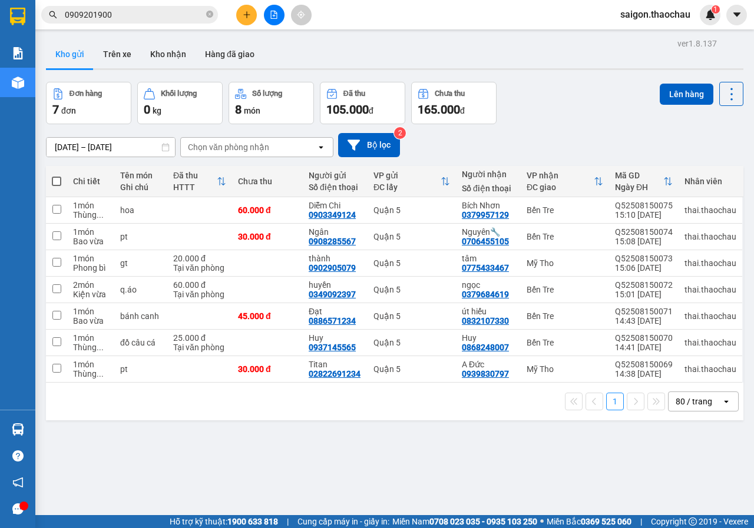
click at [56, 182] on span at bounding box center [56, 181] width 9 height 9
click at [57, 175] on input "checkbox" at bounding box center [57, 175] width 0 height 0
checkbox input "true"
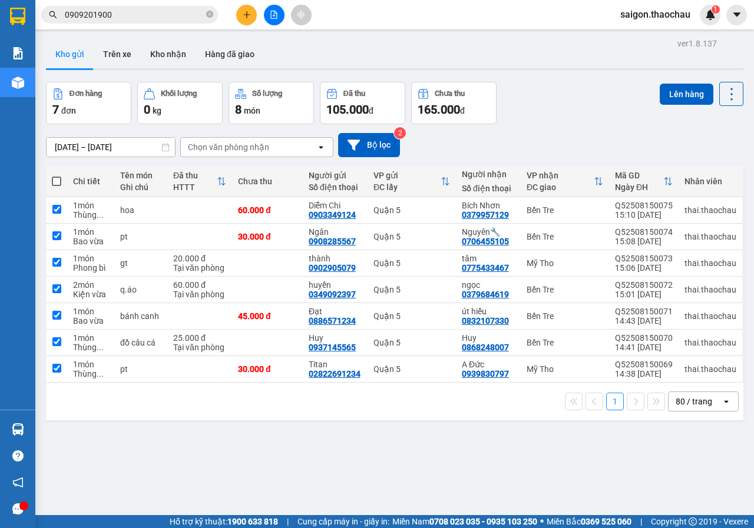
checkbox input "true"
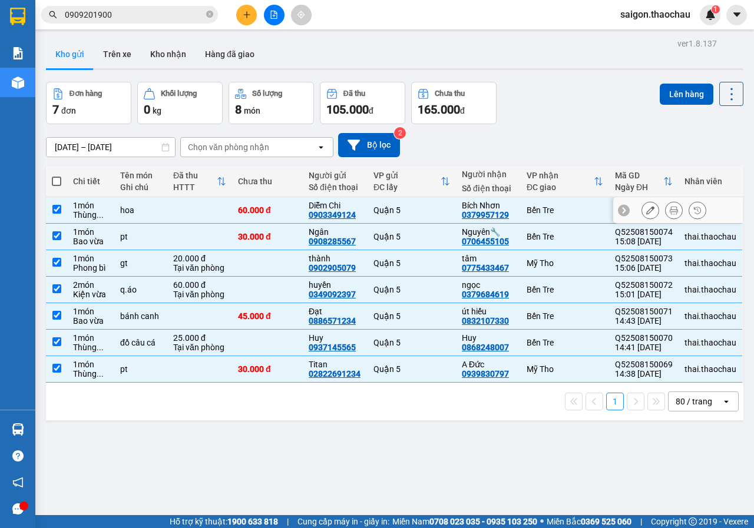
click at [54, 209] on input "checkbox" at bounding box center [56, 209] width 9 height 9
checkbox input "false"
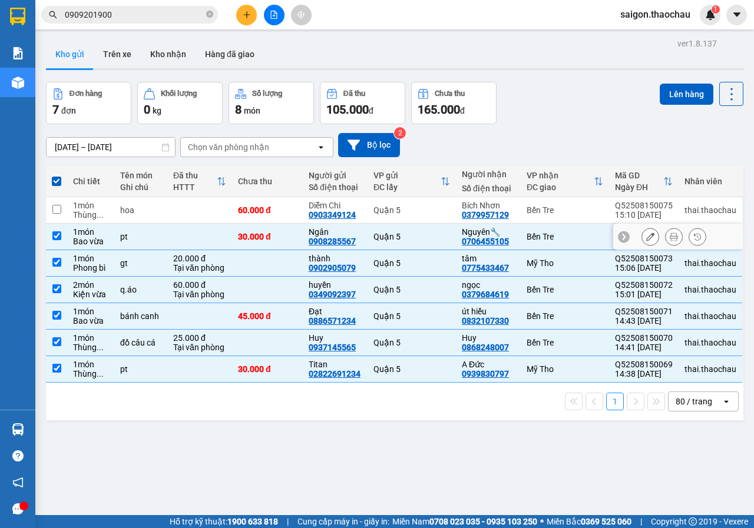
click at [58, 237] on input "checkbox" at bounding box center [56, 235] width 9 height 9
checkbox input "false"
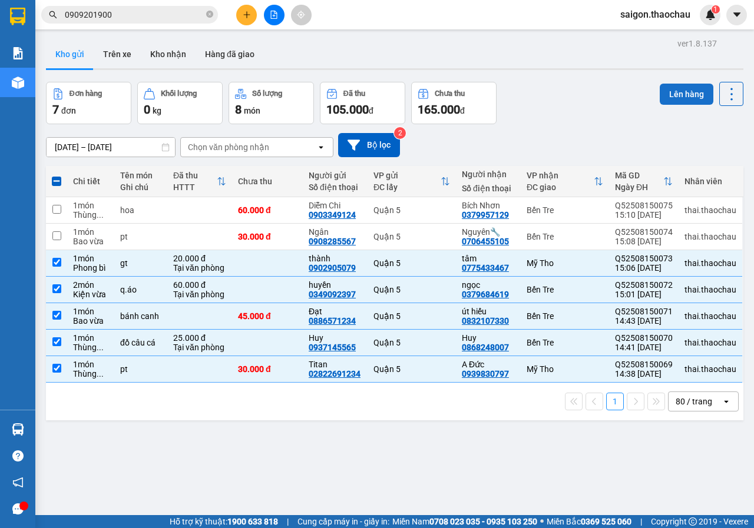
click at [673, 90] on button "Lên hàng" at bounding box center [686, 94] width 54 height 21
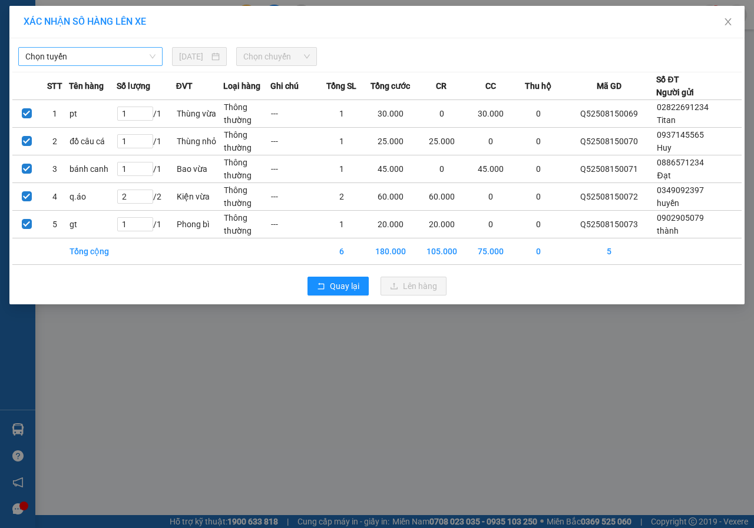
click at [103, 62] on span "Chọn tuyến" at bounding box center [90, 57] width 130 height 18
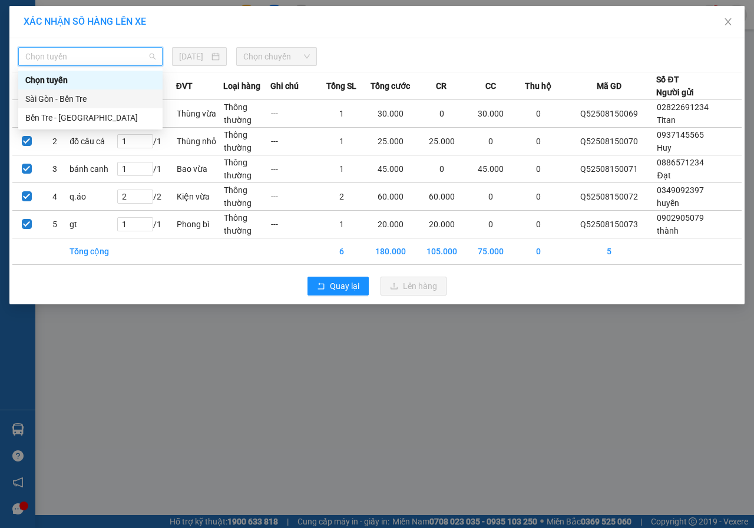
click at [67, 104] on div "Sài Gòn - Bến Tre" at bounding box center [90, 98] width 130 height 13
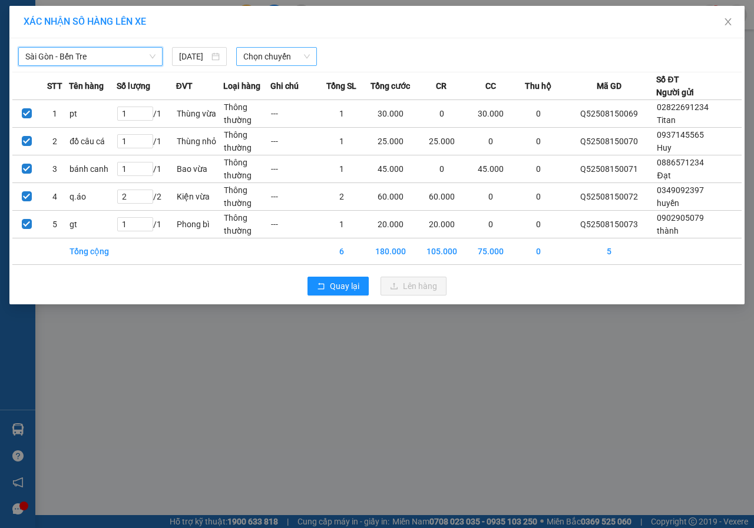
click at [247, 51] on span "Chọn chuyến" at bounding box center [276, 57] width 66 height 18
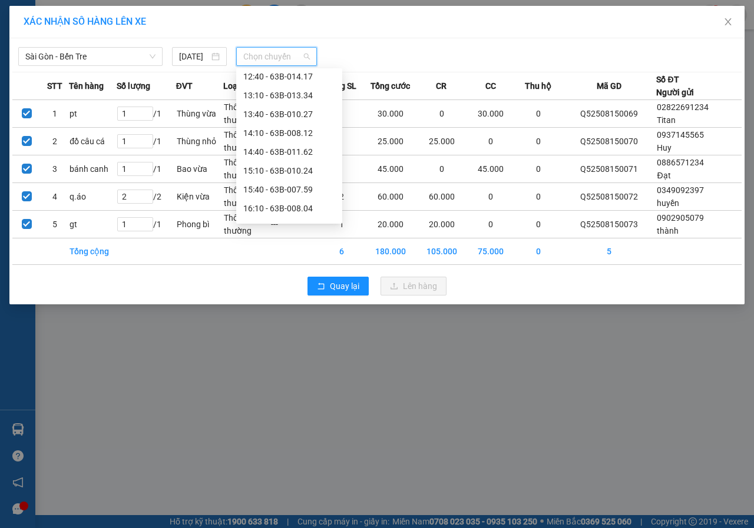
scroll to position [316, 0]
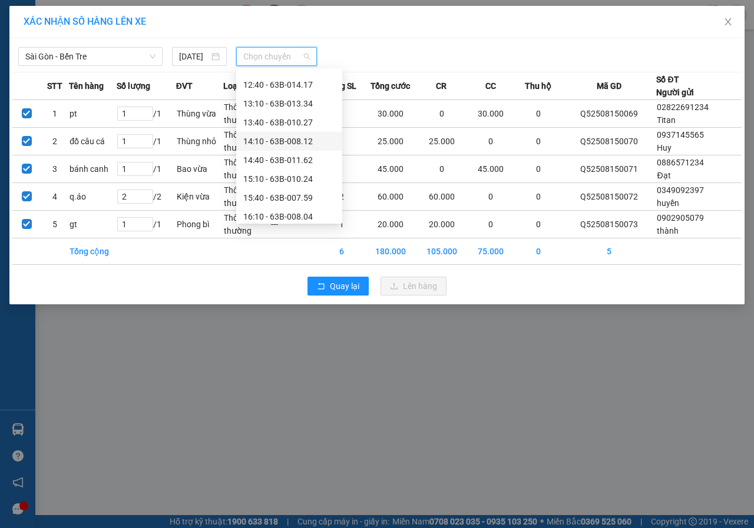
click at [288, 142] on div "14:10 - 63B-008.12" at bounding box center [289, 141] width 92 height 13
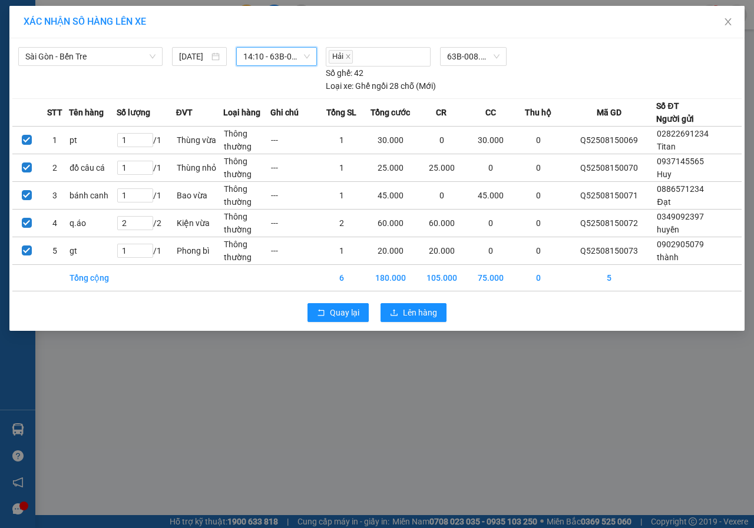
click at [289, 64] on span "14:10 - 63B-008.12" at bounding box center [276, 57] width 66 height 18
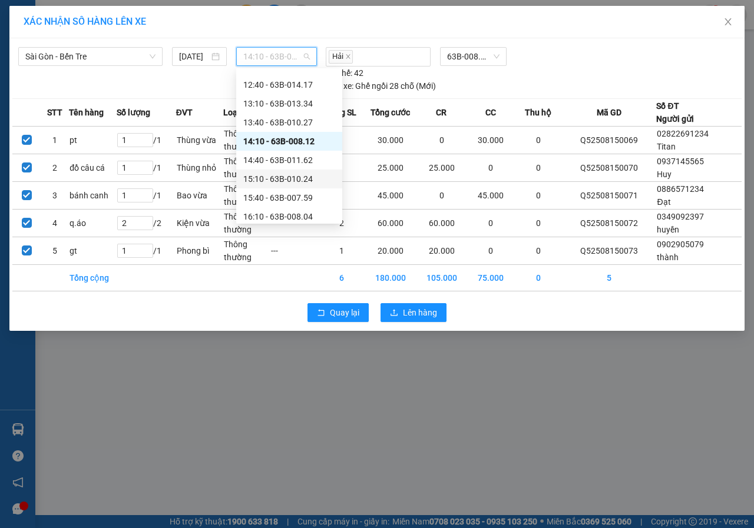
click at [282, 173] on div "15:10 - 63B-010.24" at bounding box center [289, 179] width 92 height 13
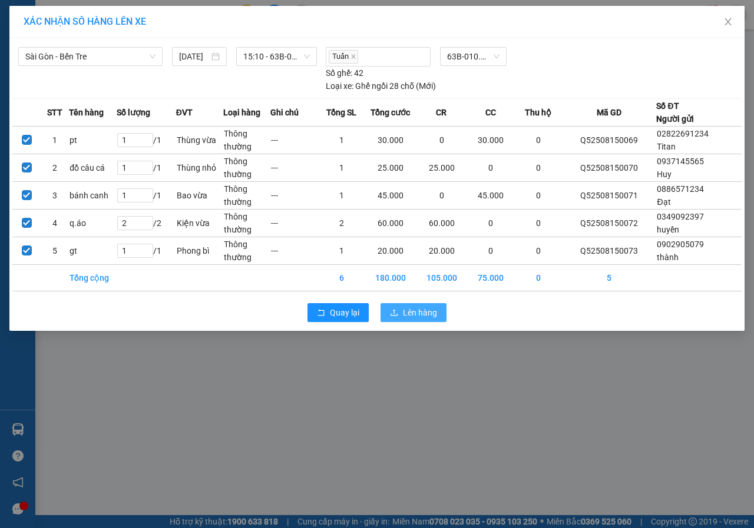
click at [425, 314] on span "Lên hàng" at bounding box center [420, 312] width 34 height 13
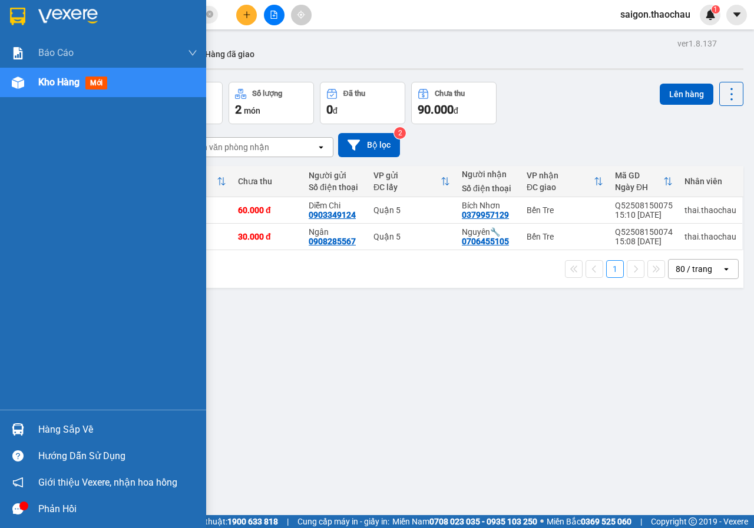
click at [0, 429] on div "Hàng sắp về" at bounding box center [103, 429] width 206 height 26
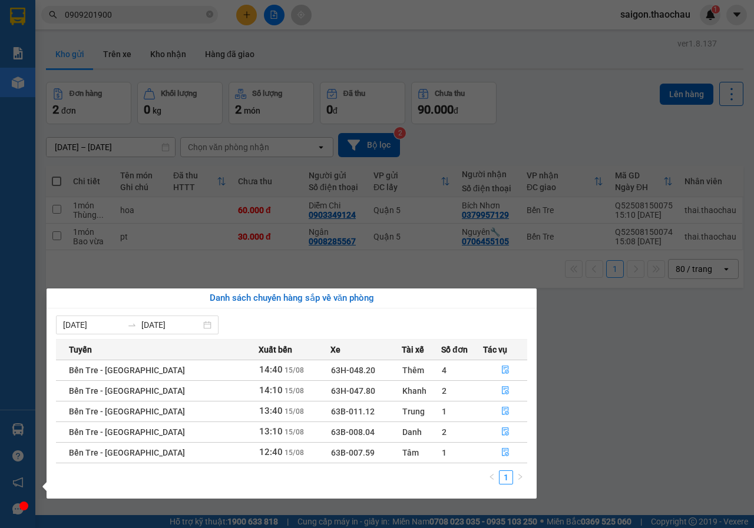
click at [753, 397] on section "Kết quả tìm kiếm ( 6 ) Bộ lọc Mã ĐH Trạng thái Món hàng Tổng cước Chưa cước Ngư…" at bounding box center [377, 264] width 754 height 528
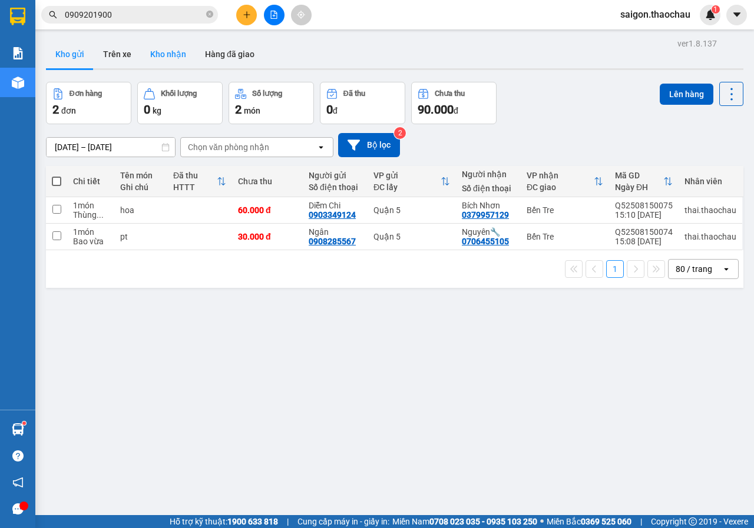
click at [174, 52] on button "Kho nhận" at bounding box center [168, 54] width 55 height 28
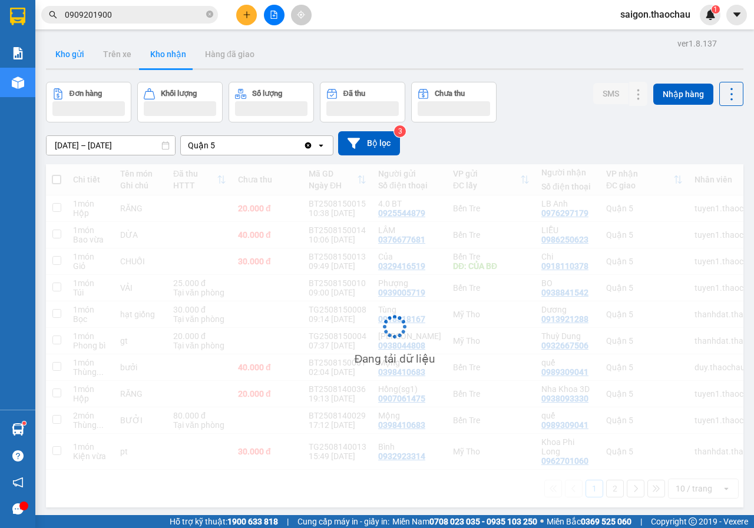
click at [79, 54] on button "Kho gửi" at bounding box center [70, 54] width 48 height 28
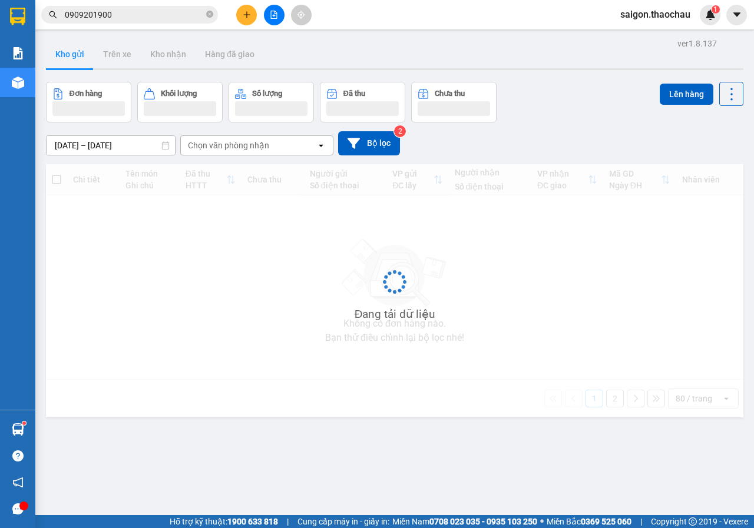
click at [79, 54] on button "Kho gửi" at bounding box center [70, 54] width 48 height 28
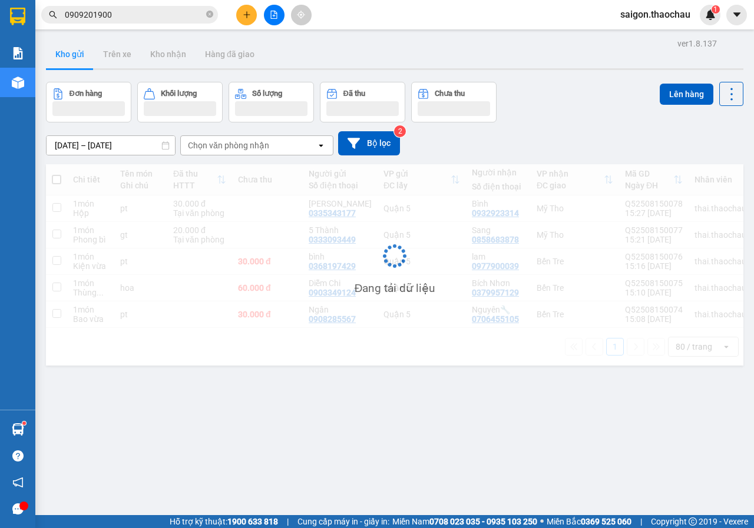
click at [79, 54] on button "Kho gửi" at bounding box center [70, 54] width 48 height 28
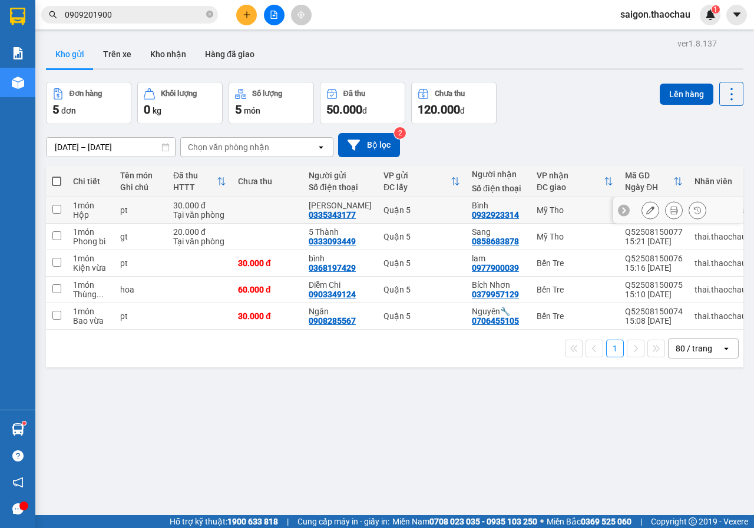
click at [669, 210] on icon at bounding box center [673, 210] width 8 height 8
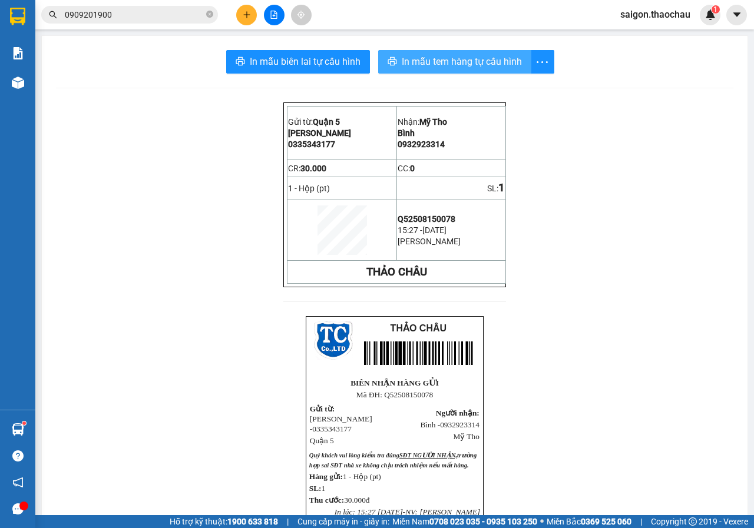
click at [443, 64] on span "In mẫu tem hàng tự cấu hình" at bounding box center [462, 61] width 120 height 15
